Goal: Task Accomplishment & Management: Complete application form

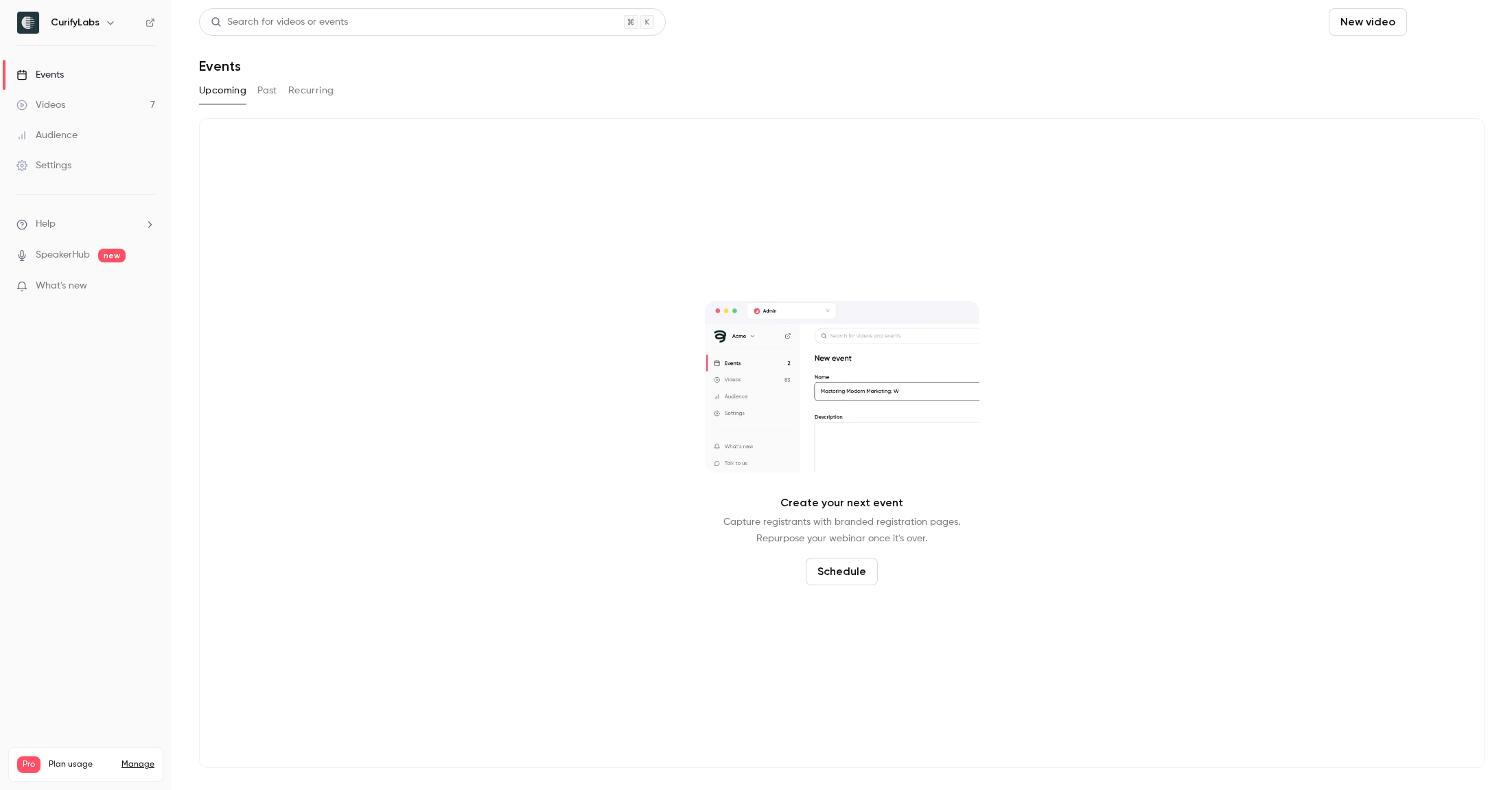
click at [1450, 23] on button "Schedule" at bounding box center [1448, 22] width 72 height 28
click at [1423, 53] on div "One time event" at bounding box center [1421, 59] width 104 height 14
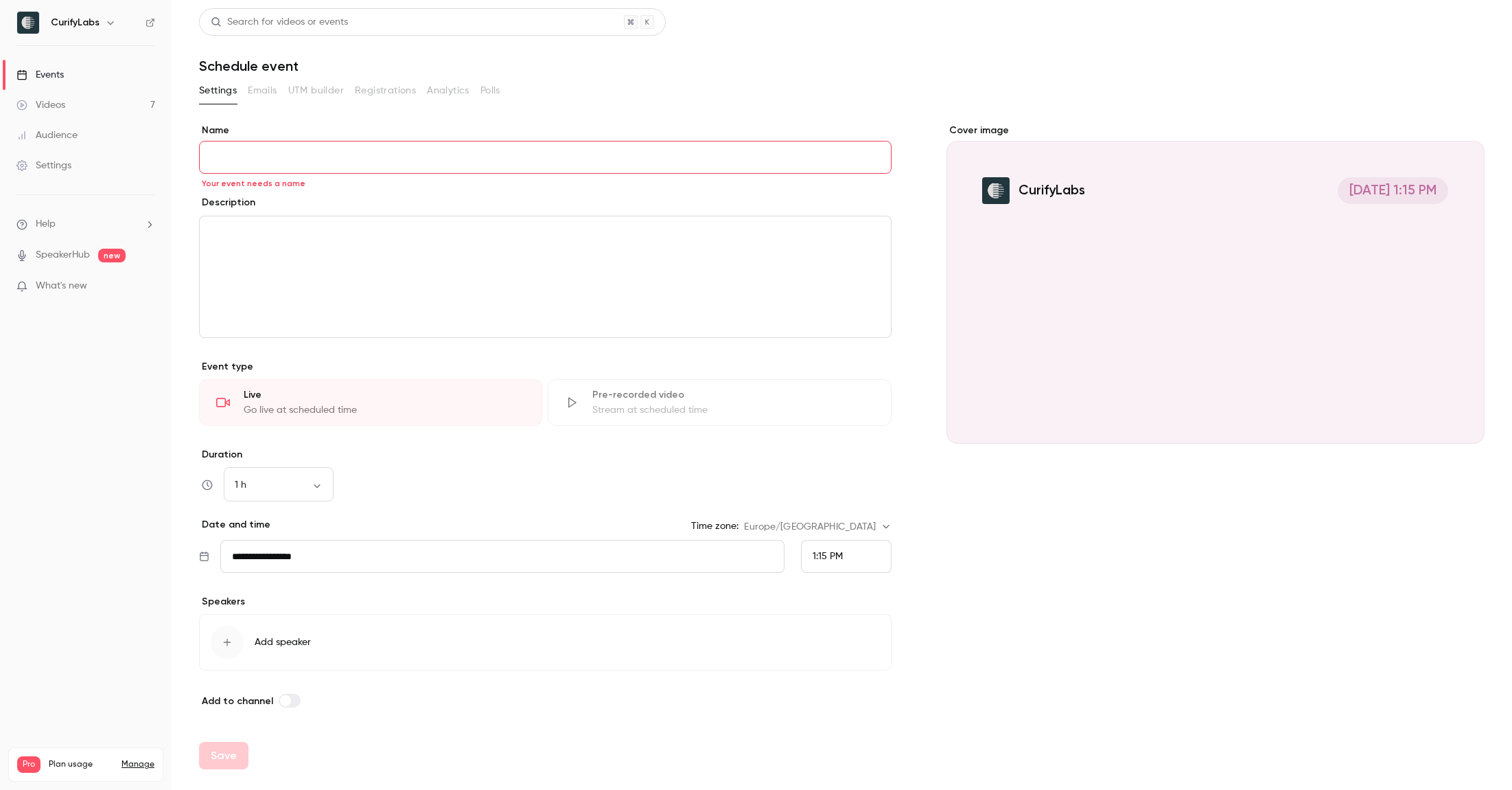
paste input "**********"
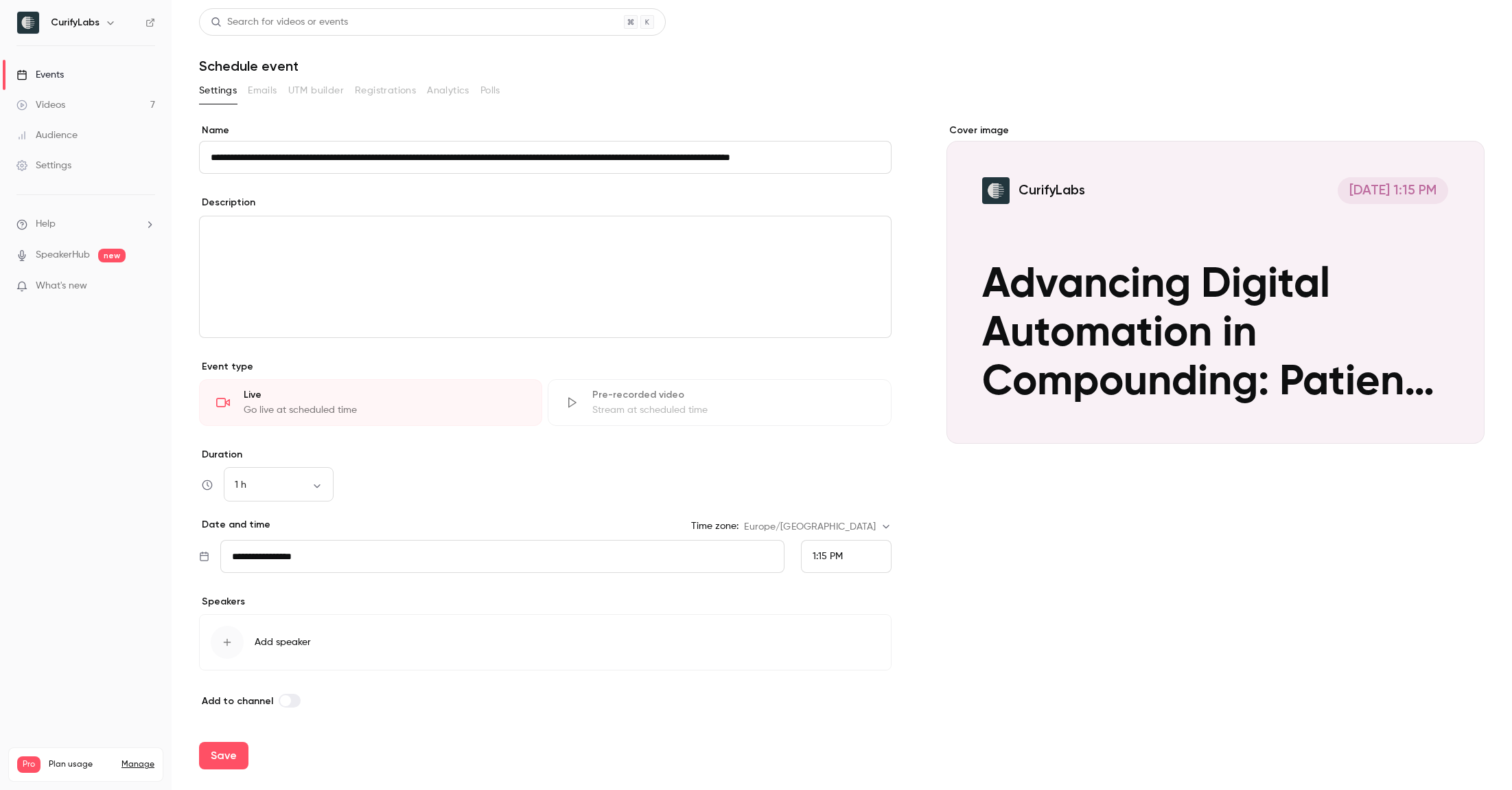
scroll to position [0, 29]
type input "**********"
click at [276, 259] on div "editor" at bounding box center [545, 276] width 691 height 121
click at [491, 242] on div "To enrich screen reader interactions, please activate Accessibility in Grammarl…" at bounding box center [545, 276] width 691 height 121
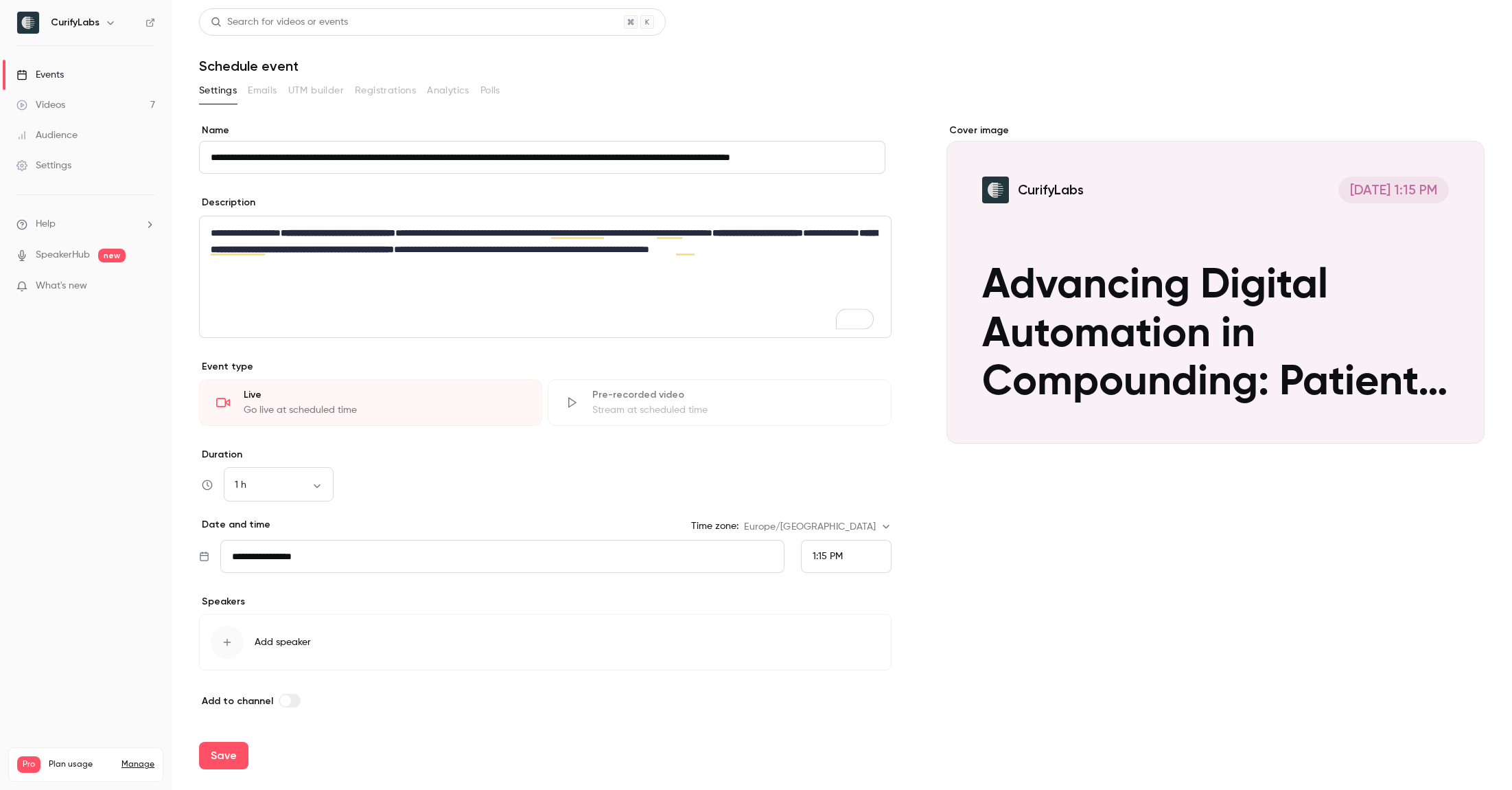
click at [454, 300] on div "**********" at bounding box center [545, 276] width 691 height 121
click at [322, 549] on input "**********" at bounding box center [502, 556] width 563 height 33
click at [328, 445] on div "18" at bounding box center [331, 442] width 21 height 20
type input "**********"
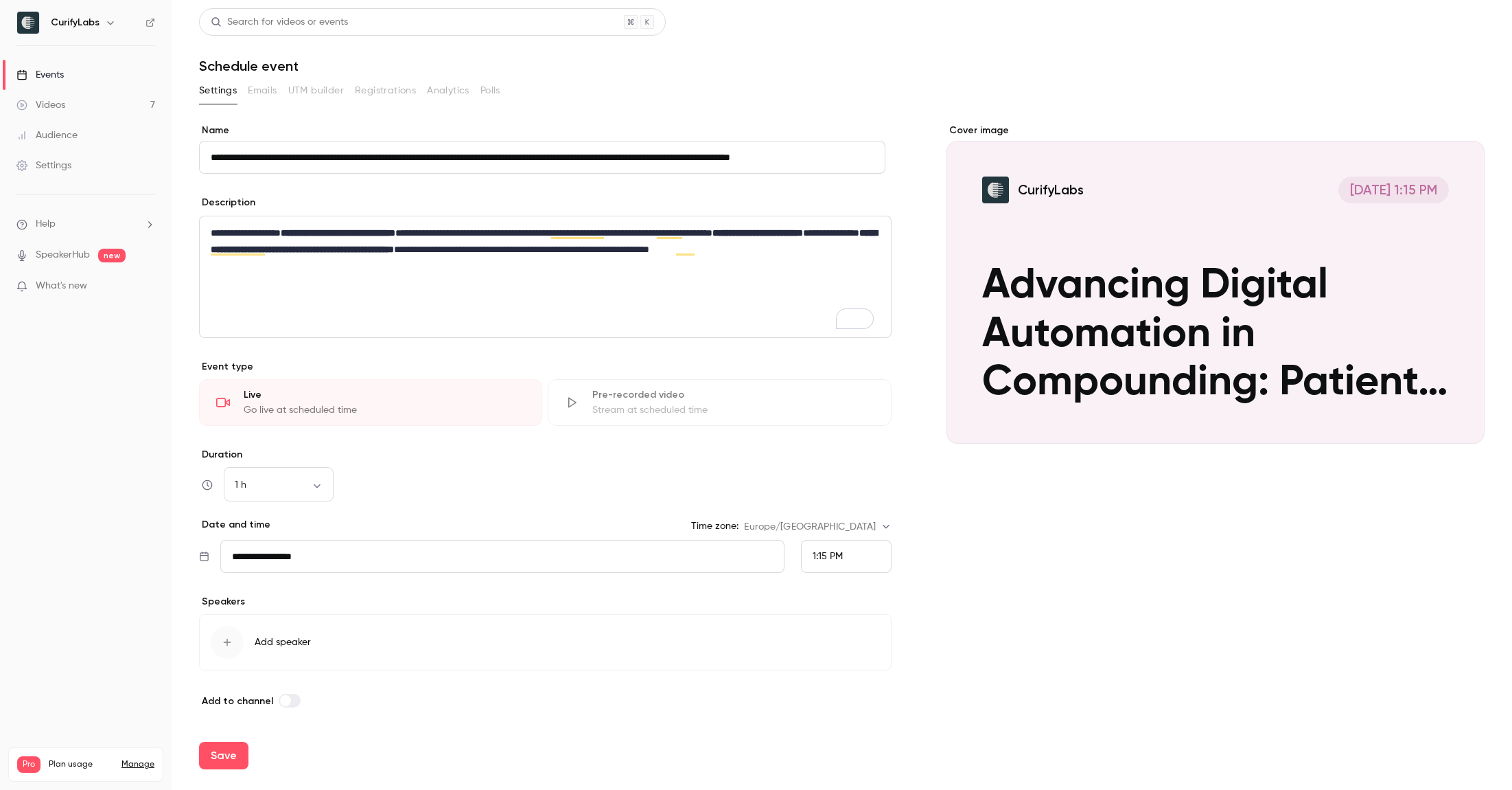
click at [247, 636] on button "Add speaker" at bounding box center [545, 642] width 693 height 57
click at [231, 638] on icon "button" at bounding box center [227, 641] width 11 height 11
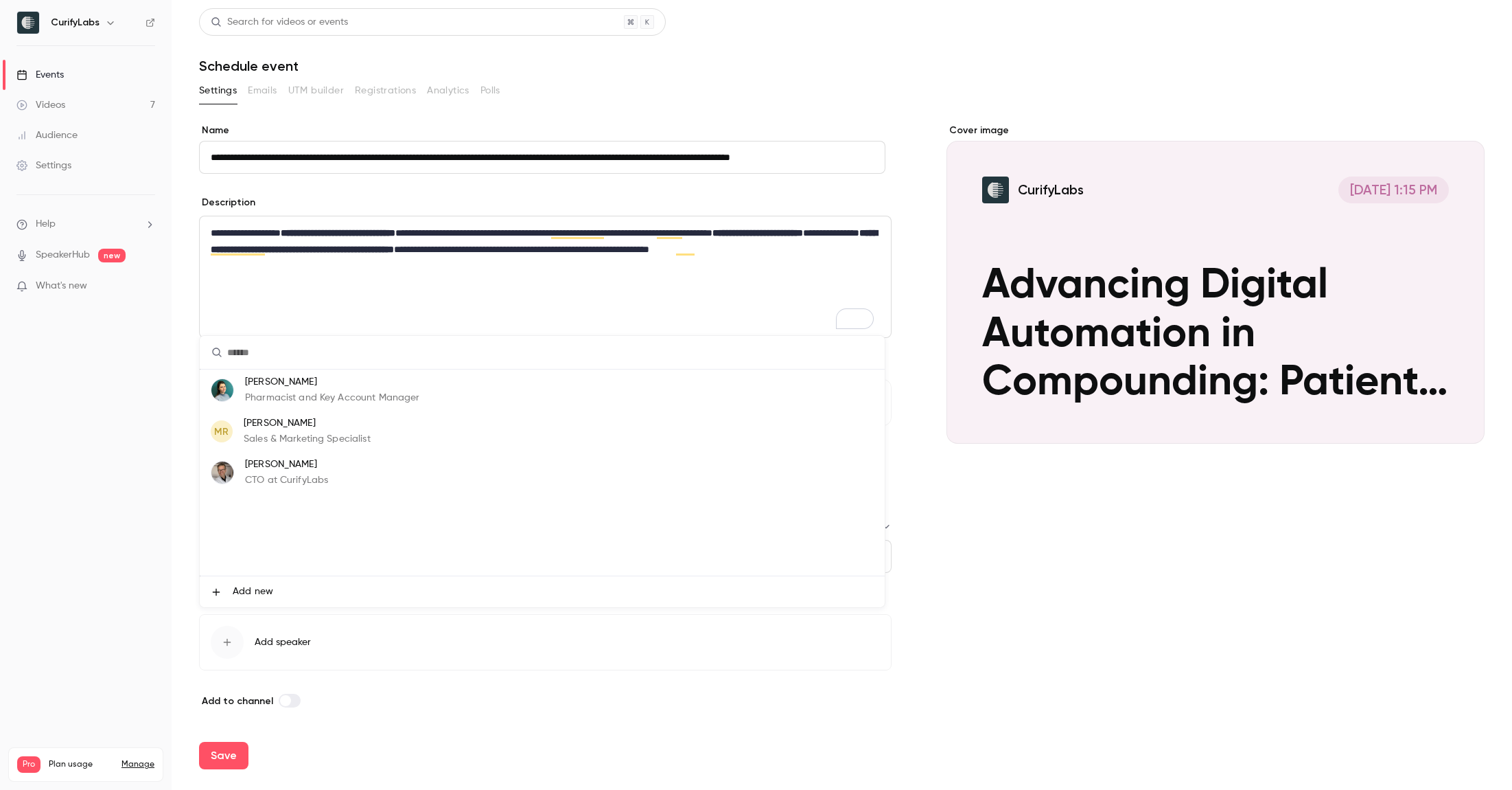
click at [292, 478] on p "CTO at CurifyLabs" at bounding box center [286, 480] width 83 height 15
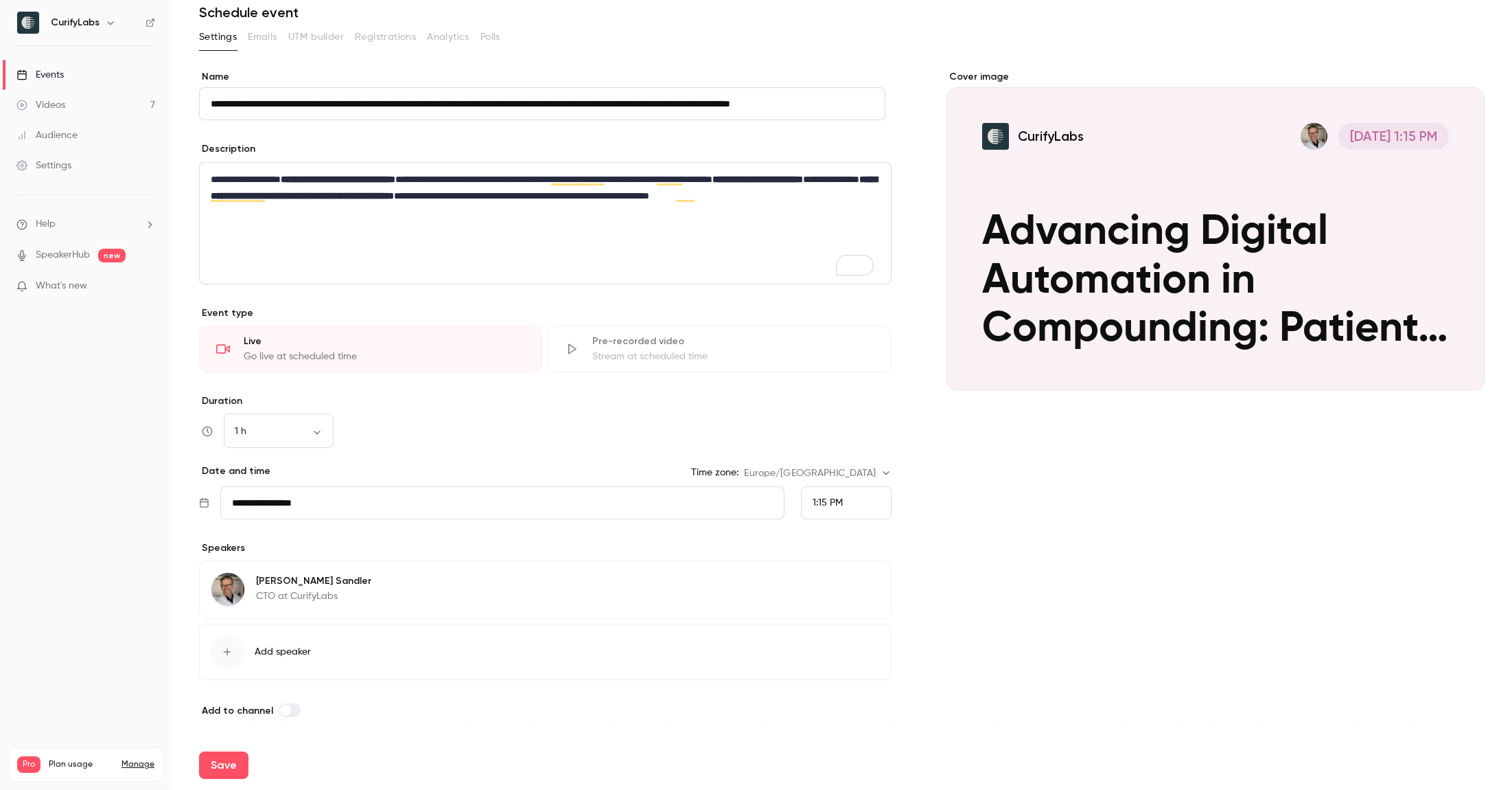
scroll to position [64, 0]
click at [238, 640] on div "button" at bounding box center [227, 651] width 33 height 33
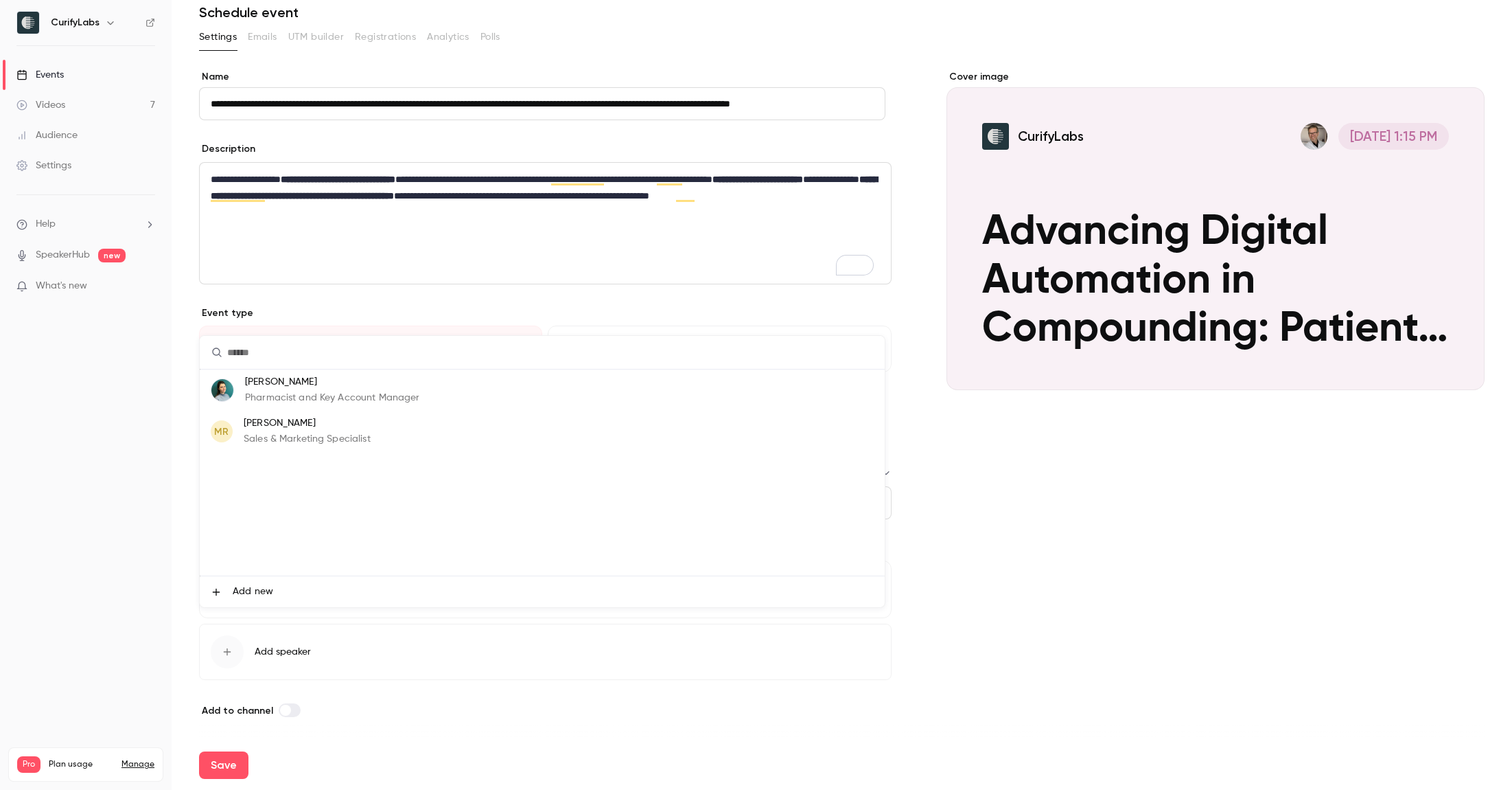
click at [288, 387] on p "[PERSON_NAME]" at bounding box center [332, 382] width 174 height 15
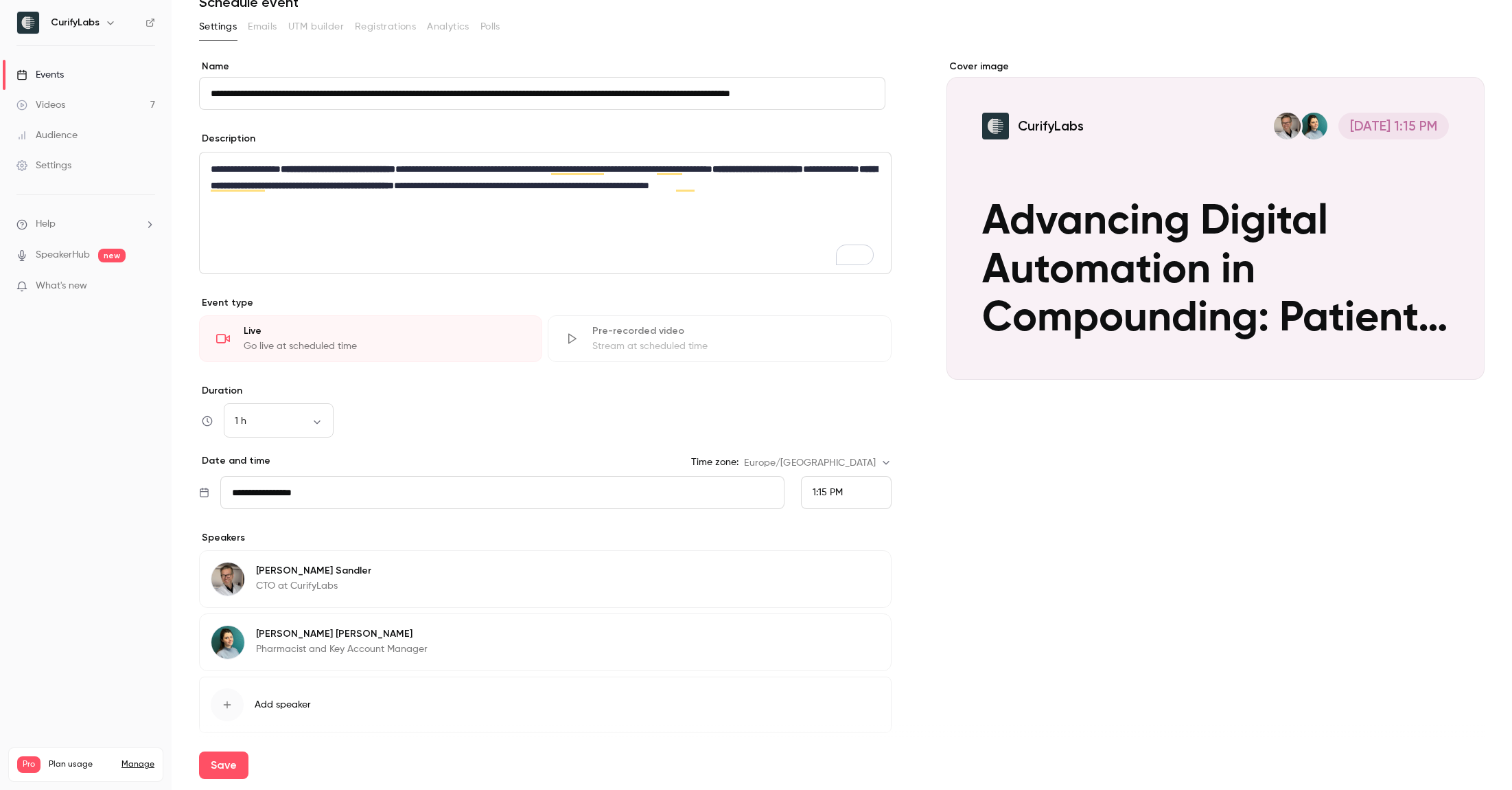
click at [967, 532] on div "Cover image CurifyLabs [DATE] 1:15 PM Advancing Digital Automation in Compoundi…" at bounding box center [1215, 415] width 538 height 712
click at [843, 490] on div "1:15 PM" at bounding box center [846, 492] width 91 height 33
click at [827, 380] on span "7:00 PM" at bounding box center [824, 381] width 35 height 9
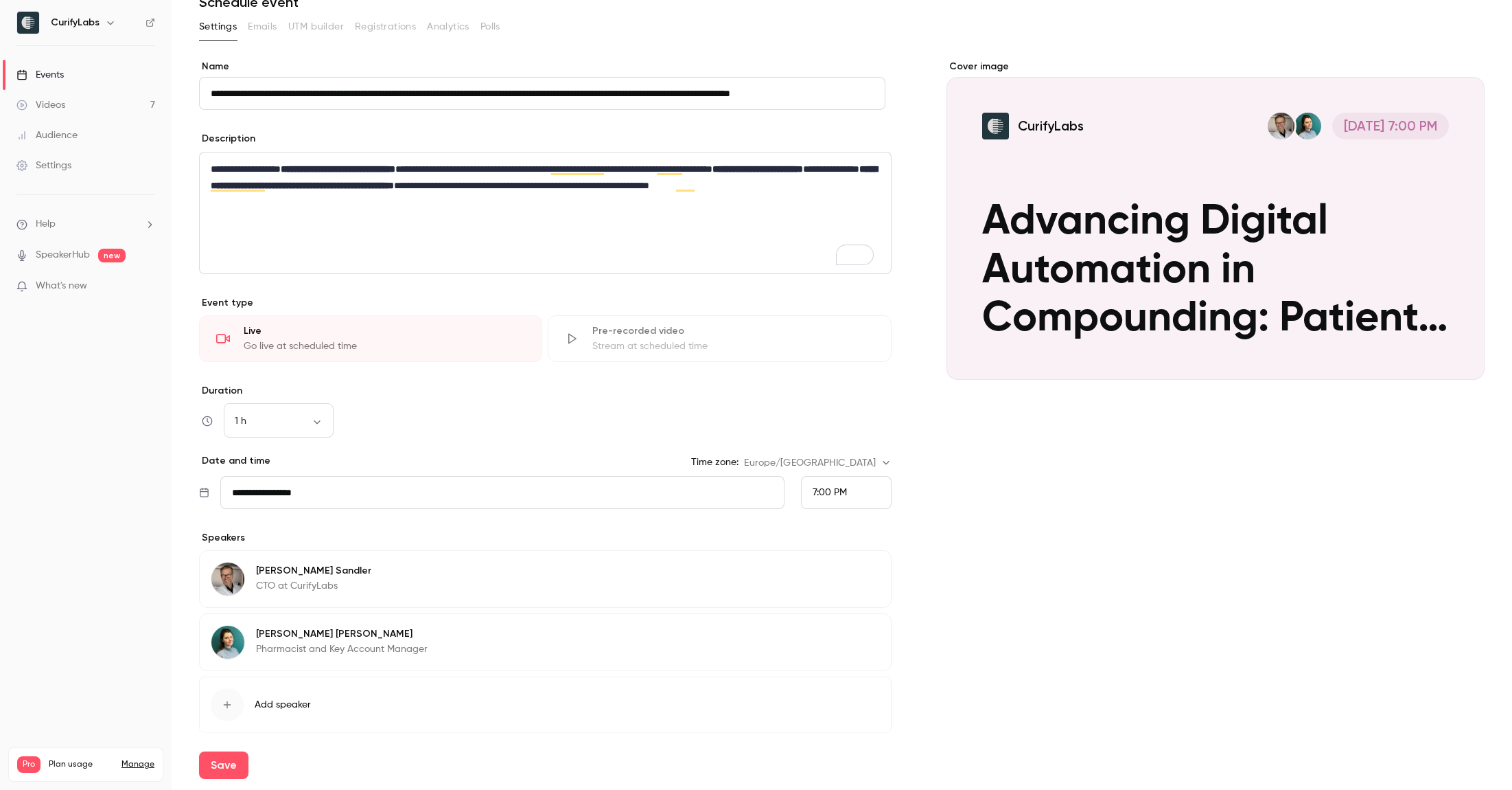
click at [980, 482] on div "Cover image CurifyLabs [DATE] 7:00 PM Advancing Digital Automation in Compoundi…" at bounding box center [1215, 415] width 538 height 712
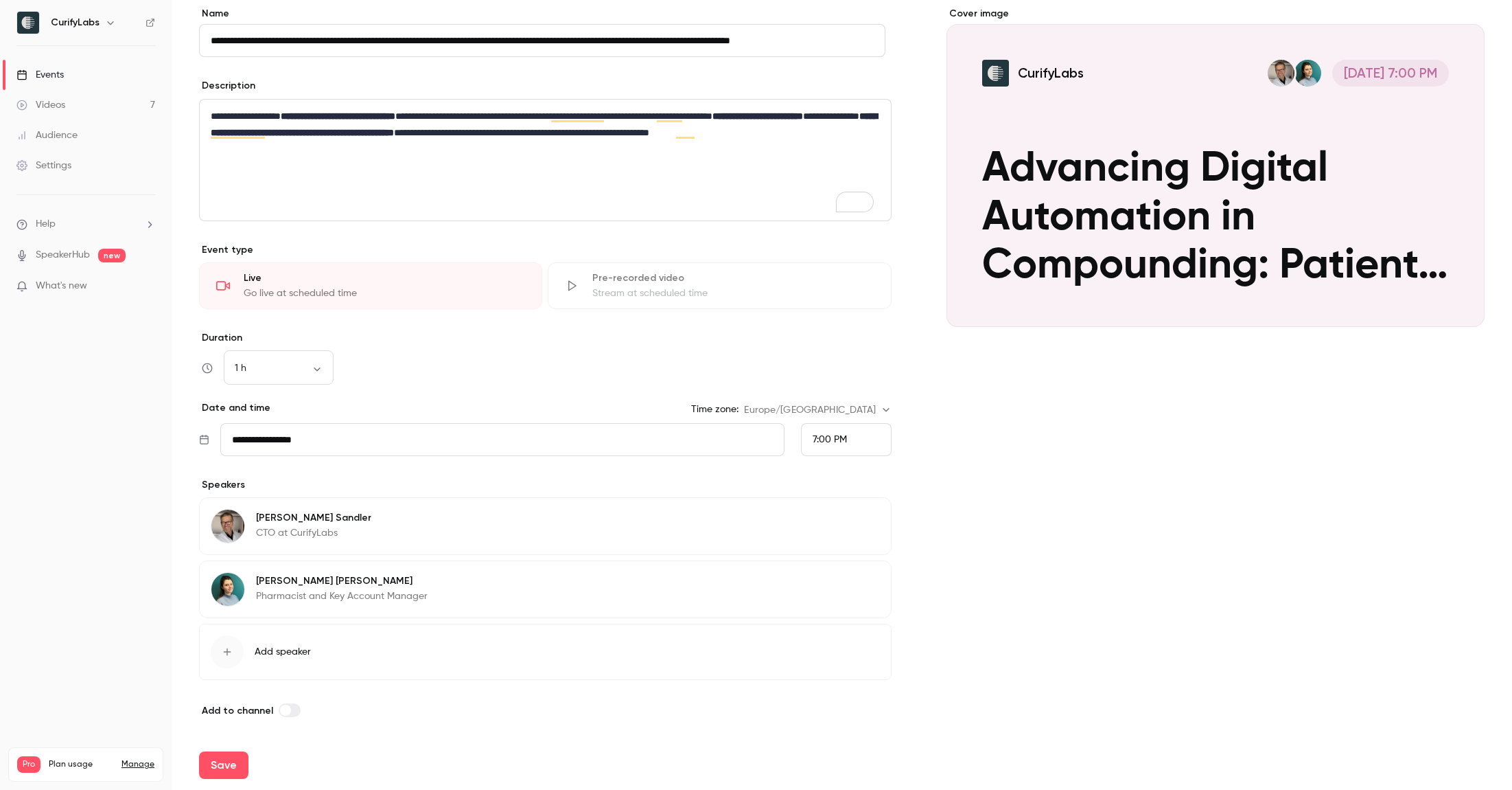
scroll to position [0, 0]
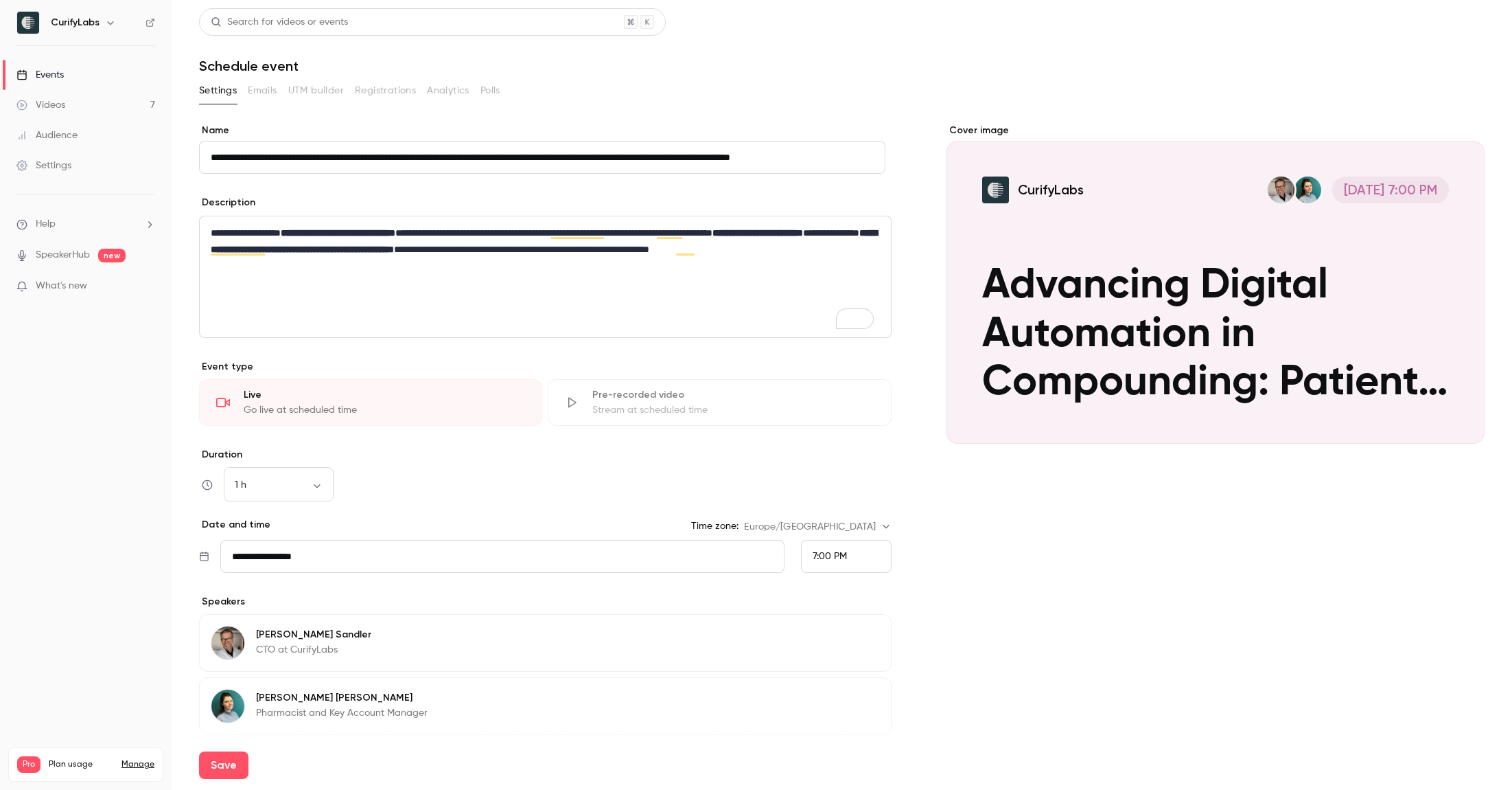
click at [1359, 513] on div "Cover image CurifyLabs [DATE] 7:00 PM Advancing Digital Automation in Compoundi…" at bounding box center [1215, 479] width 538 height 712
click at [1453, 414] on icon "Cover image" at bounding box center [1460, 419] width 15 height 11
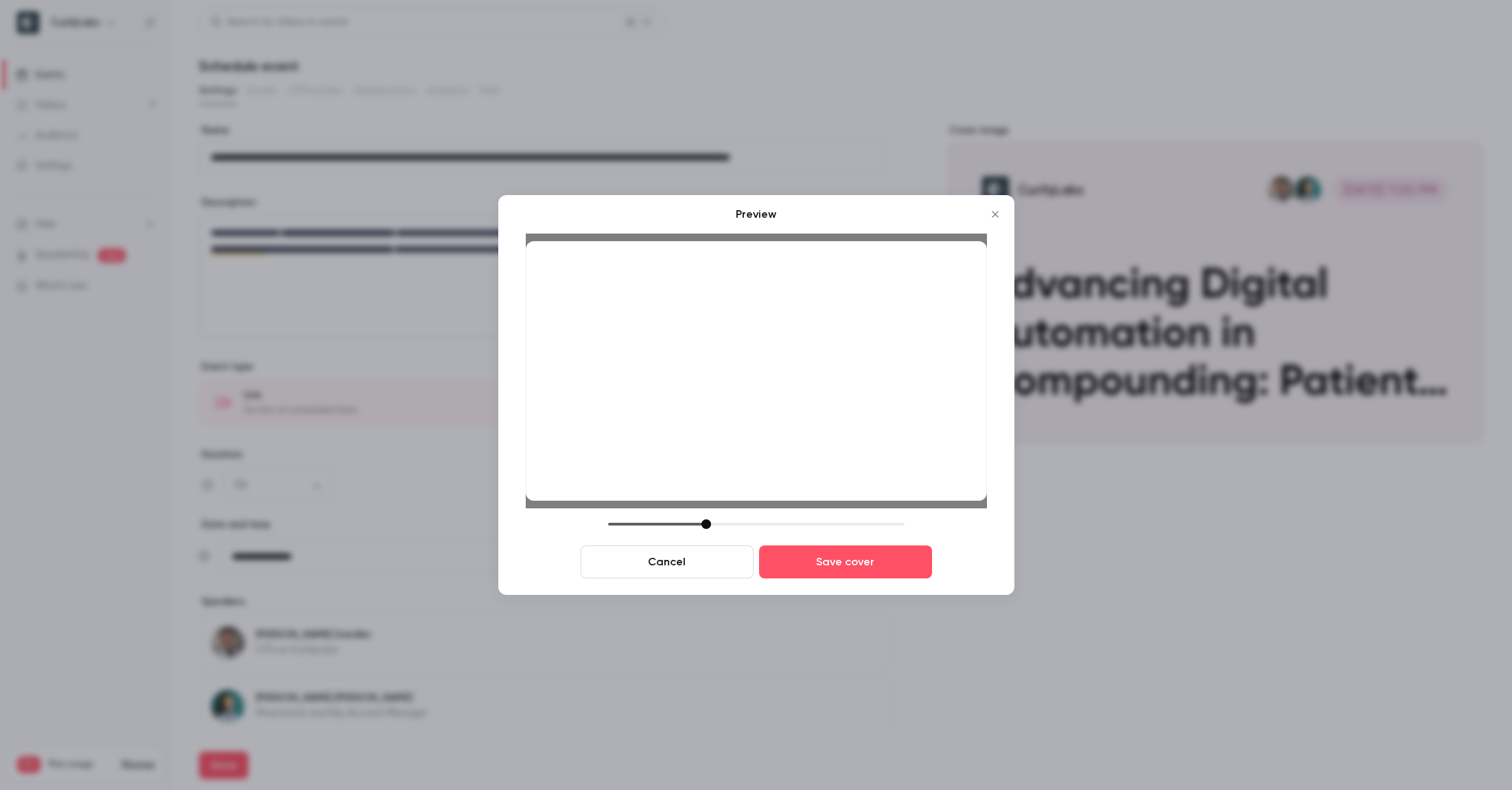
click at [704, 524] on div at bounding box center [706, 524] width 9 height 9
click at [819, 571] on button "Save cover" at bounding box center [846, 561] width 173 height 33
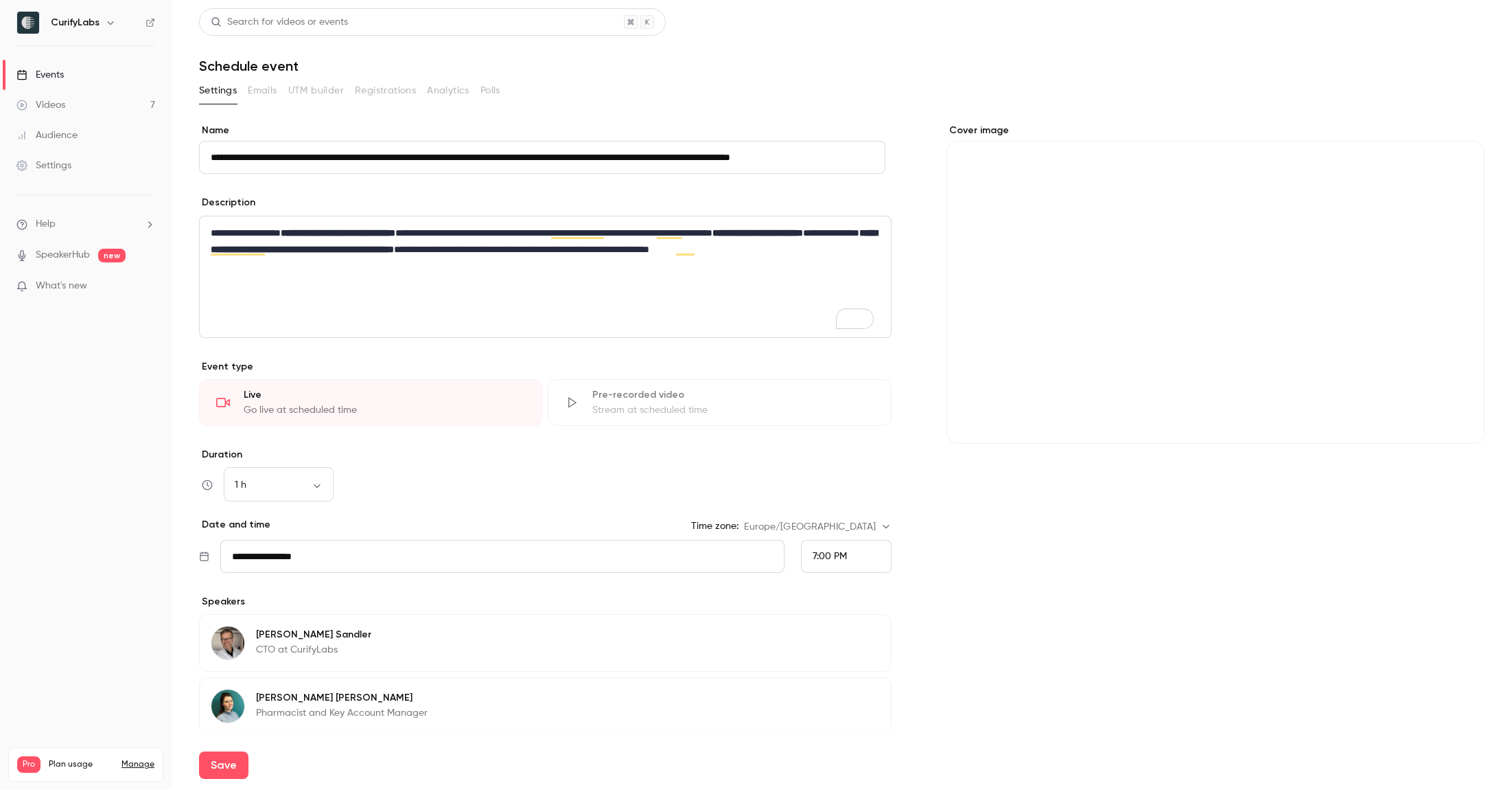
click at [1456, 425] on button "Cover image" at bounding box center [1460, 419] width 28 height 28
click at [1224, 334] on div "Cover image" at bounding box center [1215, 283] width 538 height 320
click at [0, 0] on input "Cover image" at bounding box center [0, 0] width 0 height 0
click at [1226, 492] on div "Cover image" at bounding box center [1215, 479] width 538 height 712
click at [527, 260] on p "**********" at bounding box center [542, 250] width 663 height 49
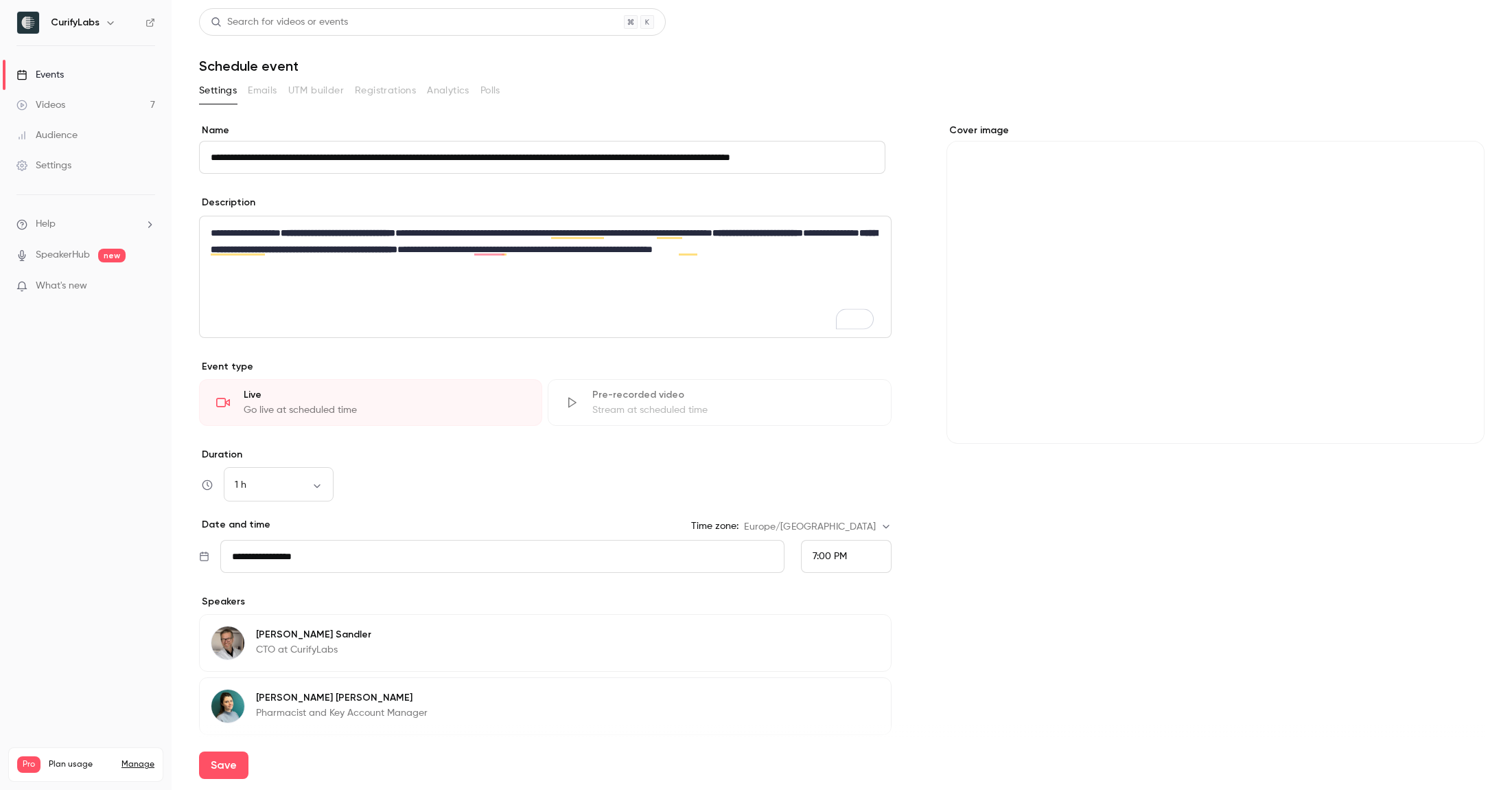
click at [1021, 256] on div "Cover image" at bounding box center [1215, 283] width 538 height 320
click at [0, 0] on input "Cover image" at bounding box center [0, 0] width 0 height 0
click at [1102, 459] on div "Cover image" at bounding box center [1215, 479] width 538 height 712
click at [1152, 482] on div "Cover image" at bounding box center [1215, 479] width 538 height 712
click at [959, 135] on div "Cover image" at bounding box center [1215, 283] width 538 height 320
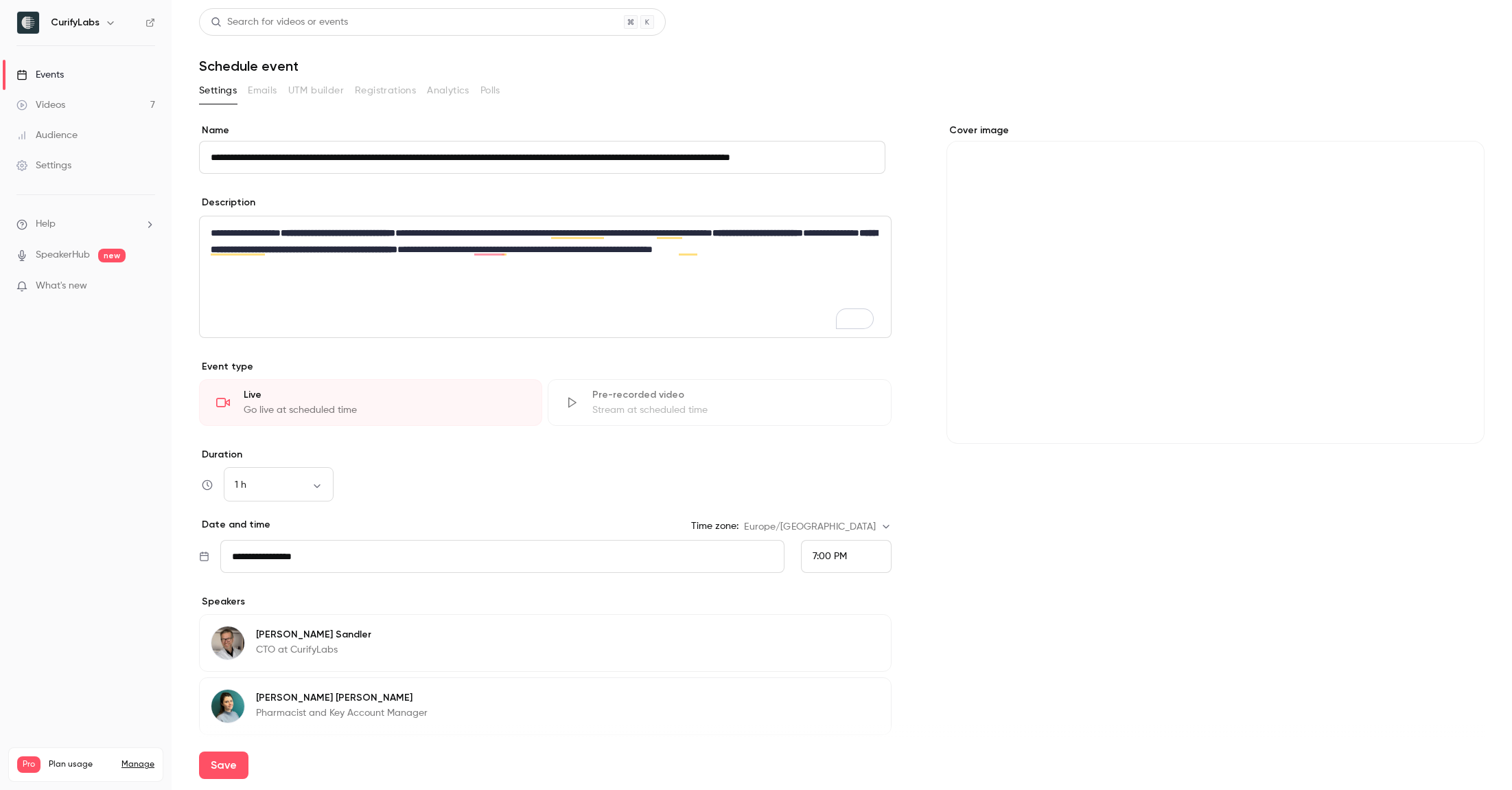
click at [0, 0] on input "Cover image" at bounding box center [0, 0] width 0 height 0
click at [1078, 353] on div "Cover image" at bounding box center [1215, 283] width 538 height 320
click at [0, 0] on input "Cover image" at bounding box center [0, 0] width 0 height 0
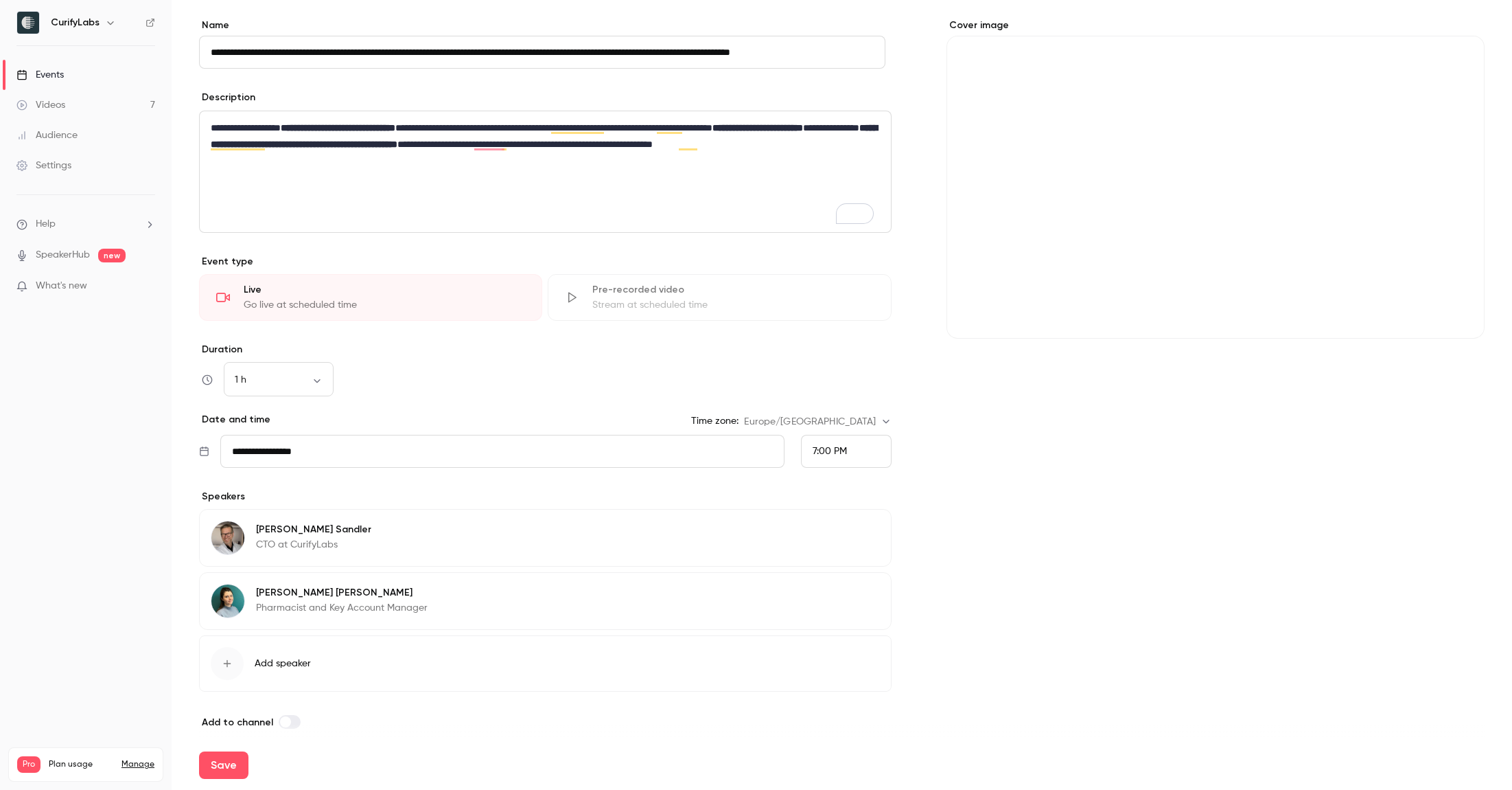
scroll to position [127, 0]
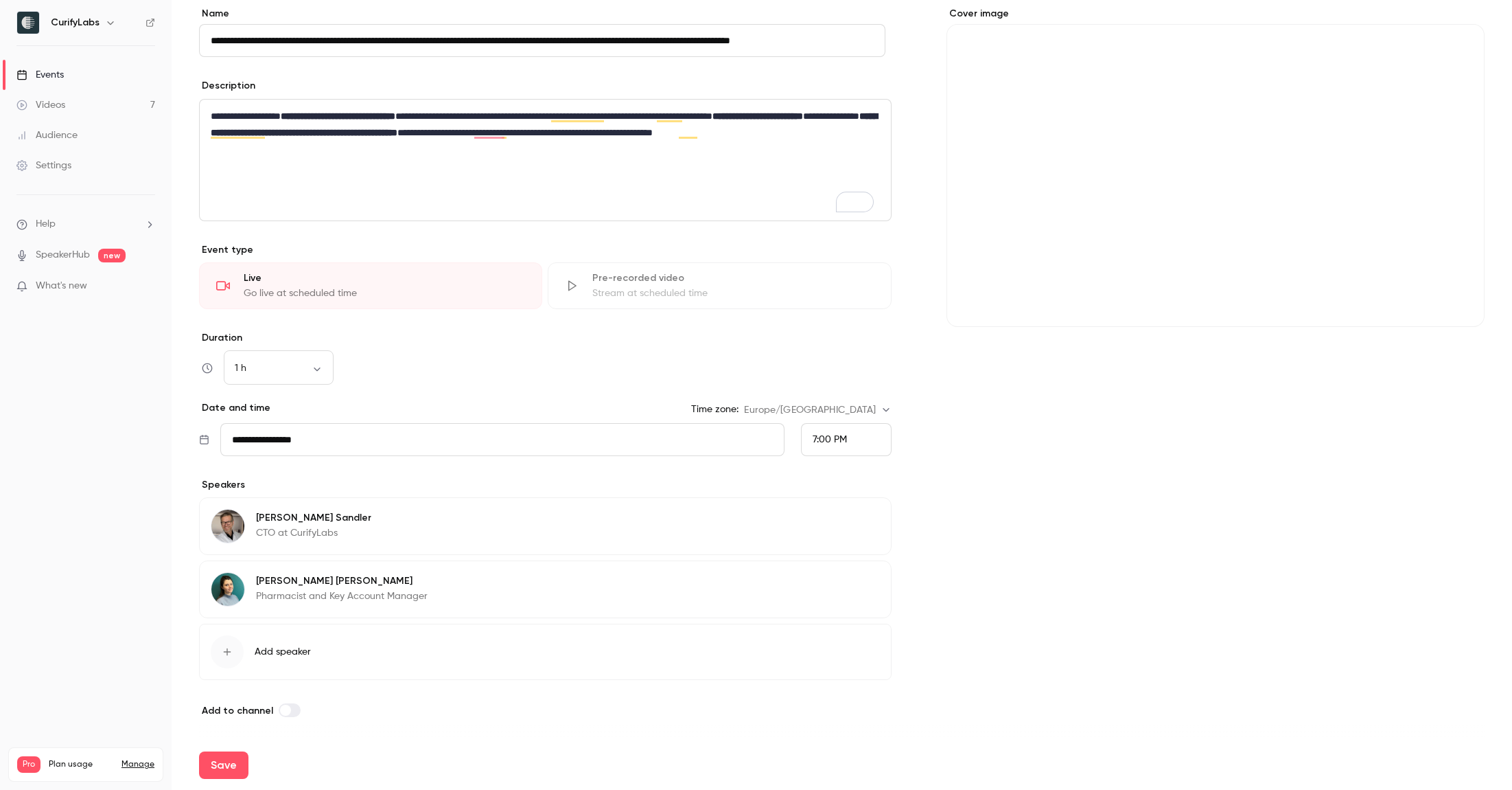
click at [350, 111] on p "**********" at bounding box center [542, 133] width 663 height 49
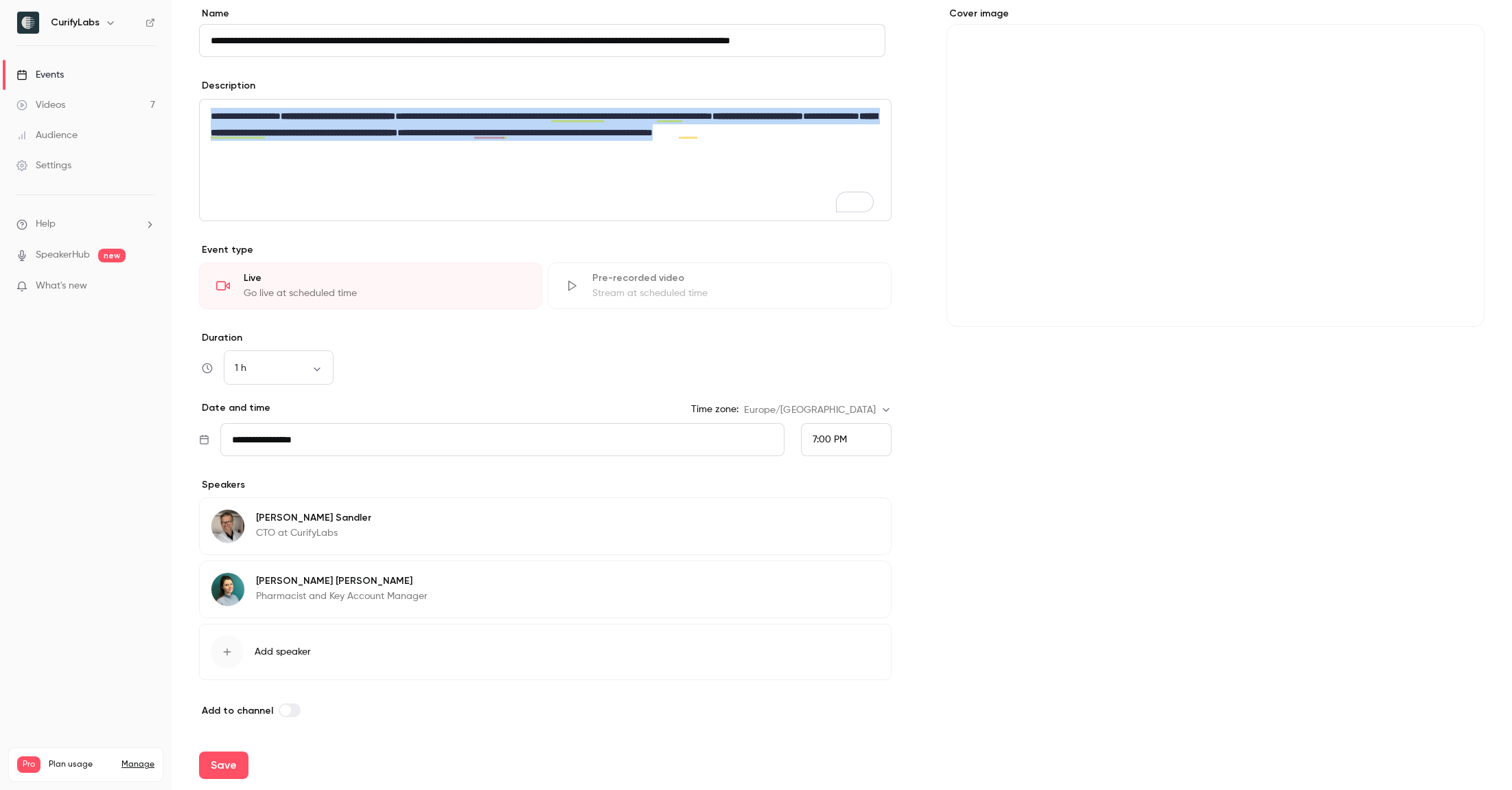
click at [350, 111] on p "**********" at bounding box center [542, 133] width 663 height 49
copy strong "**********"
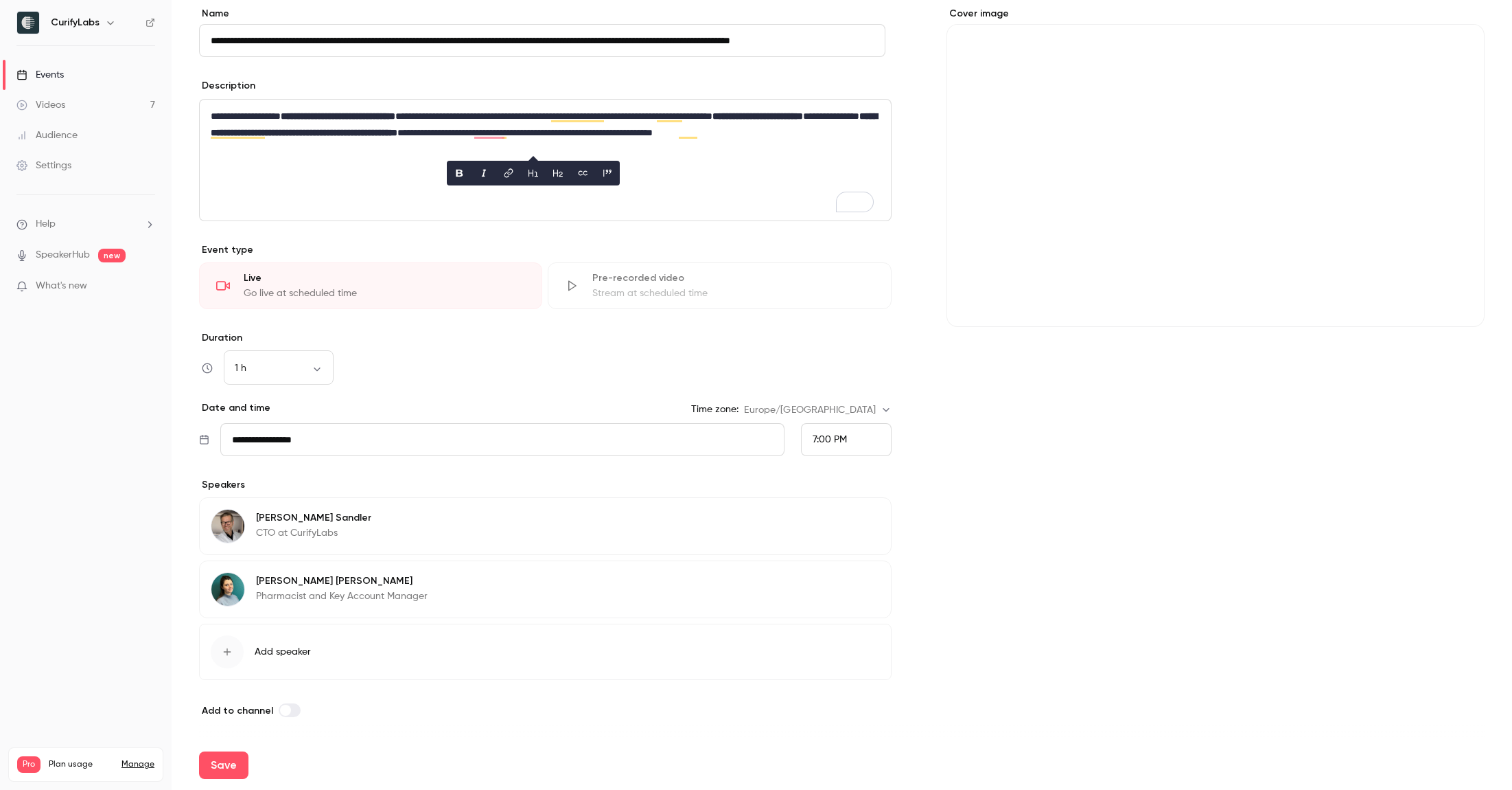
click at [1086, 517] on div "Cover image" at bounding box center [1215, 362] width 538 height 712
click at [226, 760] on button "Save" at bounding box center [223, 765] width 49 height 28
type input "**********"
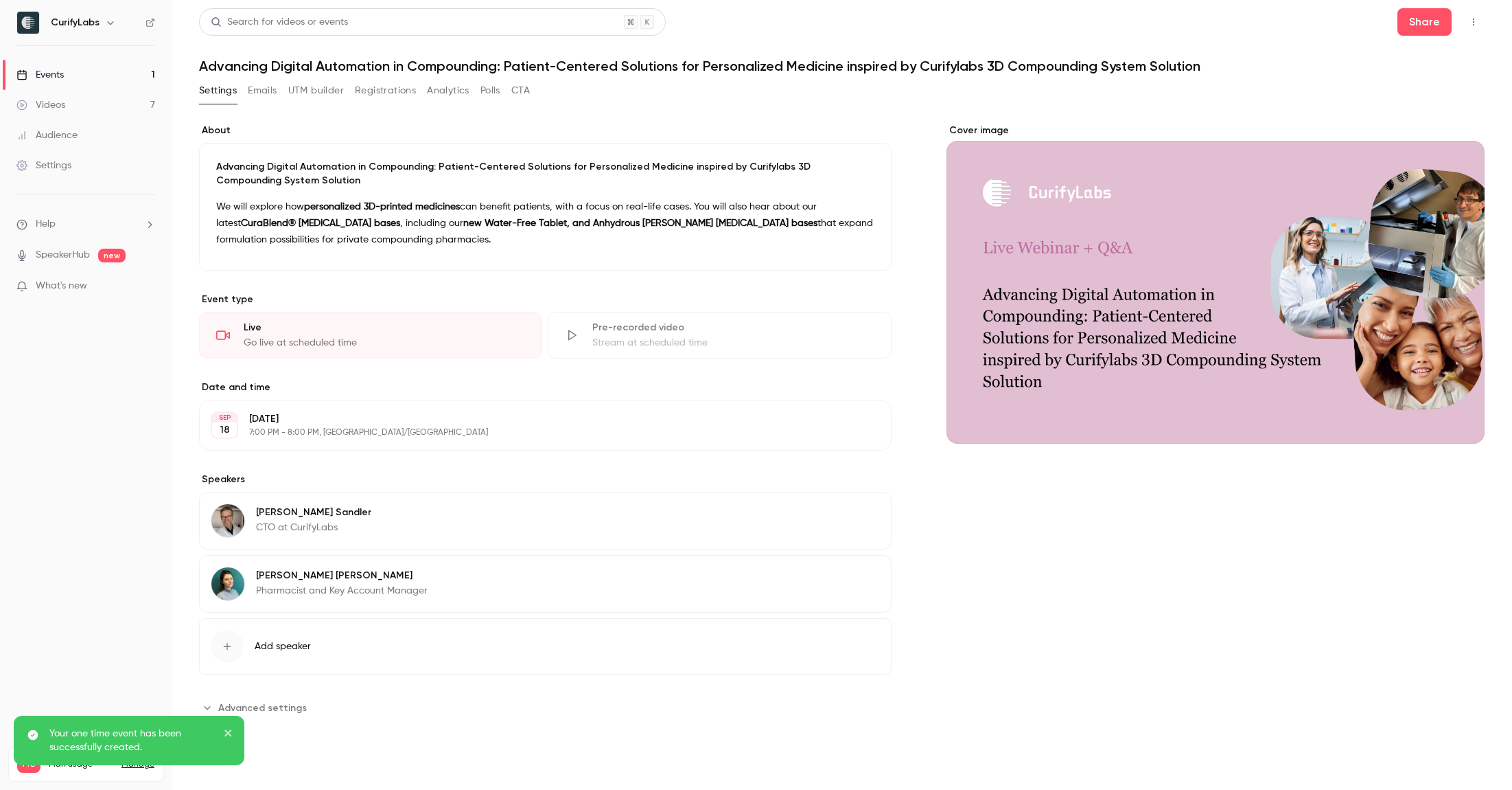
click at [72, 73] on link "Events 1" at bounding box center [86, 75] width 172 height 30
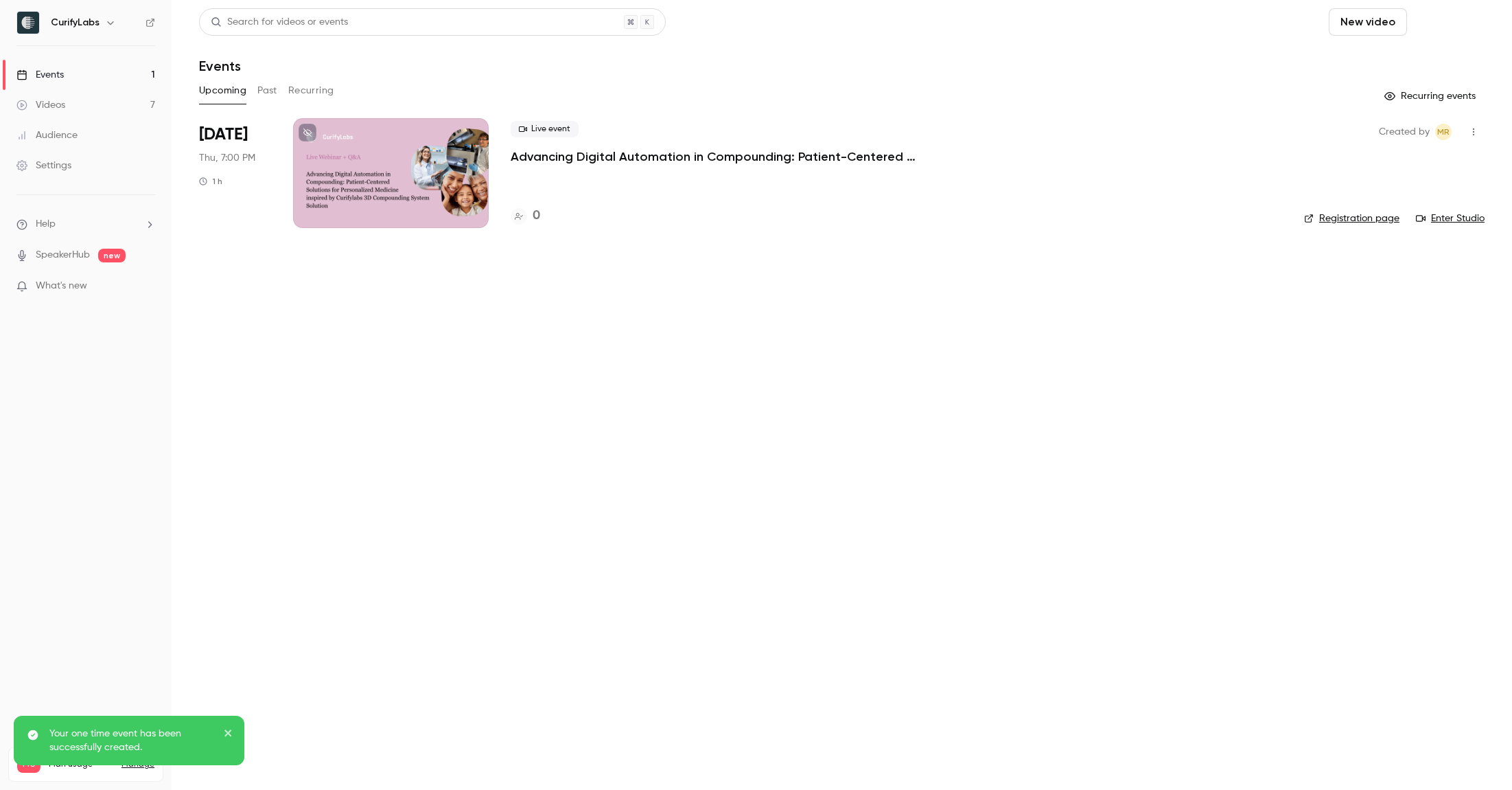
click at [1446, 27] on button "Schedule" at bounding box center [1448, 22] width 72 height 28
click at [1390, 59] on div "One time event" at bounding box center [1421, 59] width 104 height 14
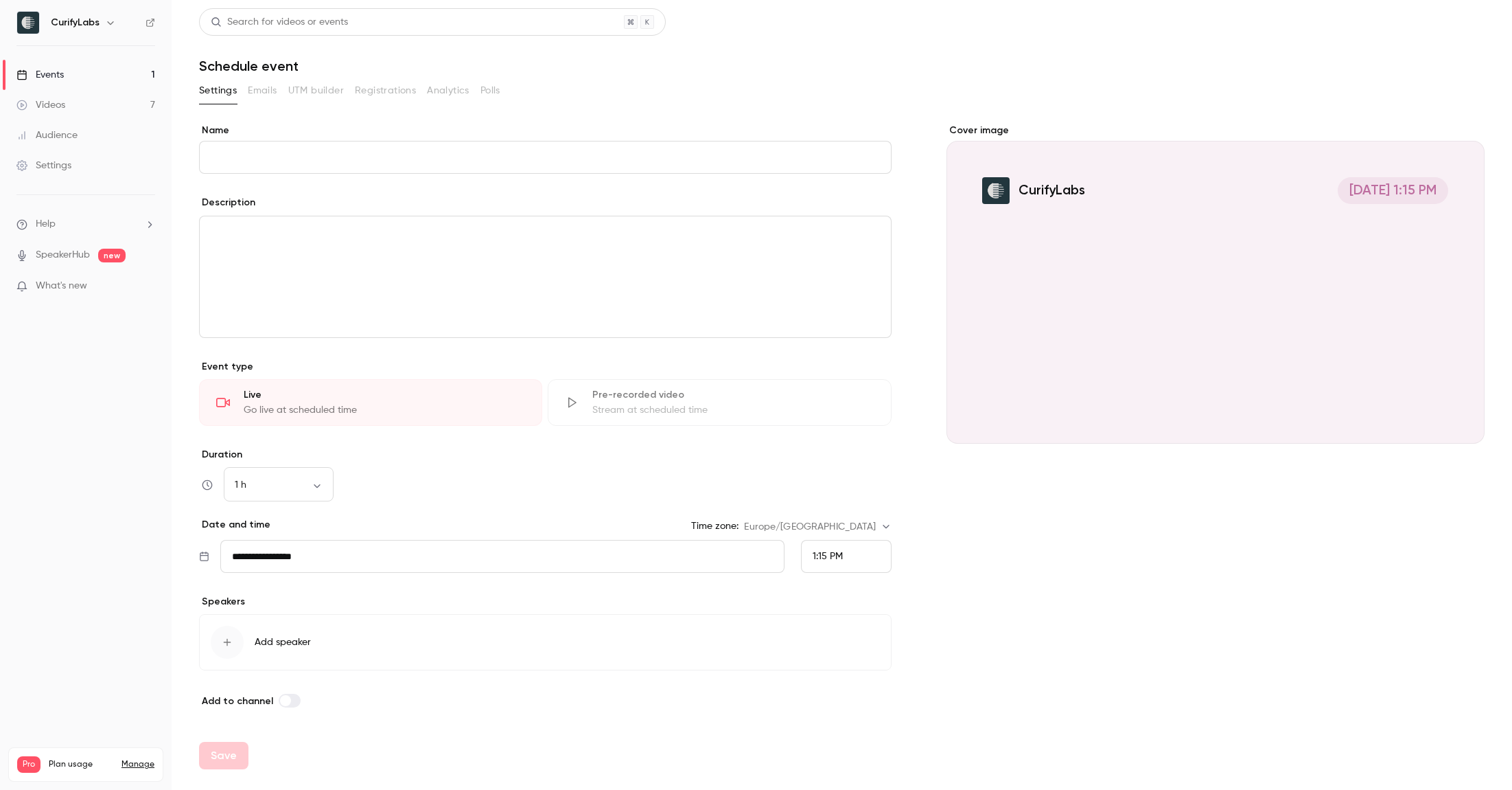
drag, startPoint x: 577, startPoint y: 281, endPoint x: 511, endPoint y: 271, distance: 66.8
click at [577, 281] on div "editor" at bounding box center [545, 276] width 691 height 121
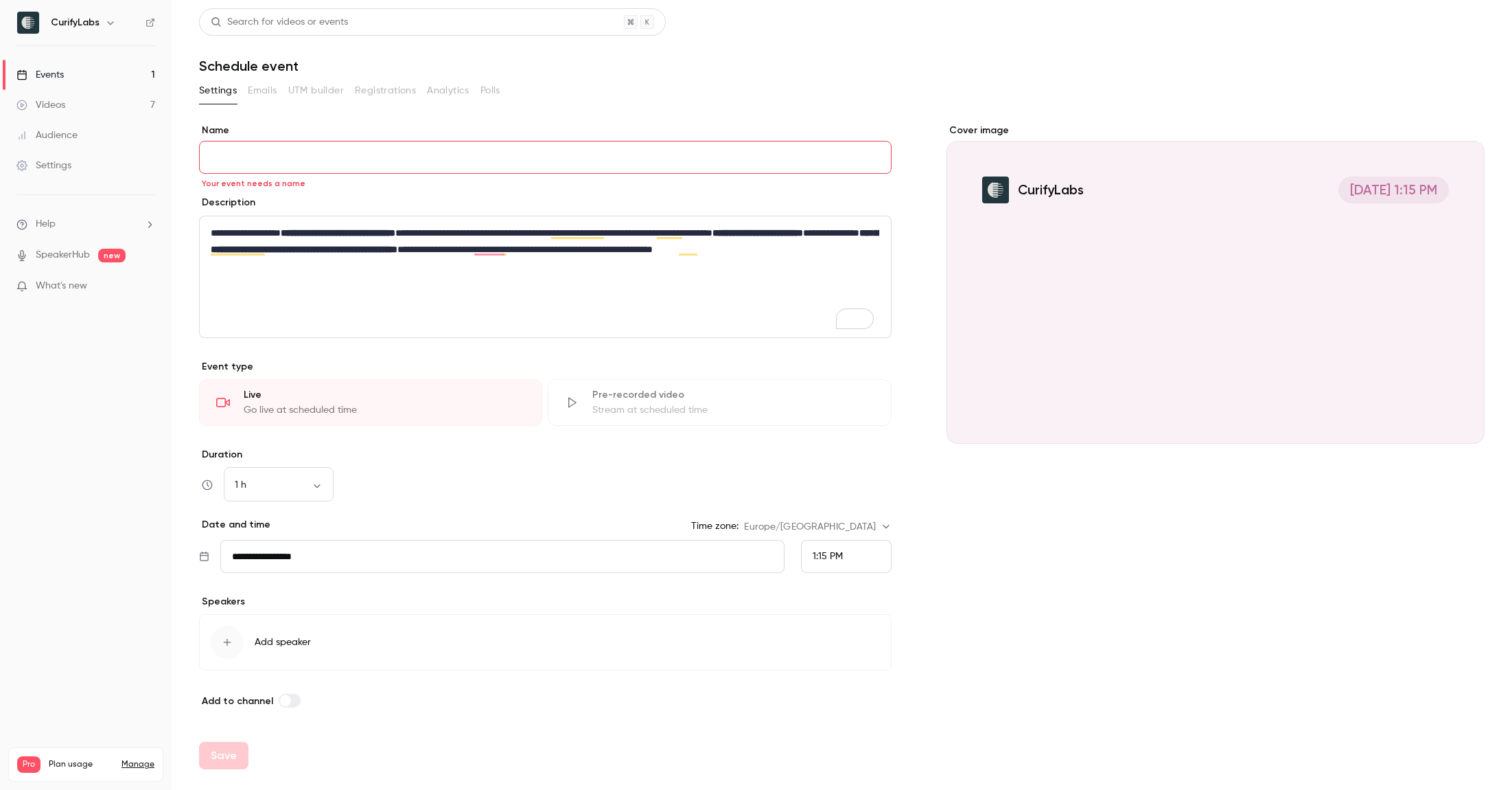
click at [296, 164] on input "Name" at bounding box center [545, 157] width 693 height 33
paste input "**********"
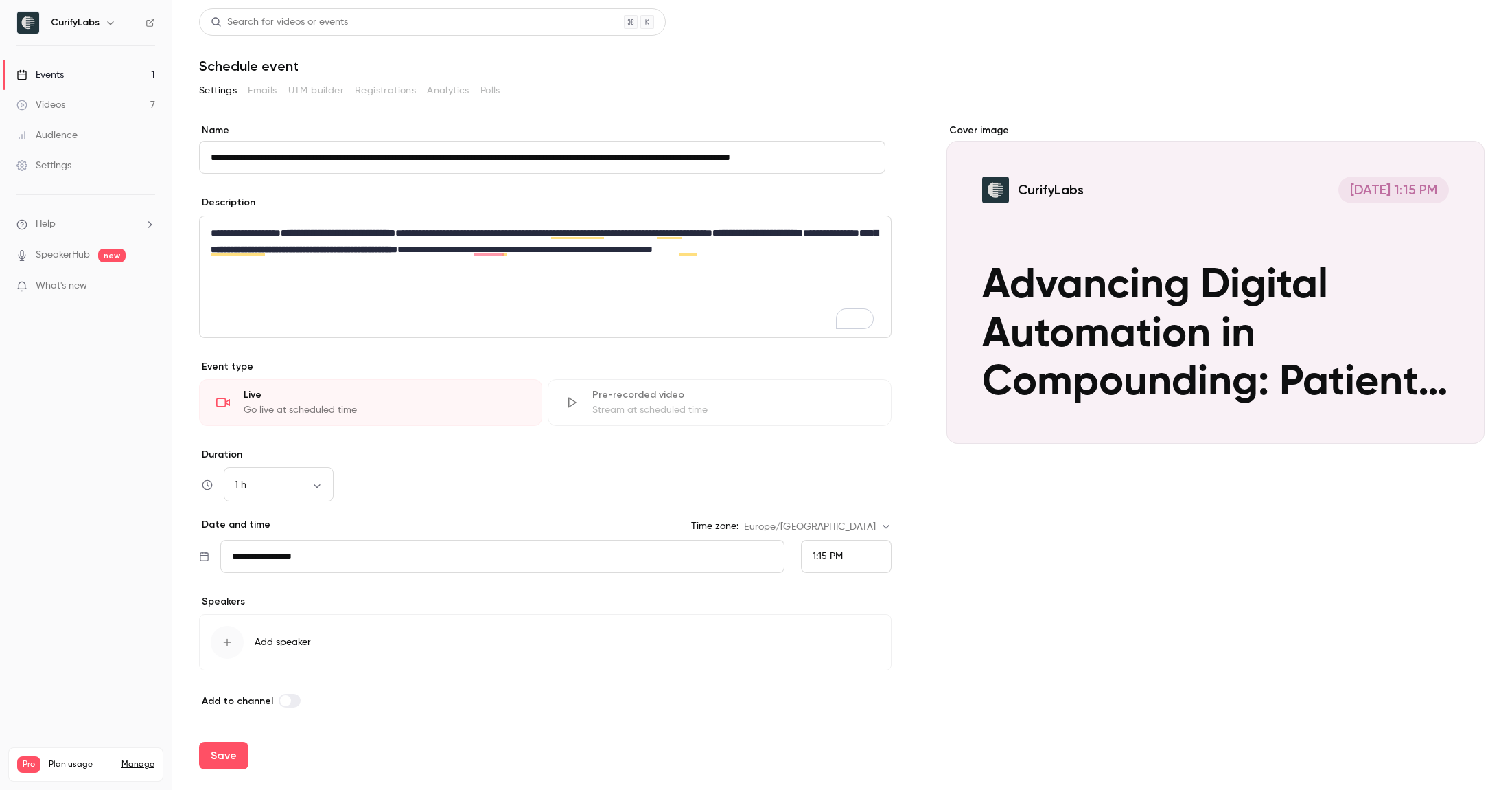
type input "**********"
click at [1104, 540] on div "Cover image CurifyLabs [DATE] 1:15 PM Advancing Digital Automation in Compoundi…" at bounding box center [1215, 416] width 538 height 585
click at [357, 558] on input "**********" at bounding box center [502, 556] width 563 height 33
click at [355, 436] on div "19" at bounding box center [358, 442] width 21 height 20
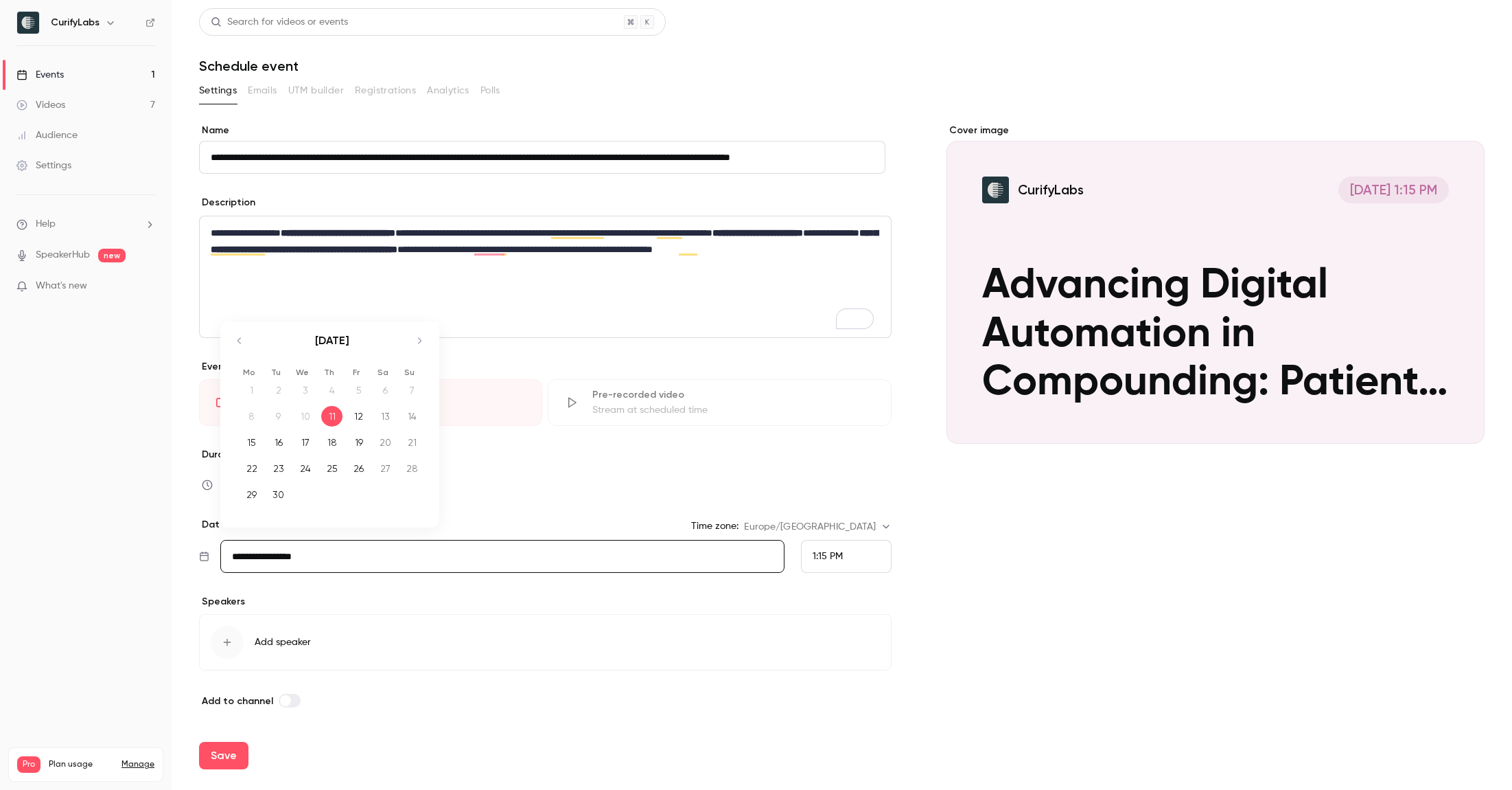
type input "**********"
click at [843, 558] on div "1:15 PM" at bounding box center [846, 556] width 91 height 33
click at [838, 435] on li "6:00 PM" at bounding box center [840, 444] width 89 height 36
click at [975, 604] on div "Cover image CurifyLabs [DATE] 6:00 PM Advancing Digital Automation in Compoundi…" at bounding box center [1215, 416] width 538 height 585
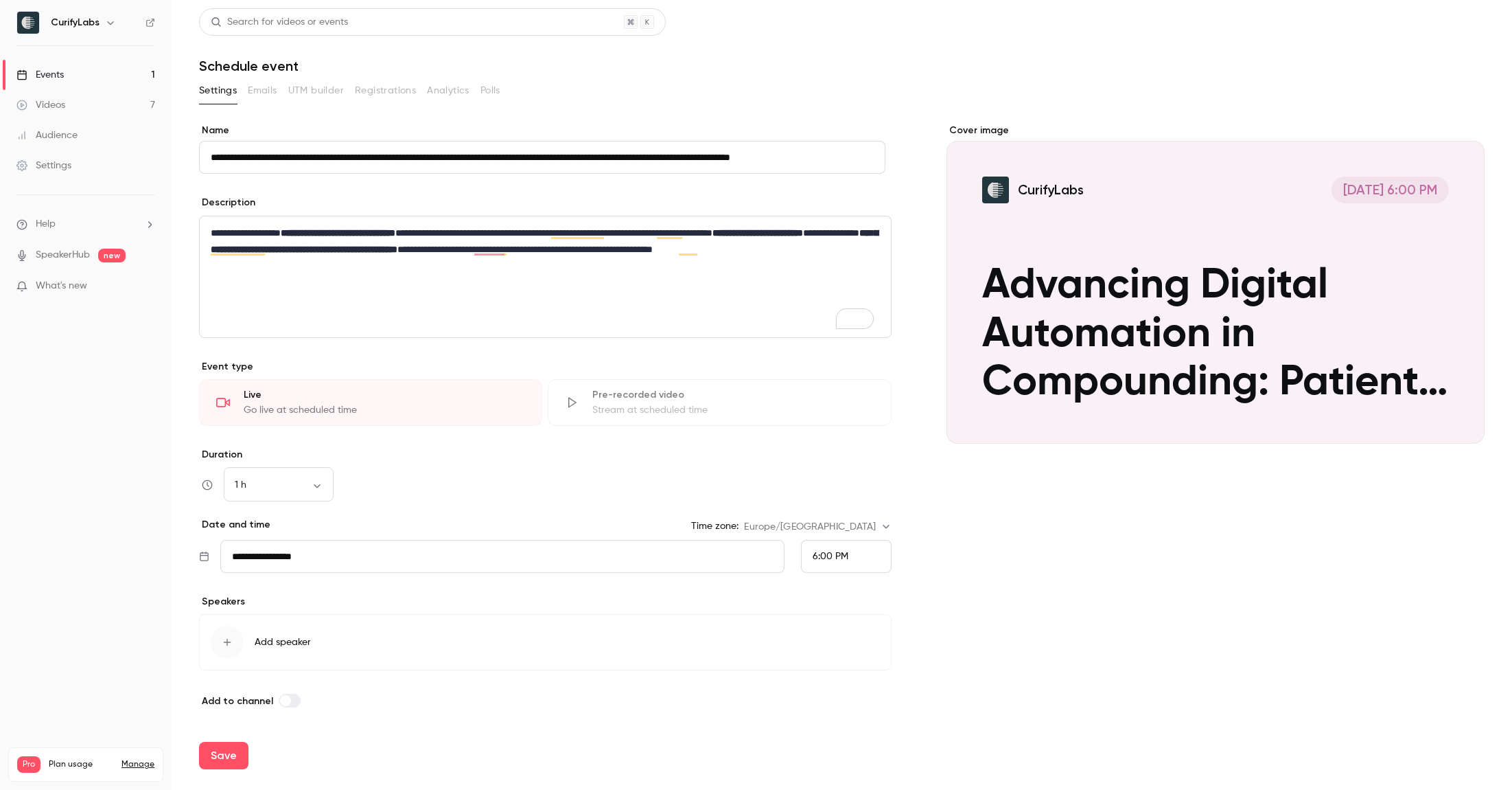
scroll to position [1, 0]
click at [267, 649] on button "Add speaker" at bounding box center [545, 642] width 693 height 57
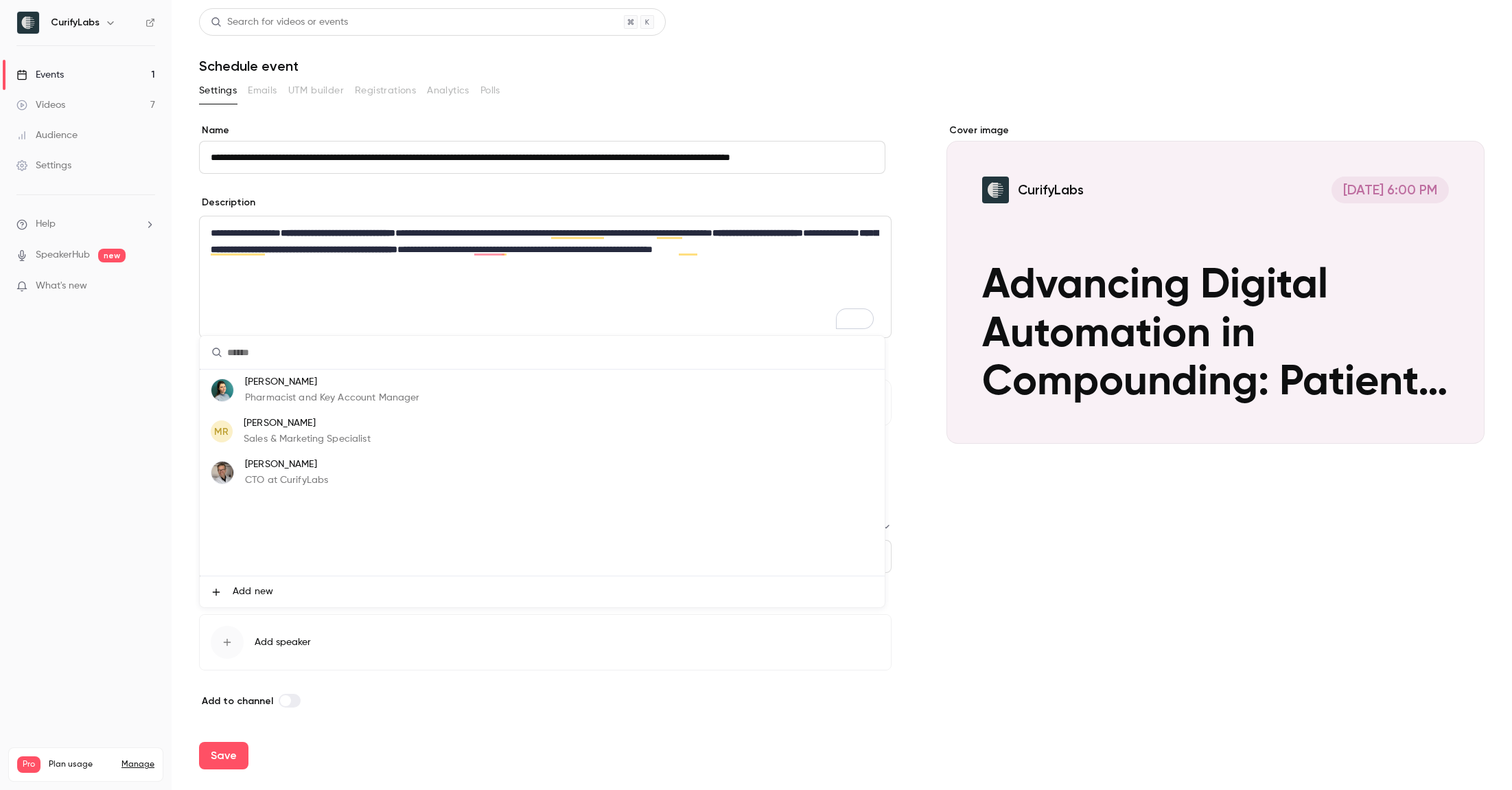
click at [275, 380] on p "[PERSON_NAME]" at bounding box center [332, 382] width 174 height 15
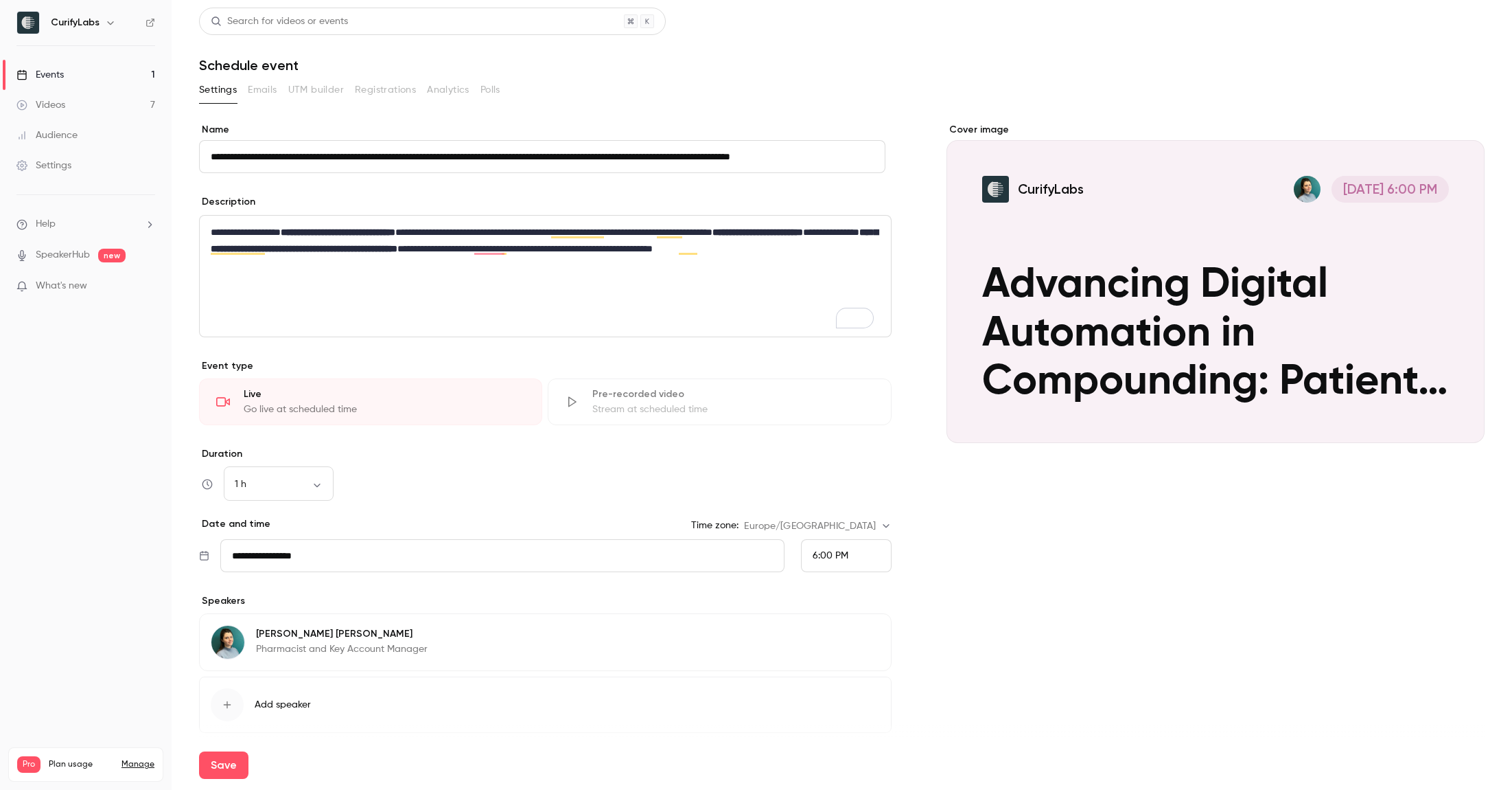
click at [258, 701] on span "Add speaker" at bounding box center [283, 704] width 57 height 14
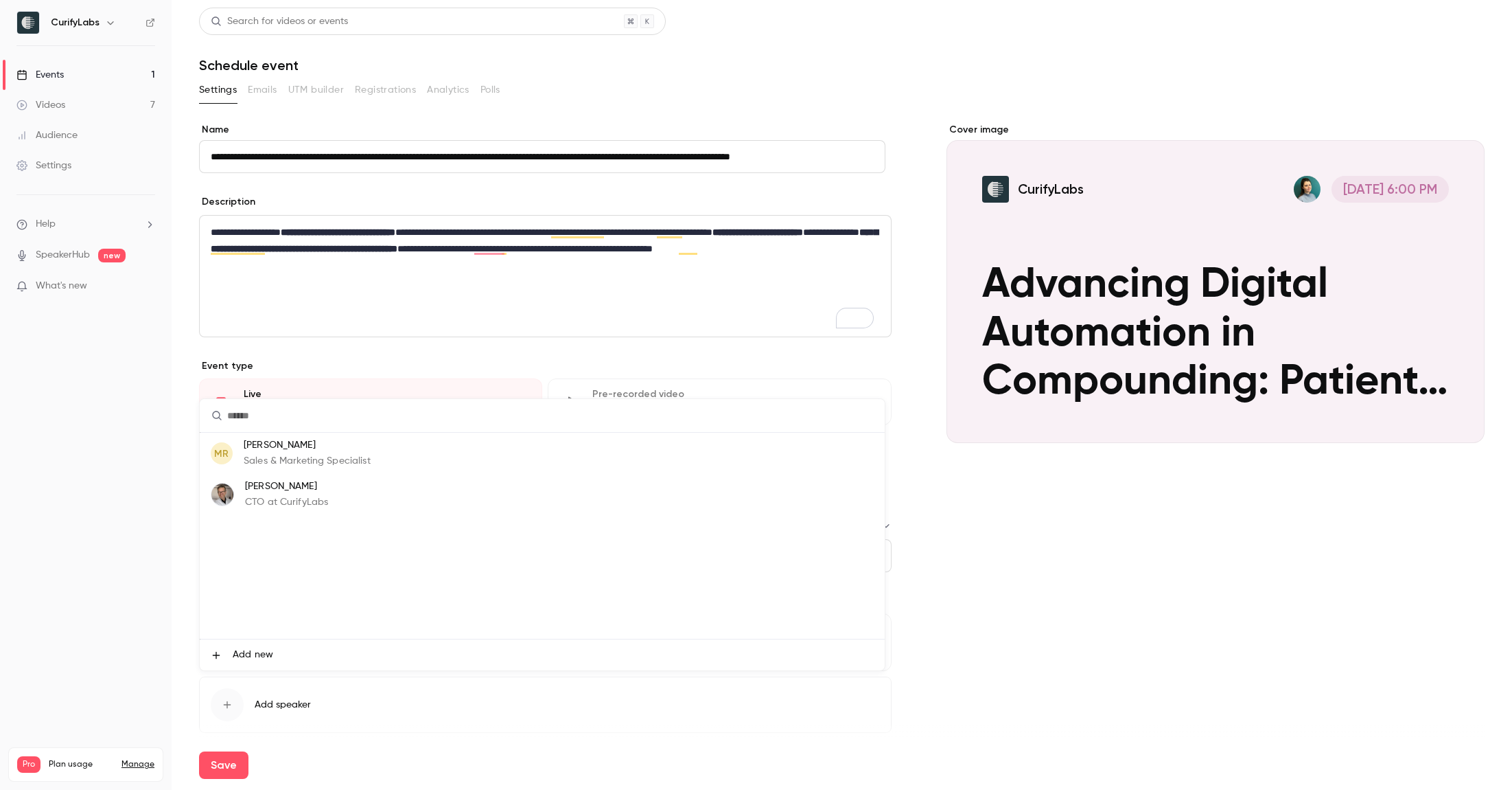
click at [265, 494] on div "[PERSON_NAME] CTO at CurifyLabs" at bounding box center [286, 495] width 83 height 30
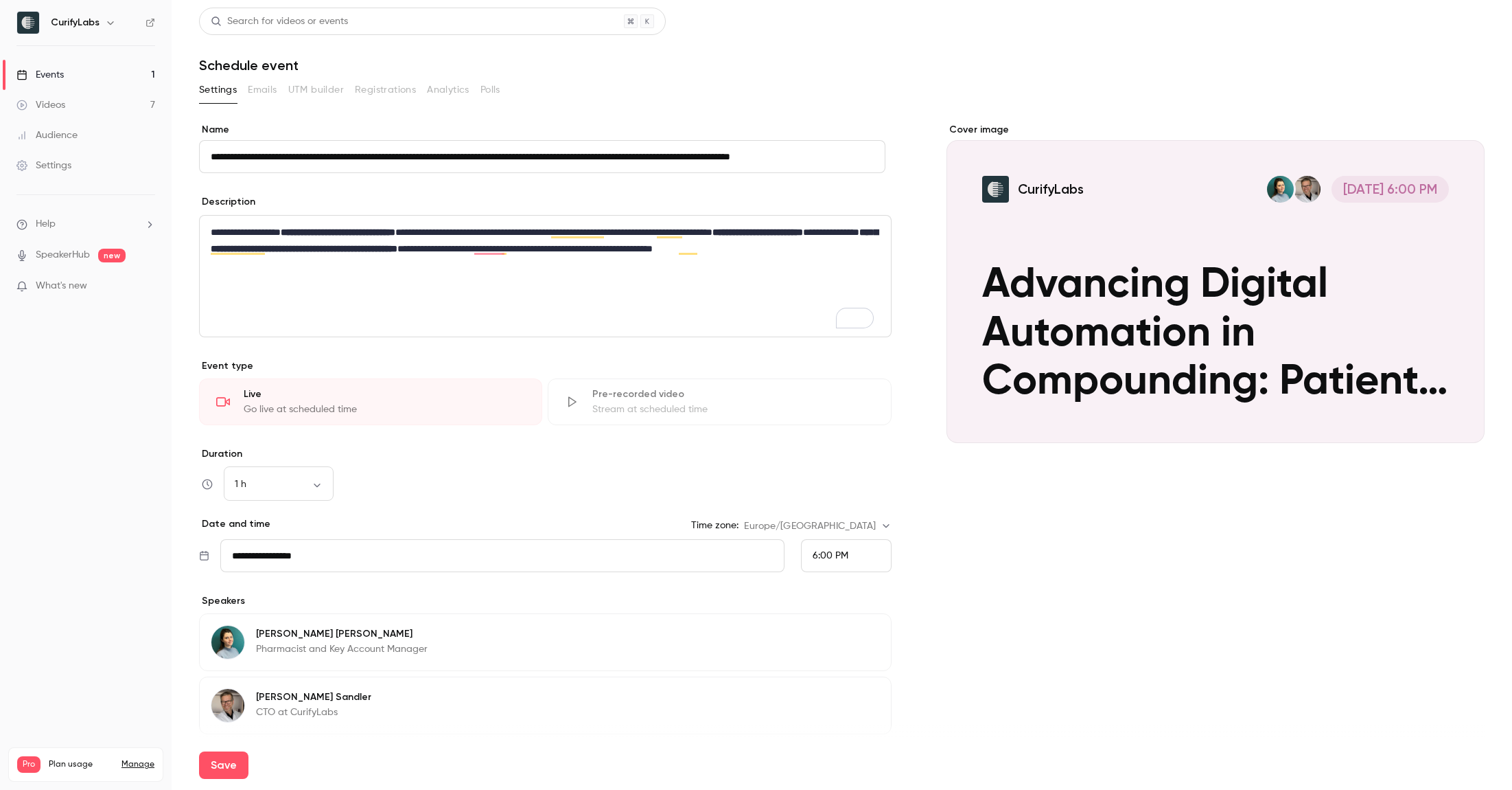
click at [1083, 611] on div "Cover image CurifyLabs [DATE] 6:00 PM Advancing Digital Automation in Compoundi…" at bounding box center [1215, 478] width 538 height 712
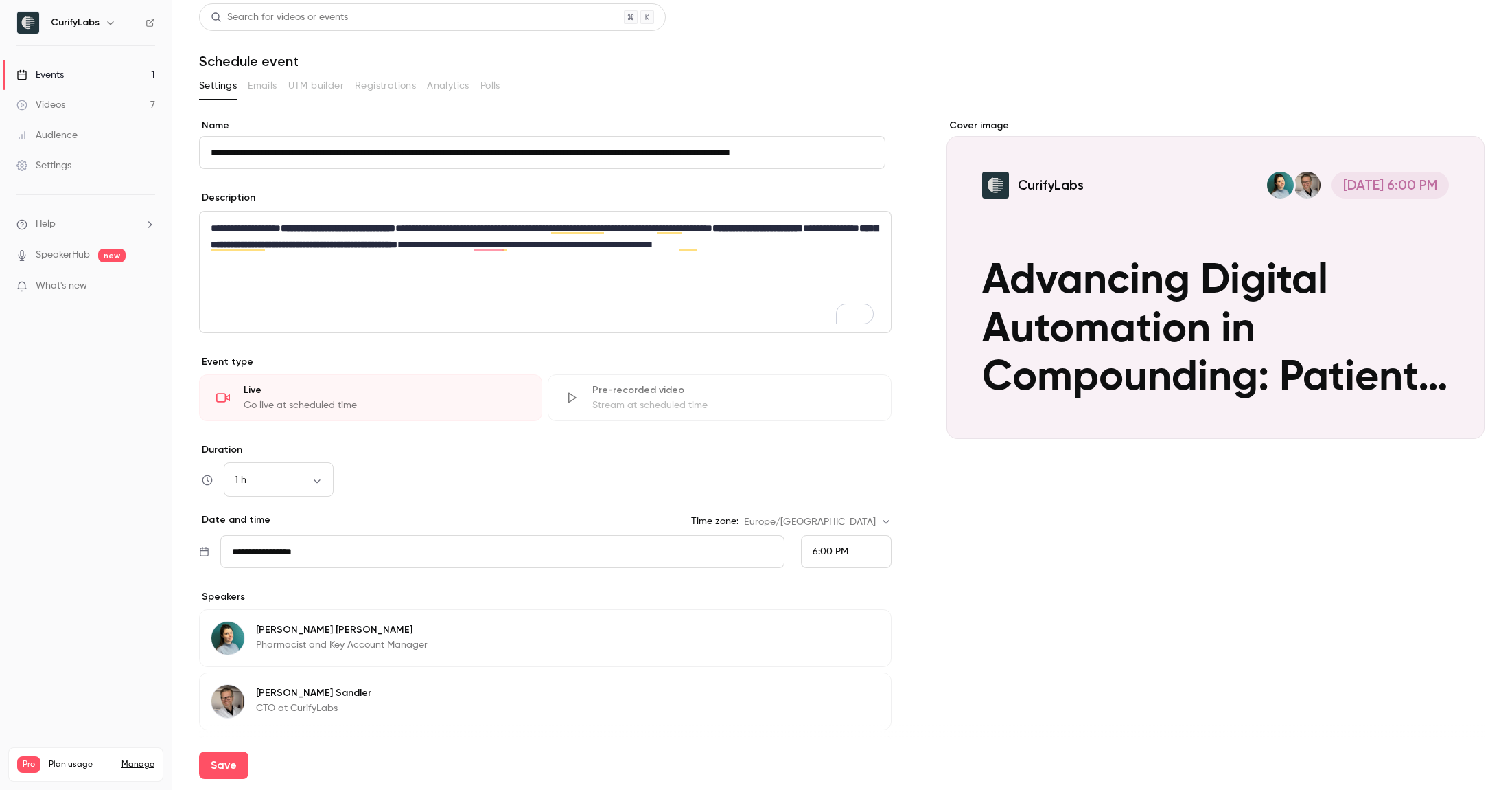
scroll to position [15, 0]
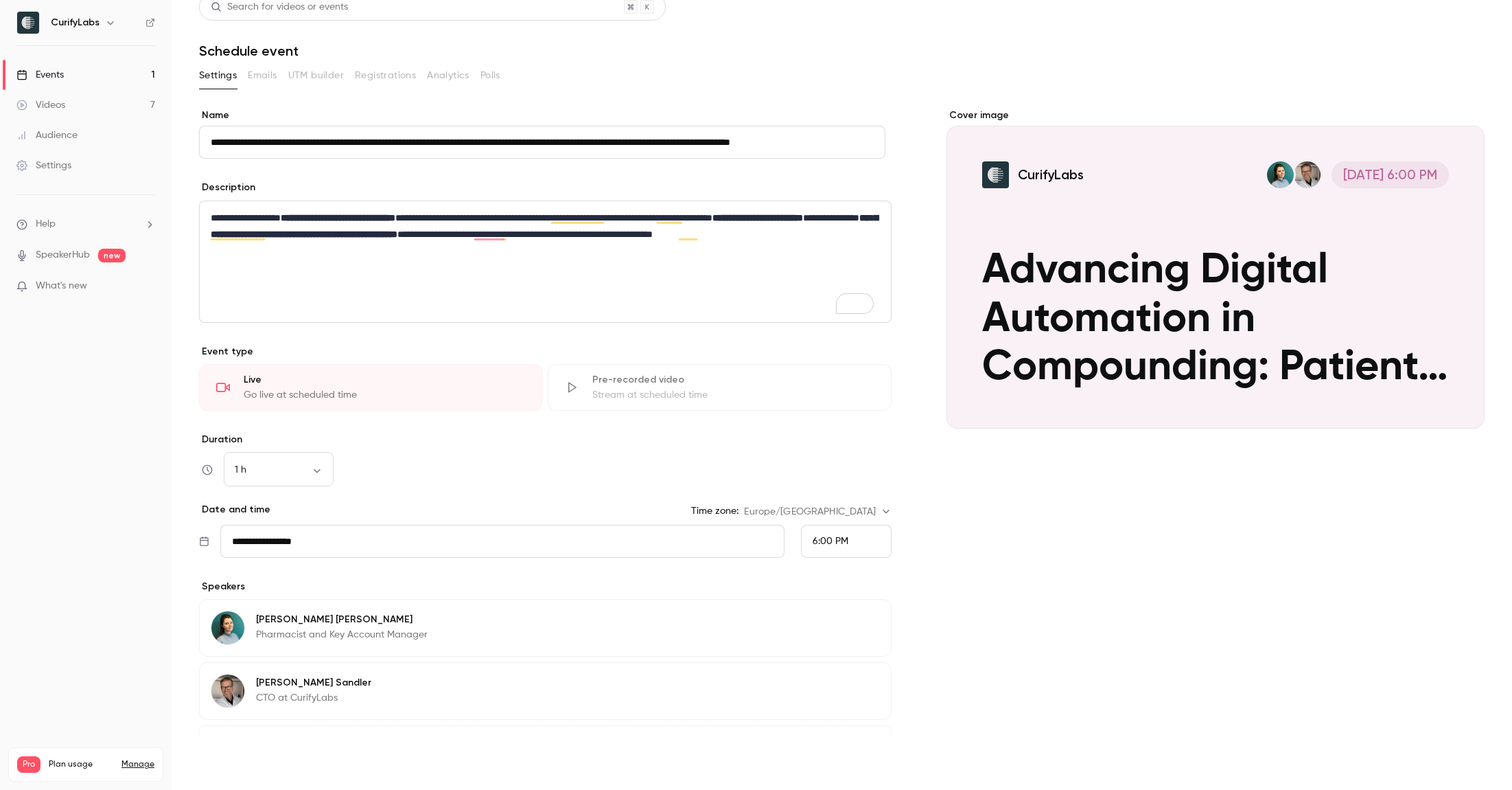
click at [228, 754] on button "Save" at bounding box center [223, 765] width 49 height 28
type input "**********"
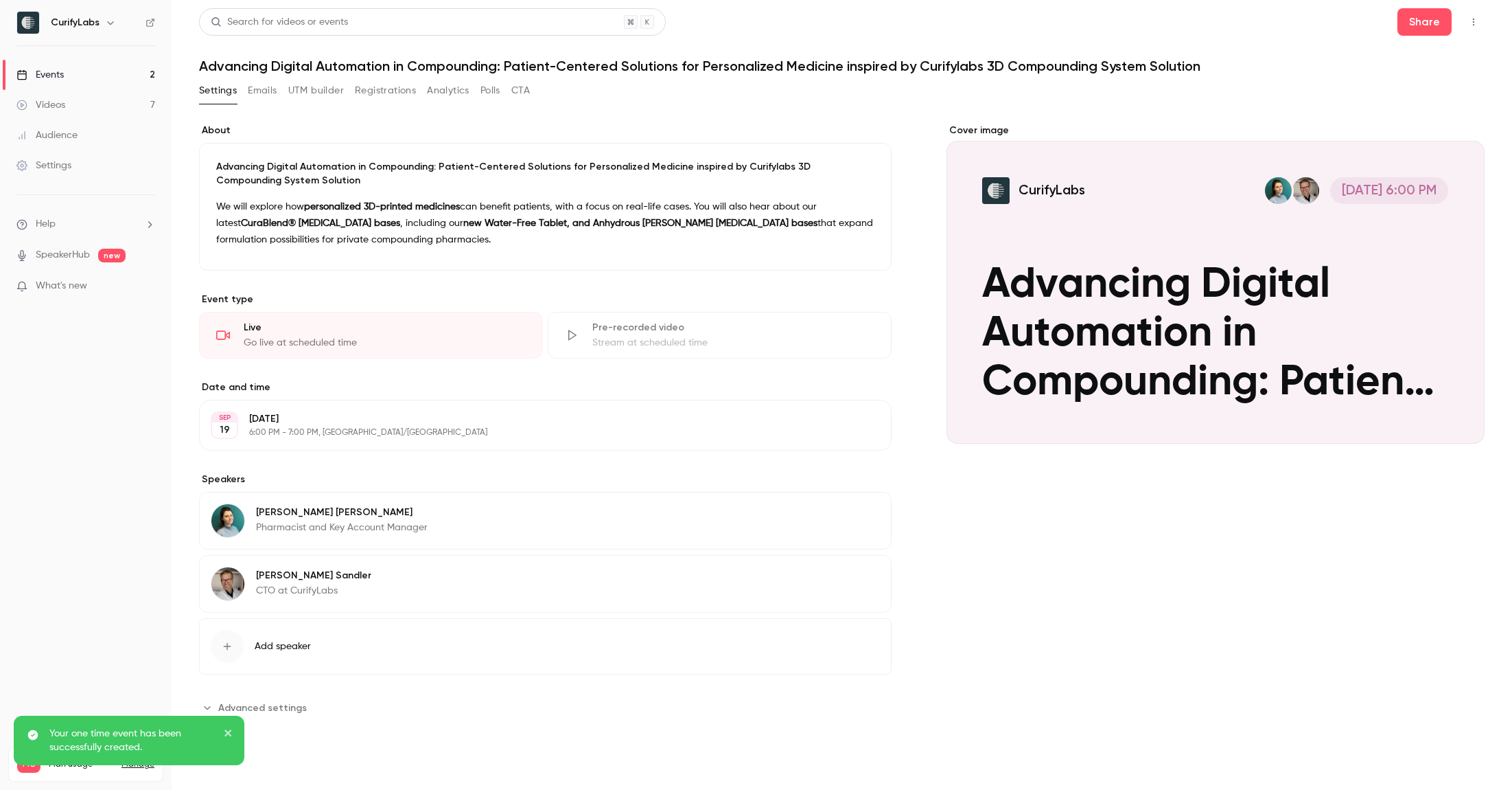
click at [968, 514] on div "Cover image CurifyLabs [DATE] 6:00 PM Advancing Digital Automation in Compoundi…" at bounding box center [1215, 421] width 538 height 595
click at [265, 86] on button "Emails" at bounding box center [263, 91] width 29 height 22
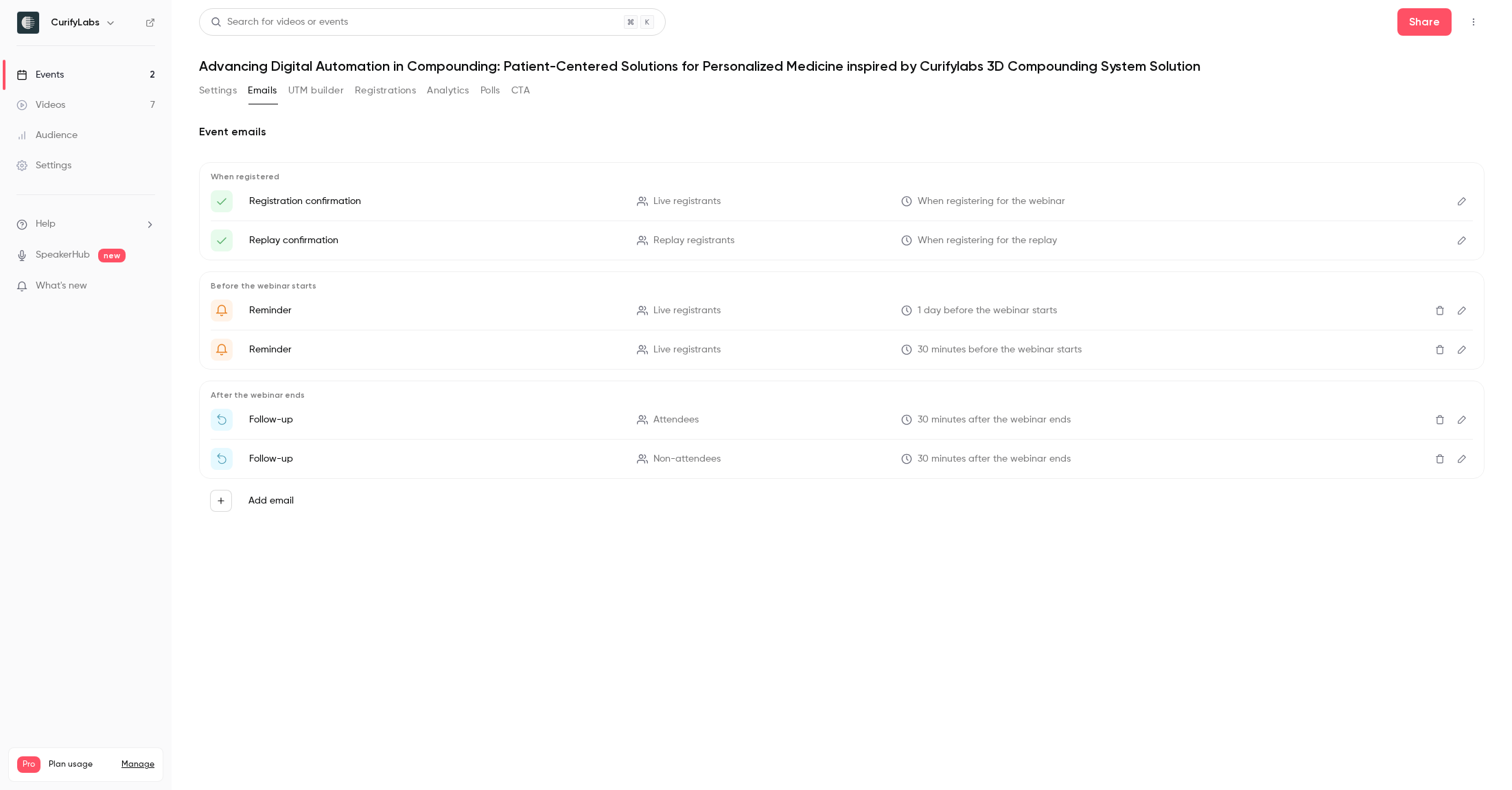
click at [82, 76] on link "Events 2" at bounding box center [86, 75] width 172 height 30
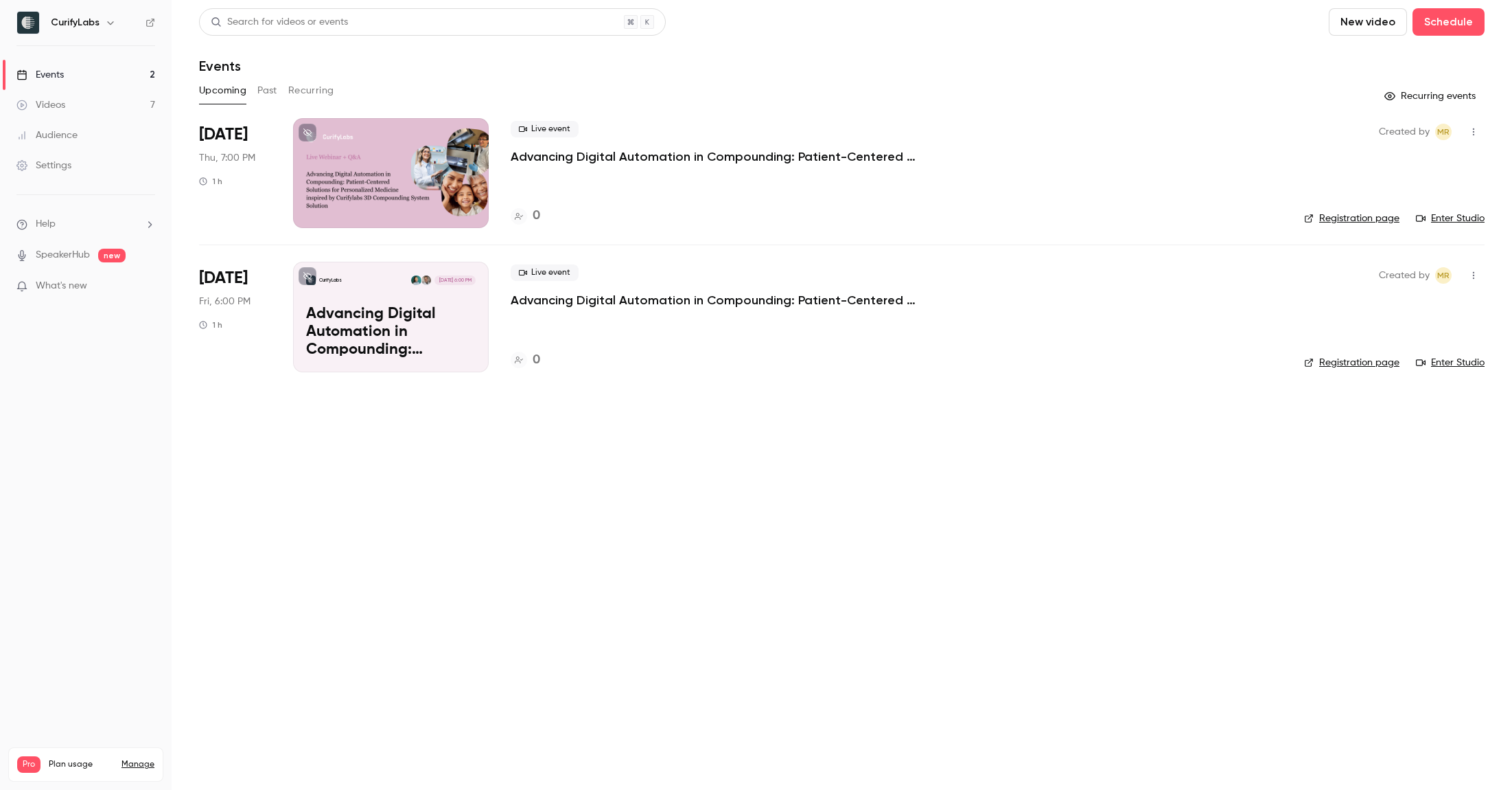
click at [278, 89] on div "Upcoming Past Recurring" at bounding box center [841, 91] width 1286 height 22
click at [275, 87] on button "Past" at bounding box center [267, 91] width 20 height 22
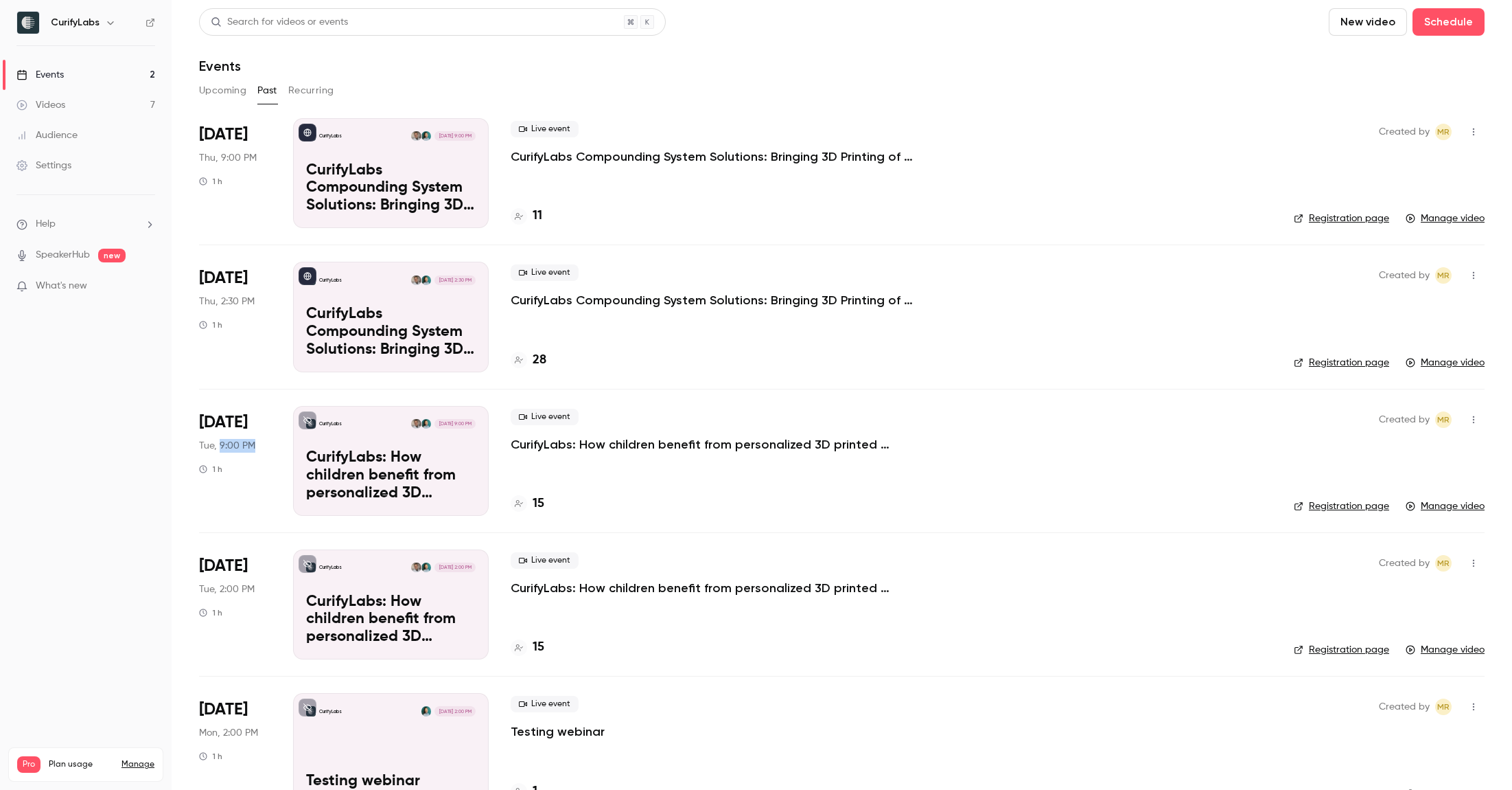
drag, startPoint x: 220, startPoint y: 446, endPoint x: 270, endPoint y: 449, distance: 50.1
click at [270, 449] on div "[DATE] Tue, 9:00 PM 1 h" at bounding box center [234, 460] width 72 height 110
click at [204, 98] on button "Upcoming" at bounding box center [222, 91] width 47 height 22
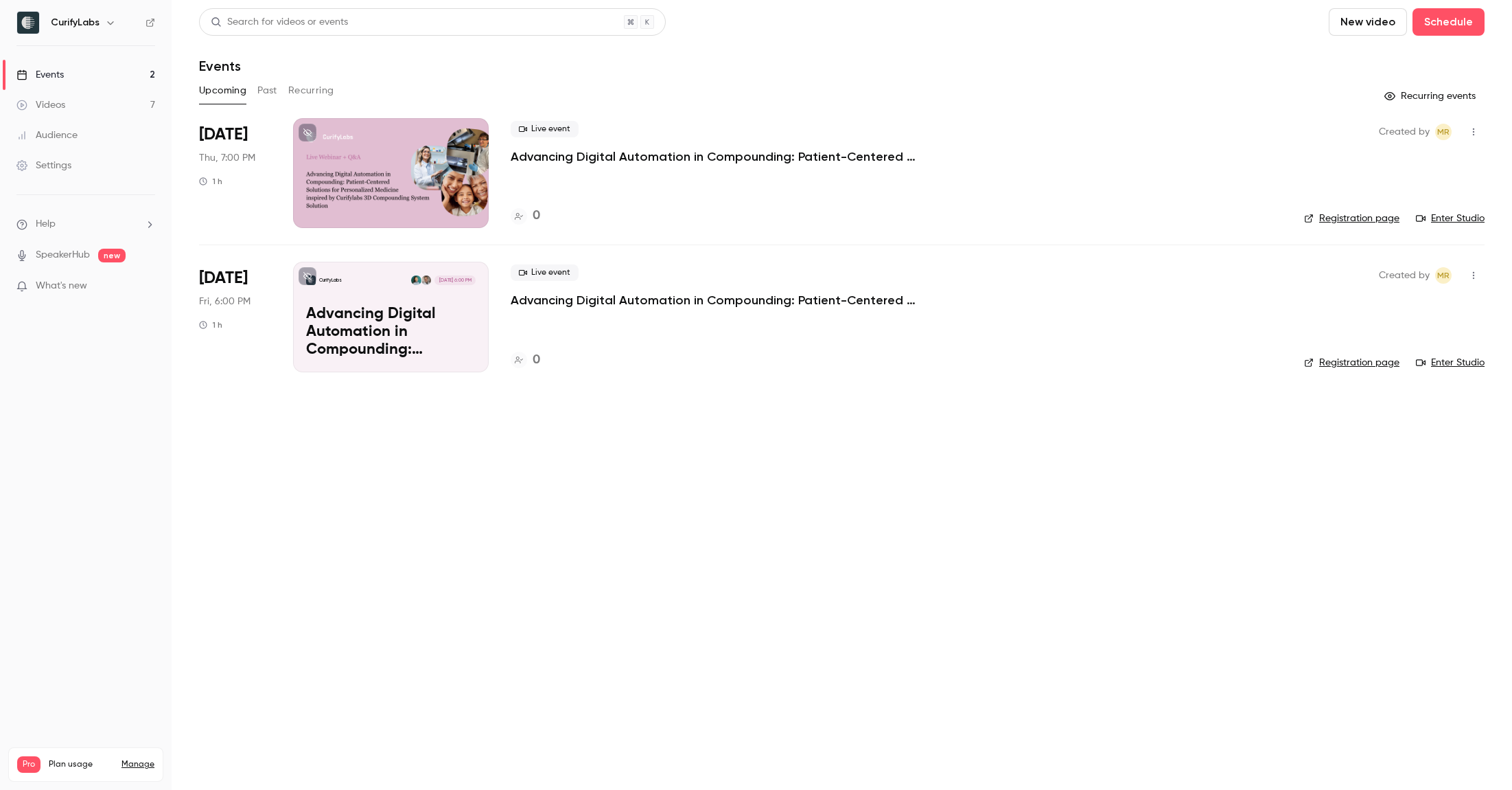
click at [535, 354] on h4 "0" at bounding box center [537, 361] width 7 height 19
click at [590, 159] on p "Advancing Digital Automation in Compounding: Patient-Centered Solutions for Per…" at bounding box center [716, 156] width 412 height 17
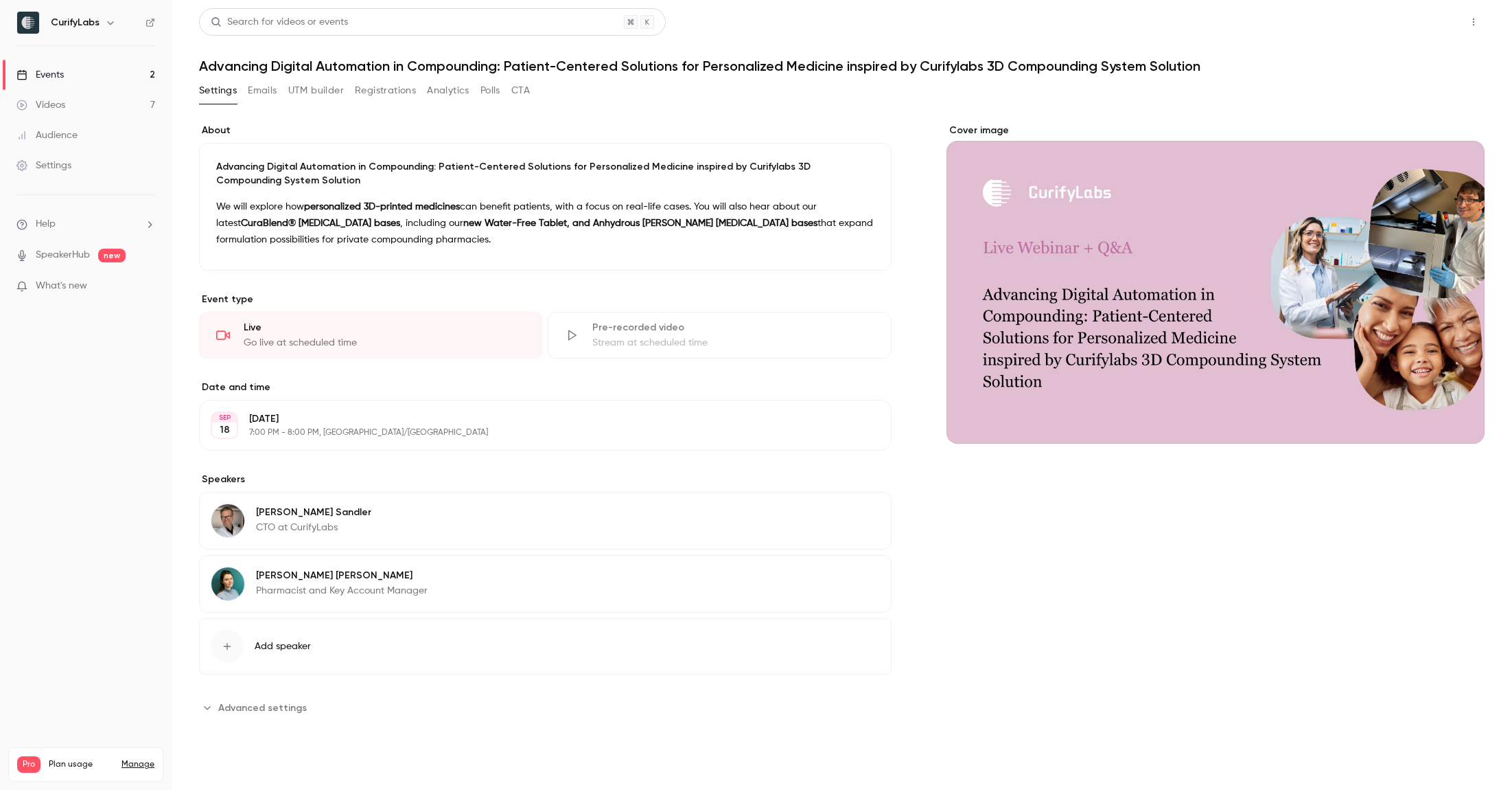
click at [1434, 23] on button "Share" at bounding box center [1424, 22] width 54 height 28
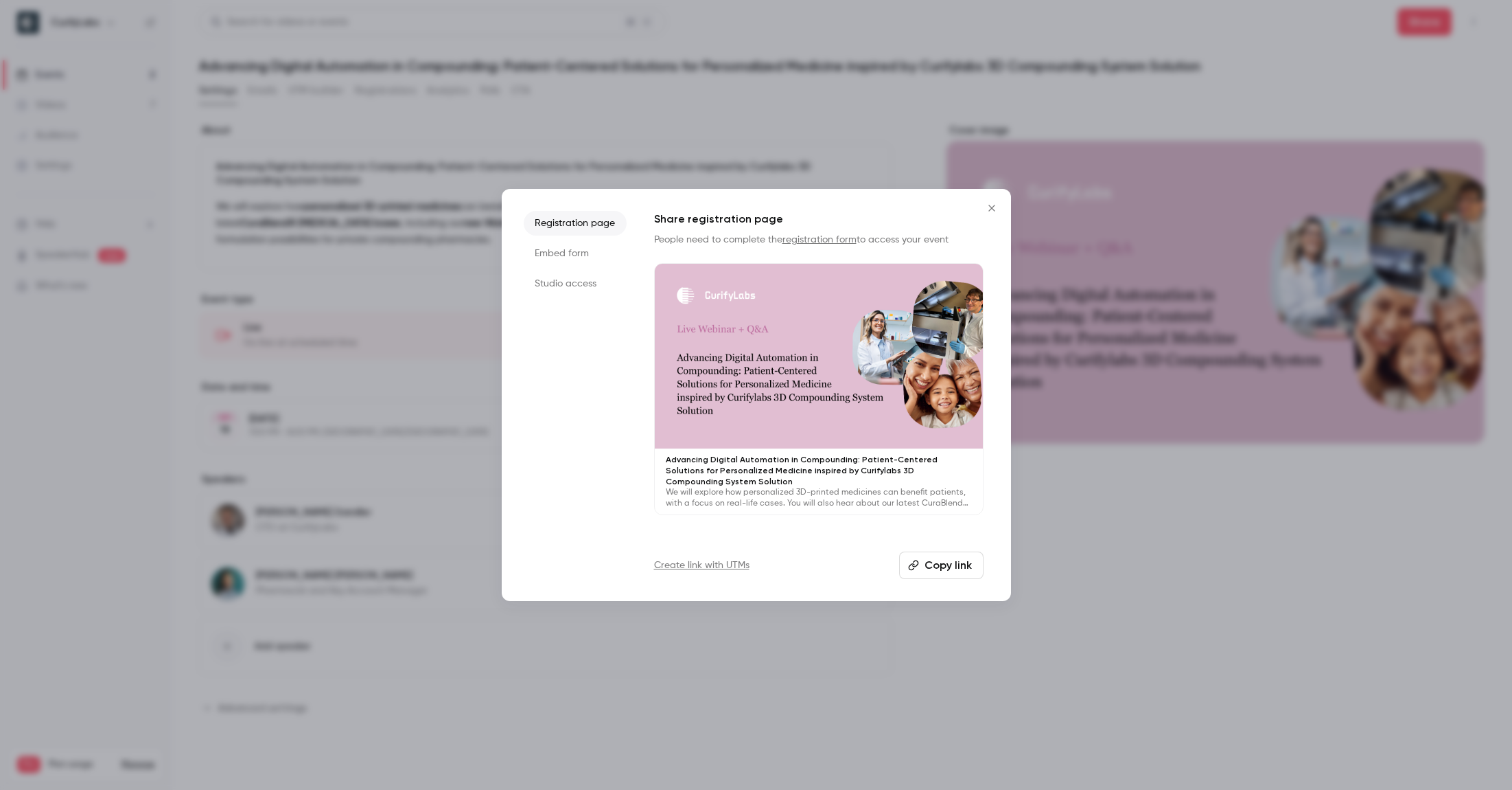
click at [944, 565] on button "Copy link" at bounding box center [941, 565] width 84 height 28
click at [991, 205] on icon "Close" at bounding box center [991, 207] width 17 height 11
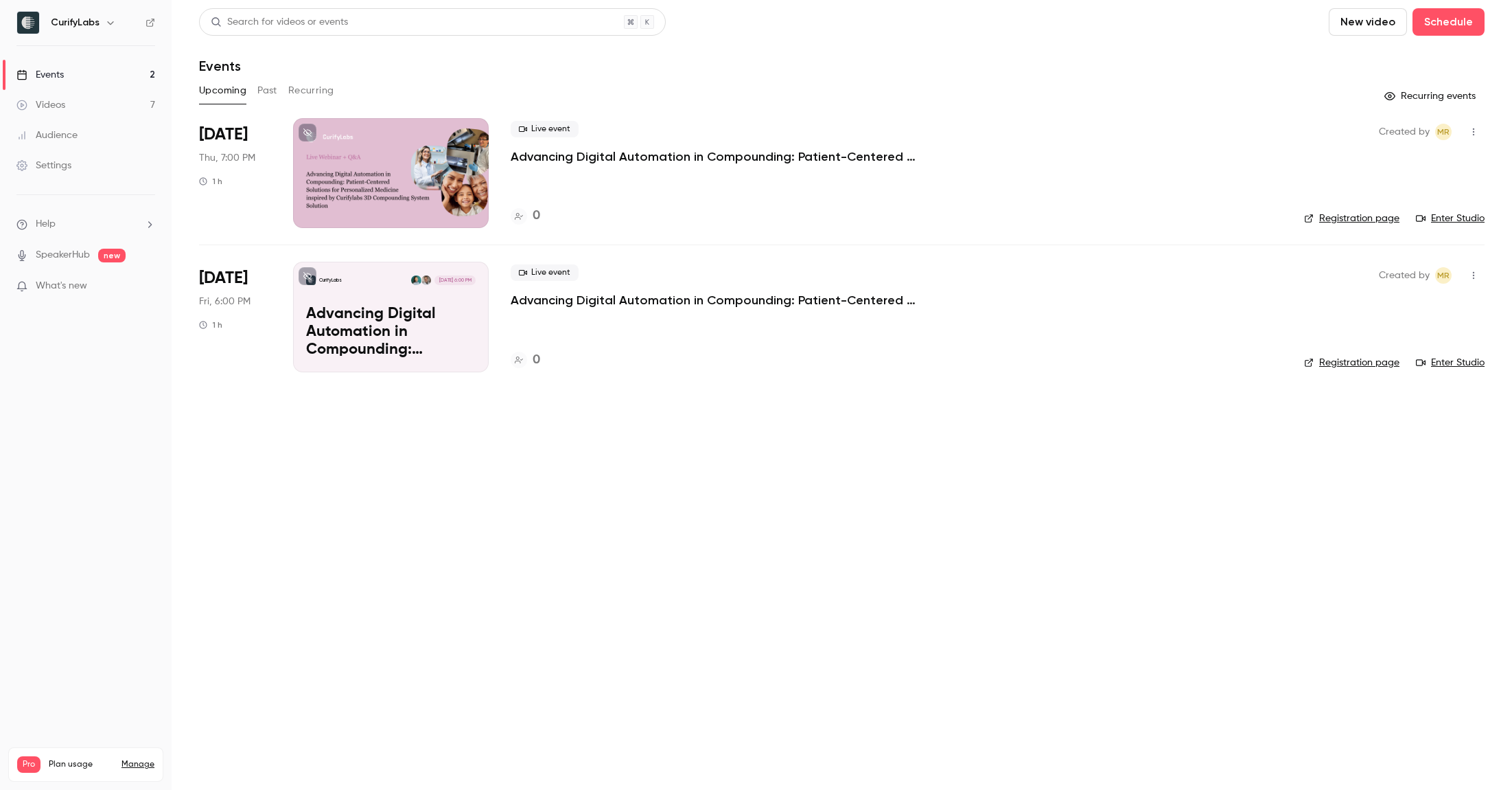
click at [431, 310] on p "Advancing Digital Automation in Compounding: Patient-Centered Solutions for Per…" at bounding box center [391, 332] width 170 height 53
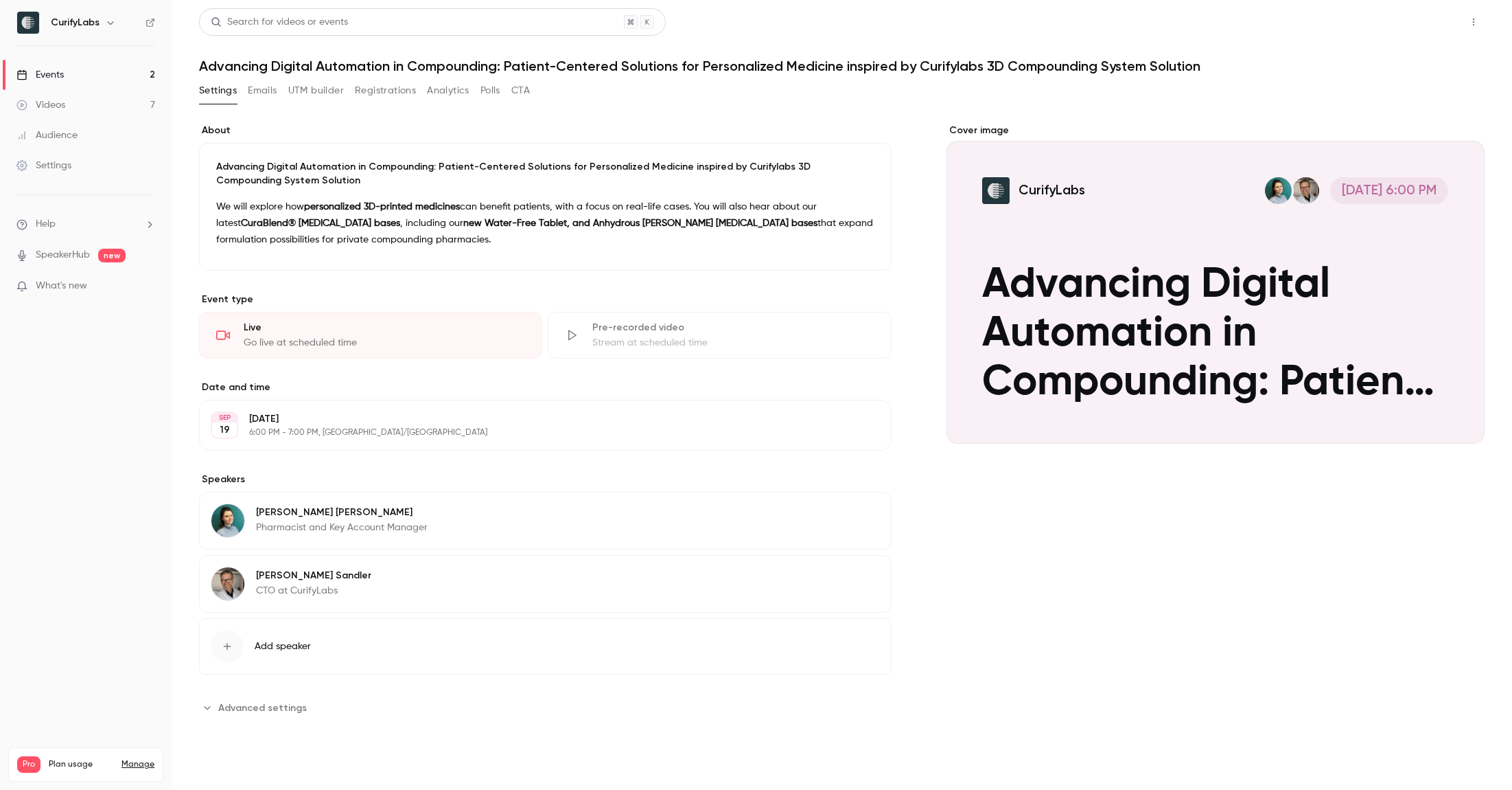
click at [1434, 25] on button "Share" at bounding box center [1424, 22] width 54 height 28
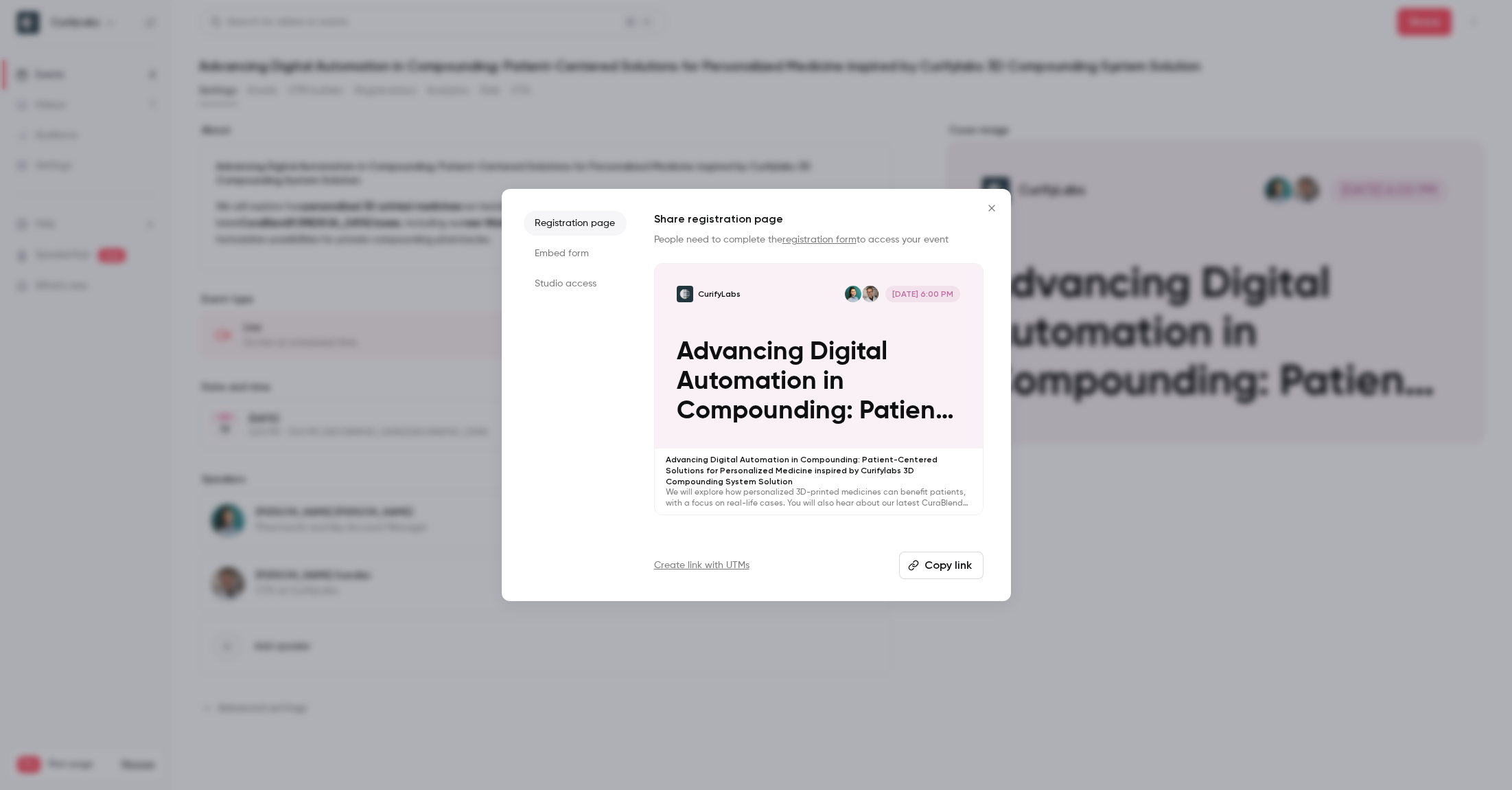
click at [941, 565] on button "Copy link" at bounding box center [941, 565] width 84 height 28
click at [991, 210] on icon "Close" at bounding box center [991, 207] width 17 height 11
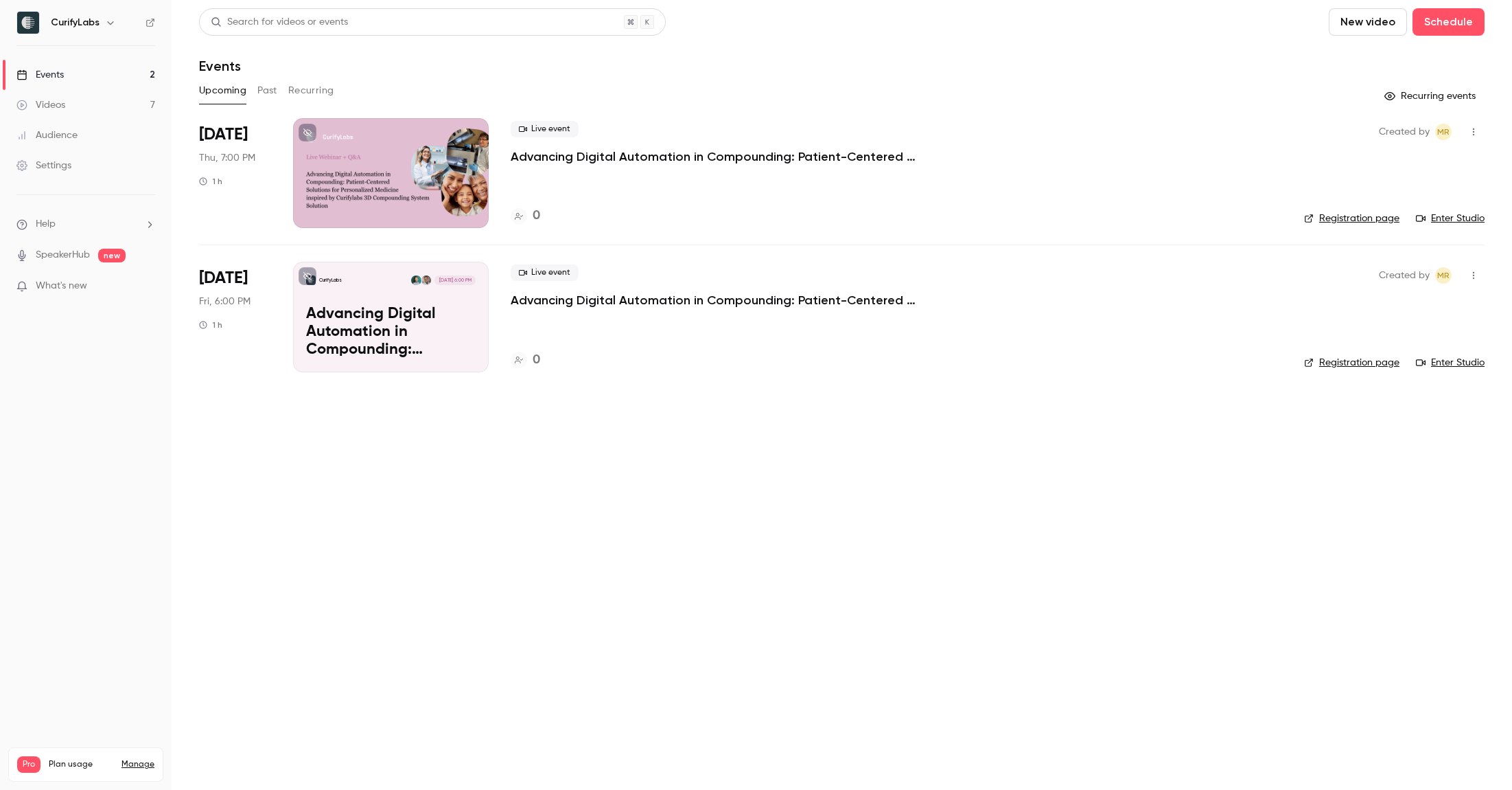
click at [352, 165] on div at bounding box center [391, 173] width 196 height 110
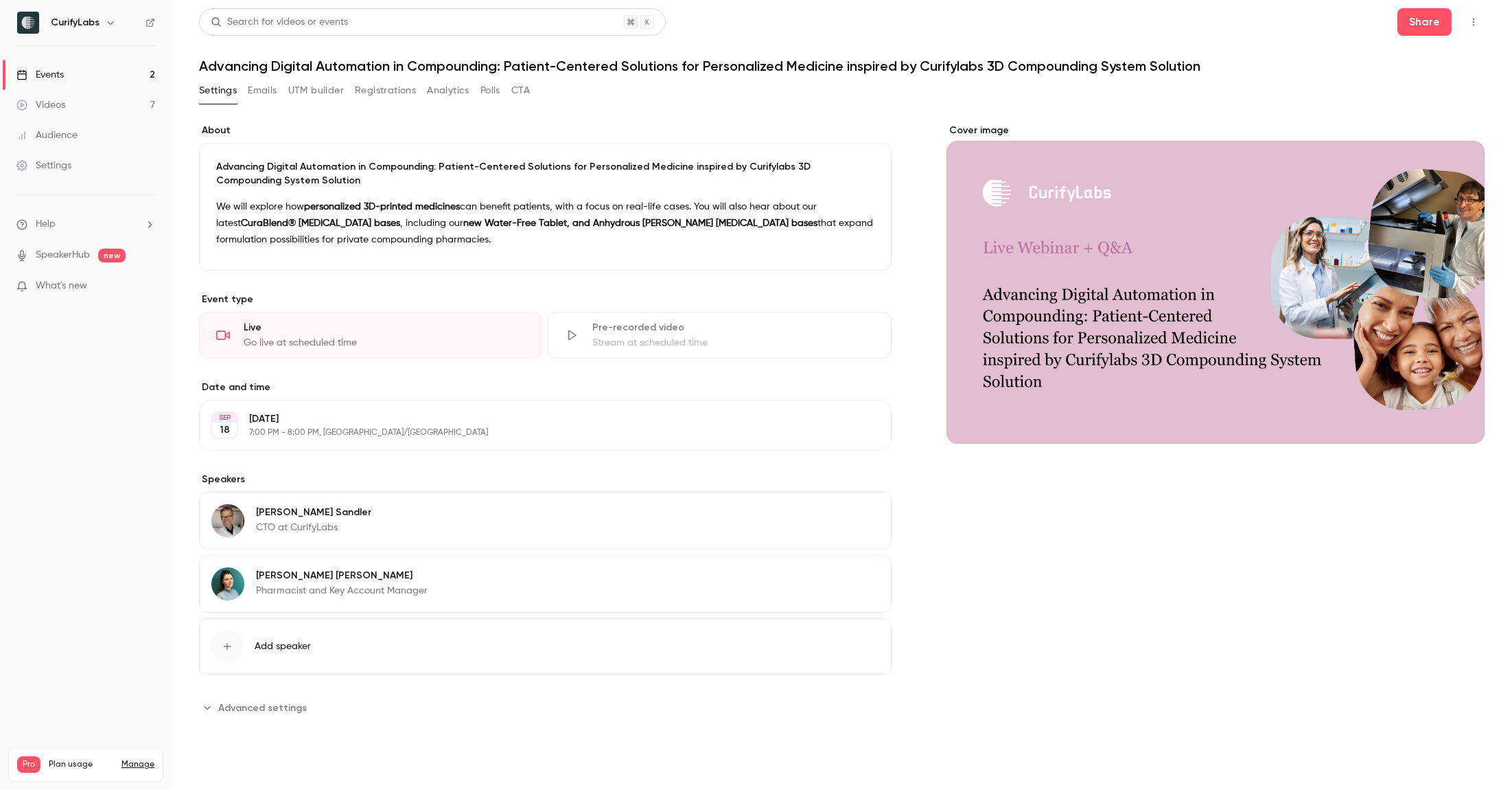
click at [281, 170] on p "Advancing Digital Automation in Compounding: Patient-Centered Solutions for Per…" at bounding box center [545, 174] width 658 height 28
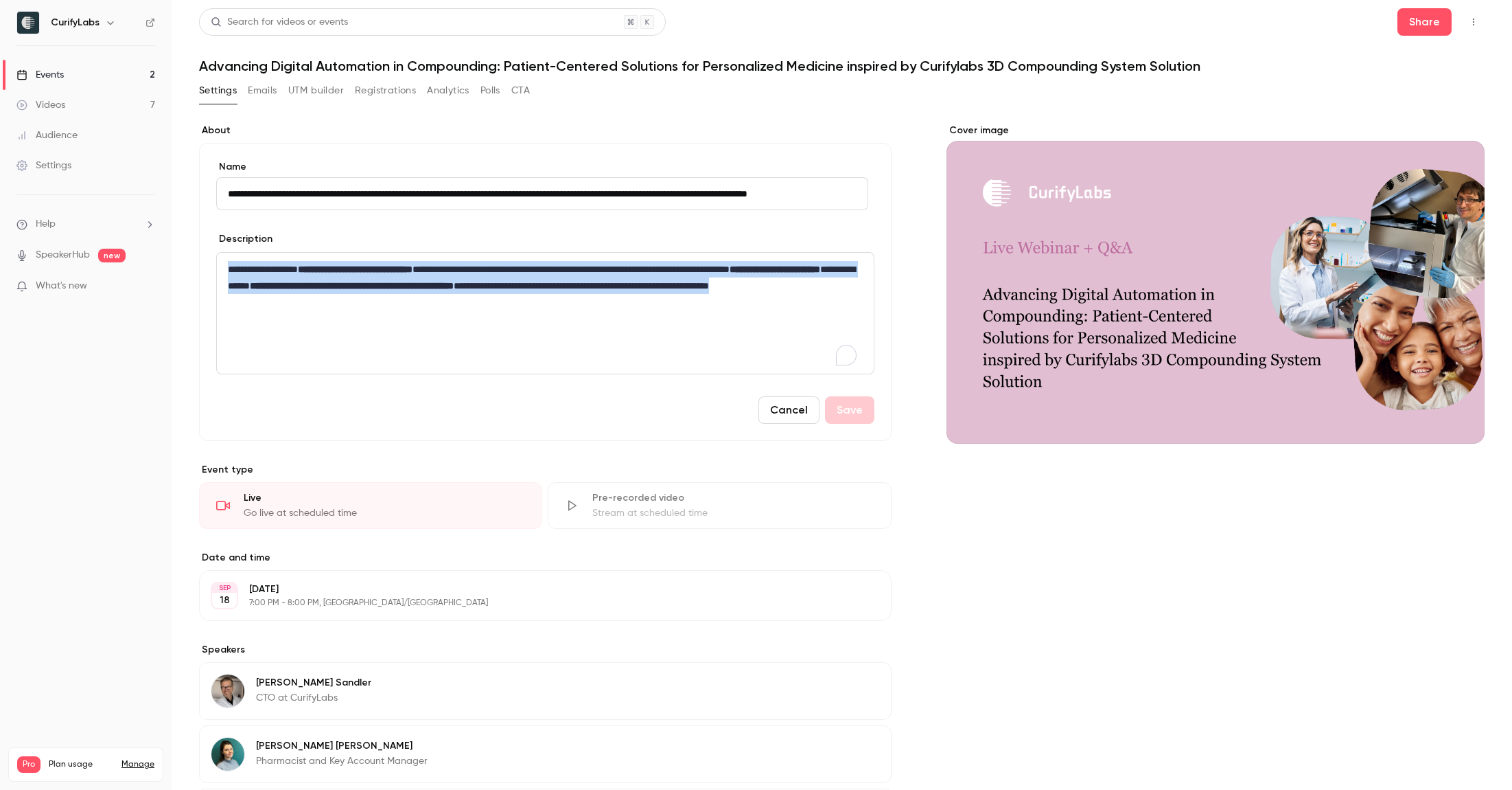
drag, startPoint x: 396, startPoint y: 300, endPoint x: 210, endPoint y: 268, distance: 188.7
click at [210, 268] on div "**********" at bounding box center [545, 292] width 693 height 298
click at [281, 188] on input "**********" at bounding box center [542, 193] width 652 height 33
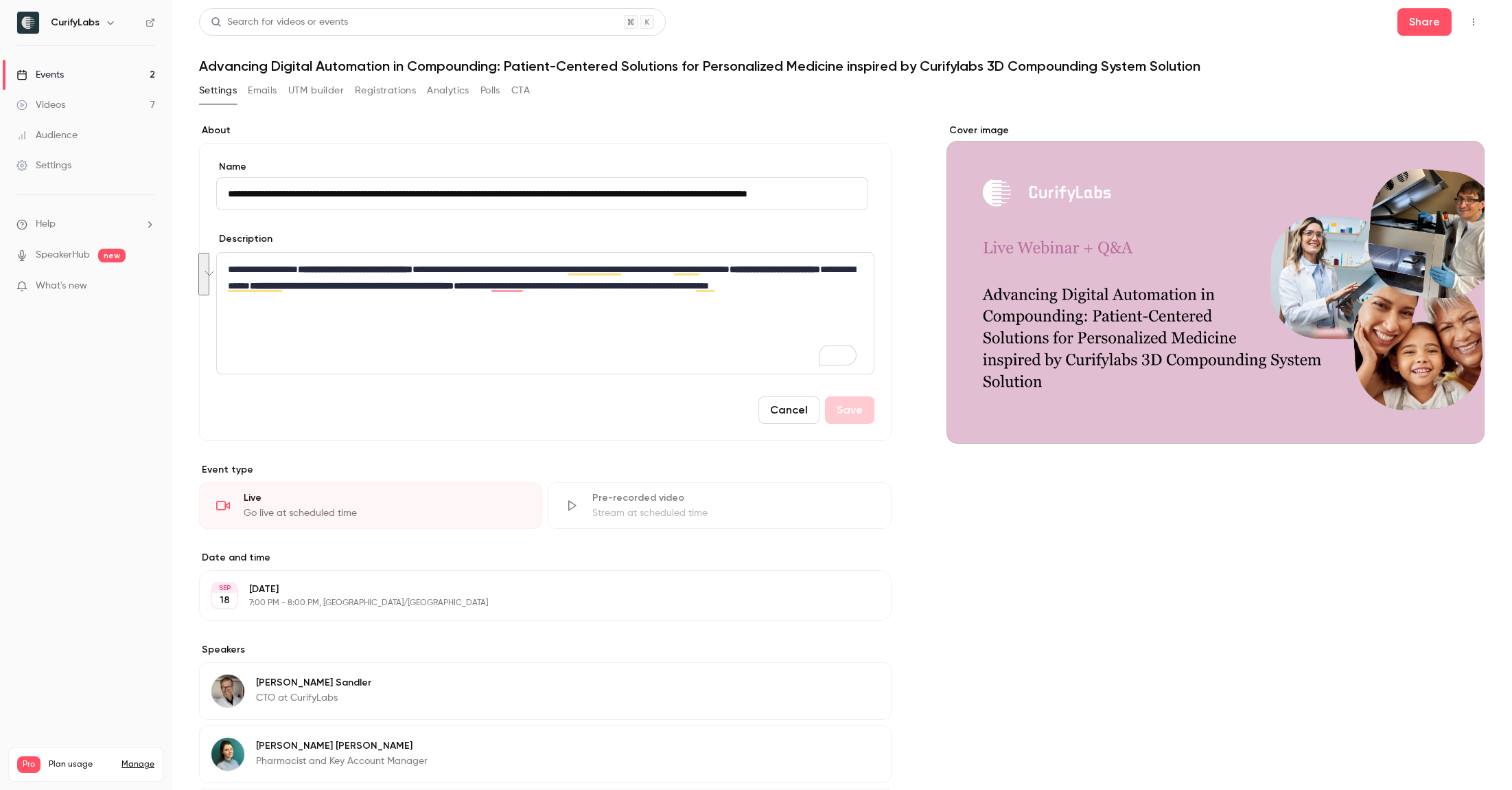
click at [281, 188] on input "**********" at bounding box center [542, 193] width 652 height 33
click at [1397, 18] on button "Share" at bounding box center [1424, 22] width 54 height 28
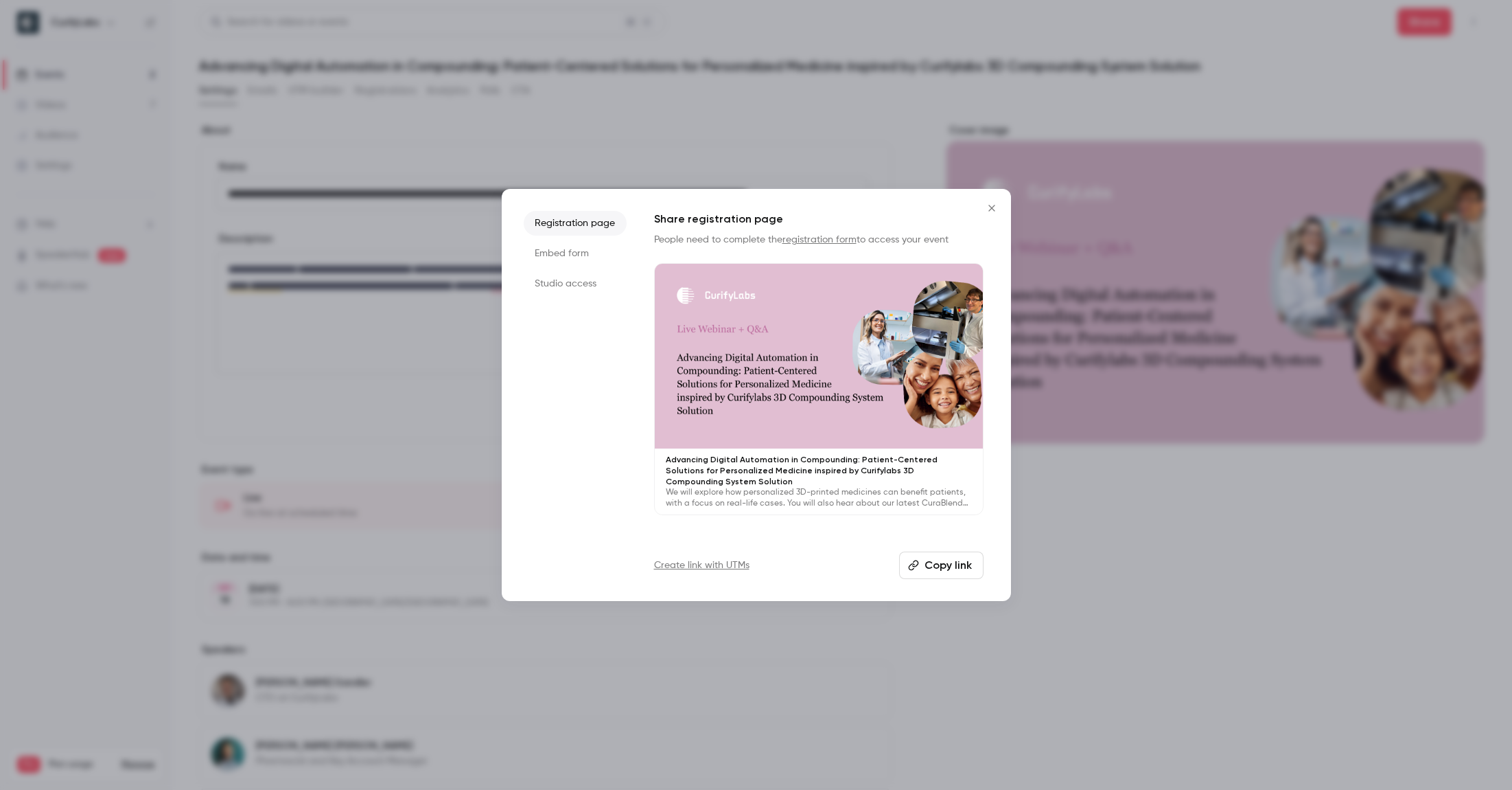
click at [941, 541] on div "Share registration page People need to complete the registration form to access…" at bounding box center [819, 395] width 329 height 368
click at [940, 580] on div "Registration page Embed form Studio access Share registration page People need …" at bounding box center [756, 395] width 509 height 412
click at [943, 555] on button "Copy link" at bounding box center [941, 565] width 84 height 28
click at [986, 208] on icon "Close" at bounding box center [991, 207] width 17 height 11
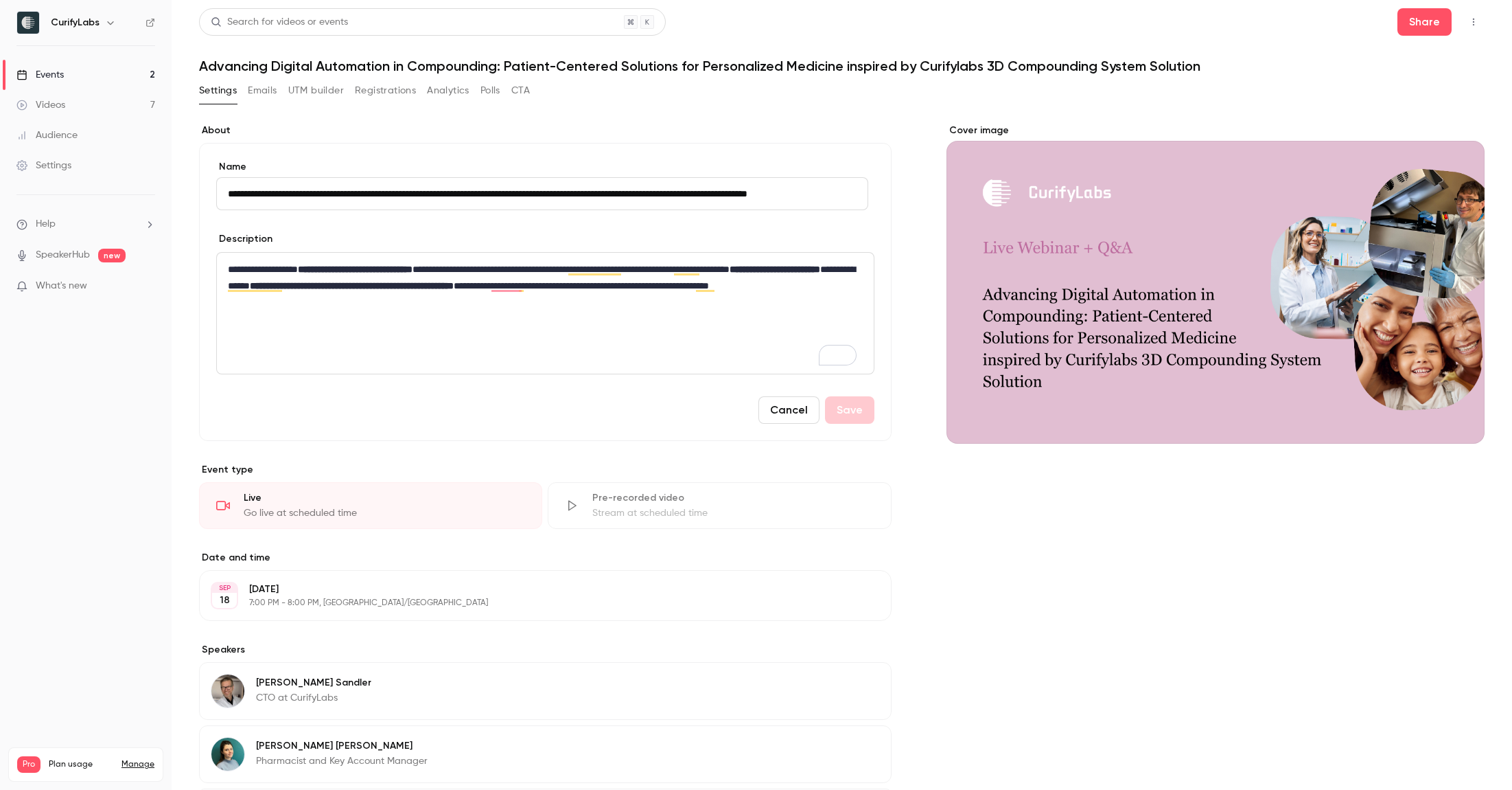
click at [78, 79] on link "Events 2" at bounding box center [86, 75] width 172 height 30
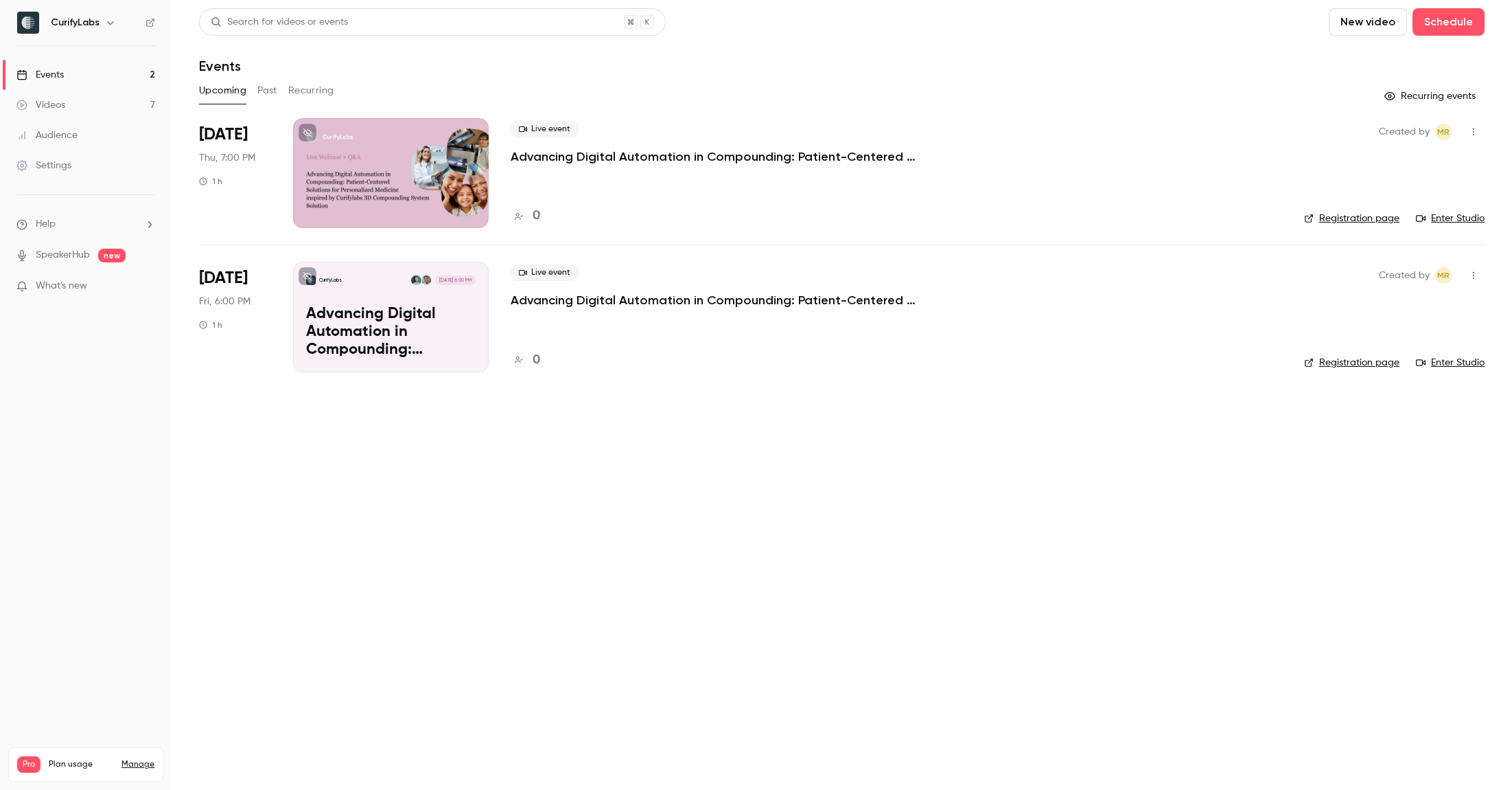
click at [385, 320] on p "Advancing Digital Automation in Compounding: Patient-Centered Solutions for Per…" at bounding box center [391, 332] width 170 height 53
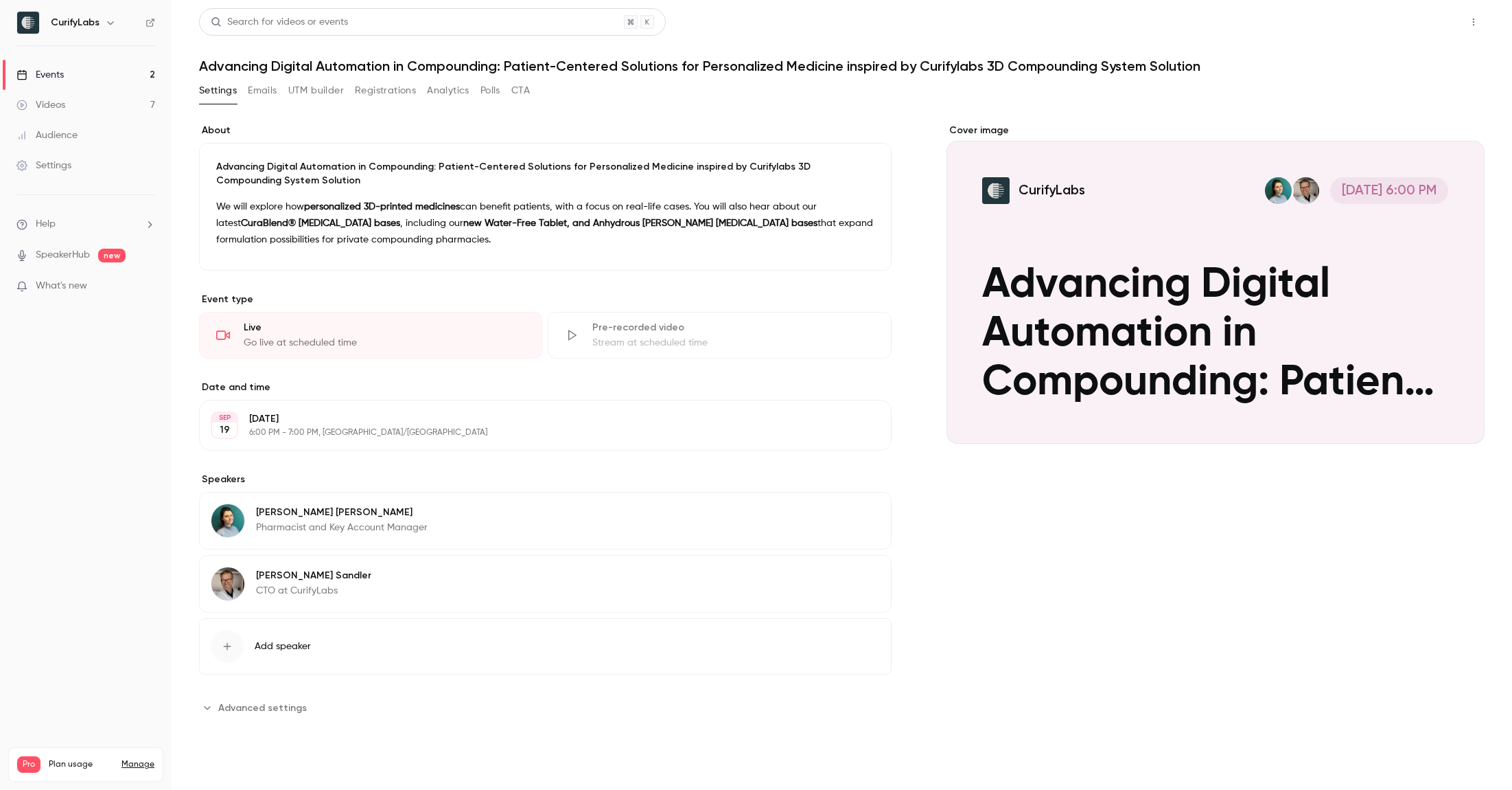
click at [1418, 30] on button "Share" at bounding box center [1424, 22] width 54 height 28
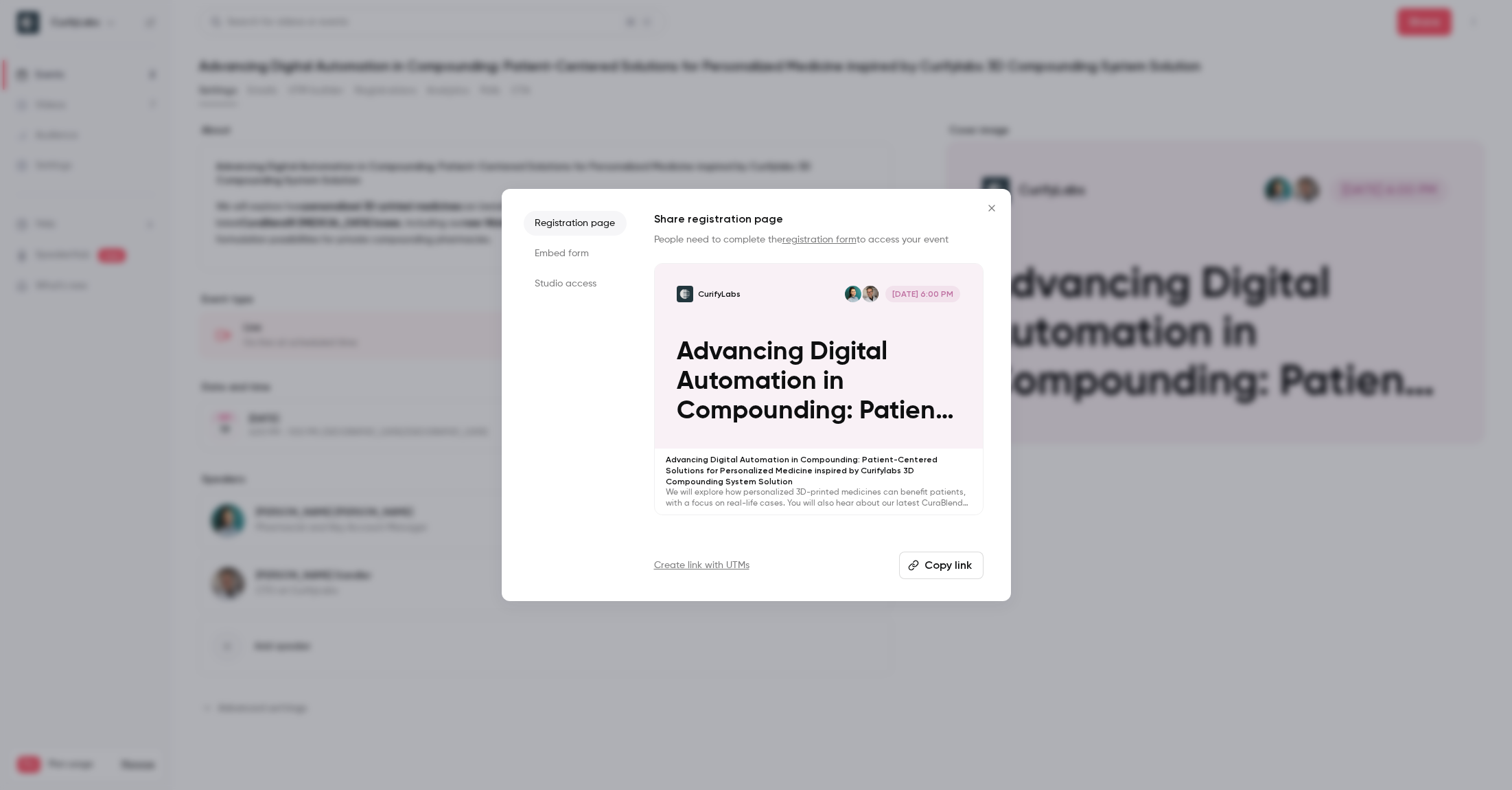
click at [930, 556] on button "Copy link" at bounding box center [941, 565] width 84 height 28
click at [943, 567] on button "Copy link" at bounding box center [941, 565] width 84 height 28
click at [991, 207] on icon "Close" at bounding box center [991, 207] width 7 height 7
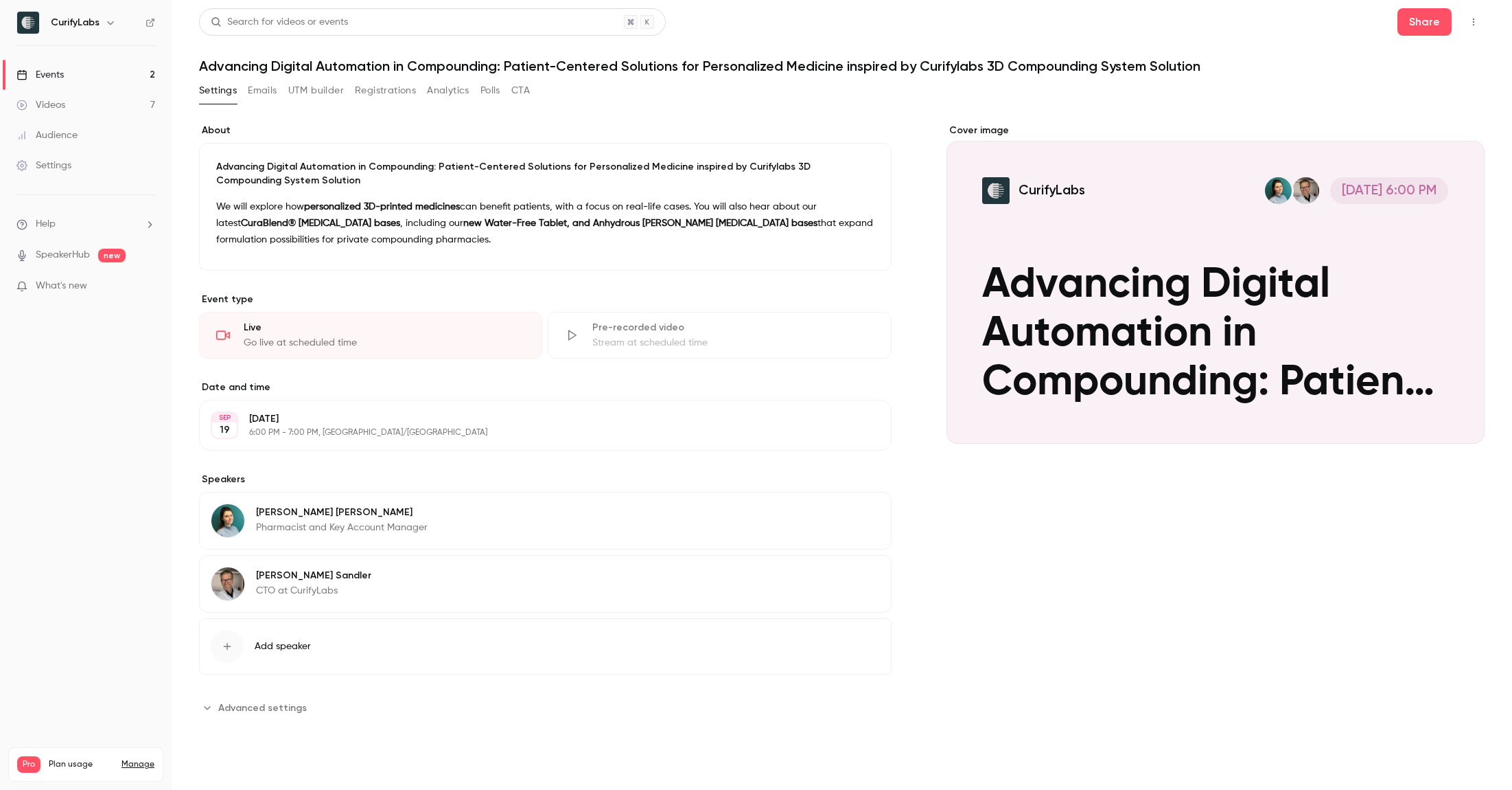
click at [88, 78] on link "Events 2" at bounding box center [86, 75] width 172 height 30
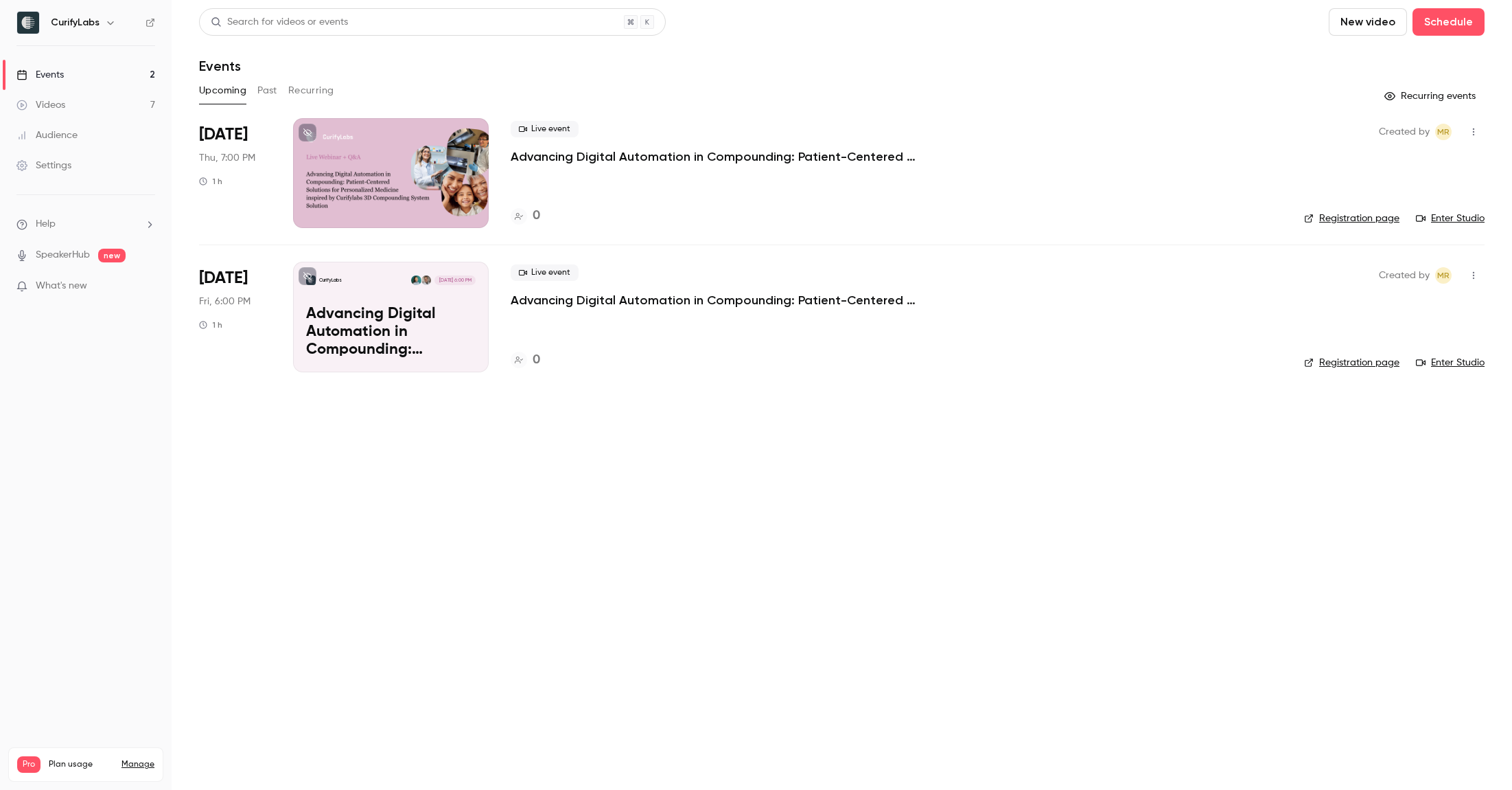
click at [389, 158] on div at bounding box center [391, 173] width 196 height 110
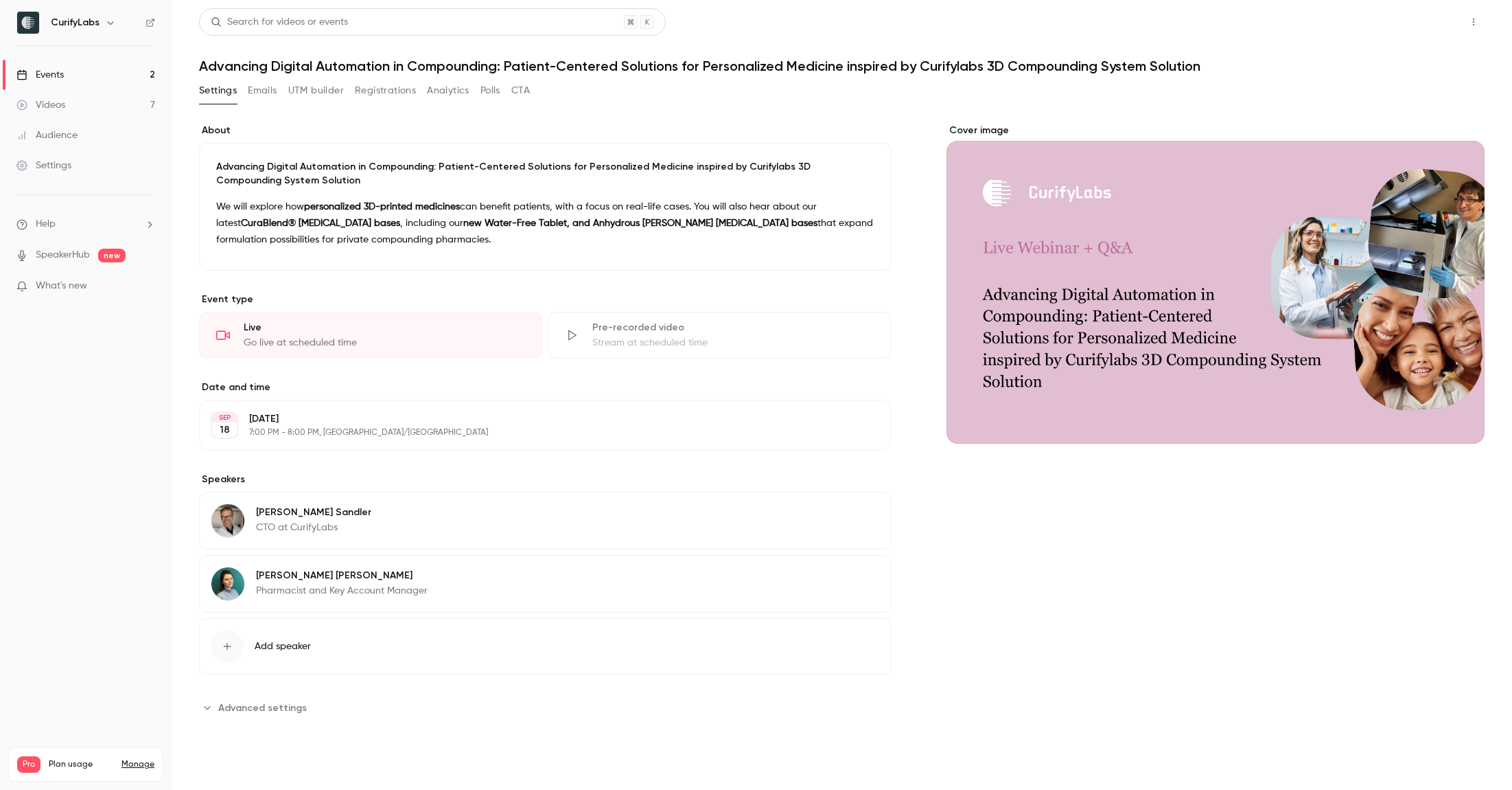
click at [1421, 20] on button "Share" at bounding box center [1424, 22] width 54 height 28
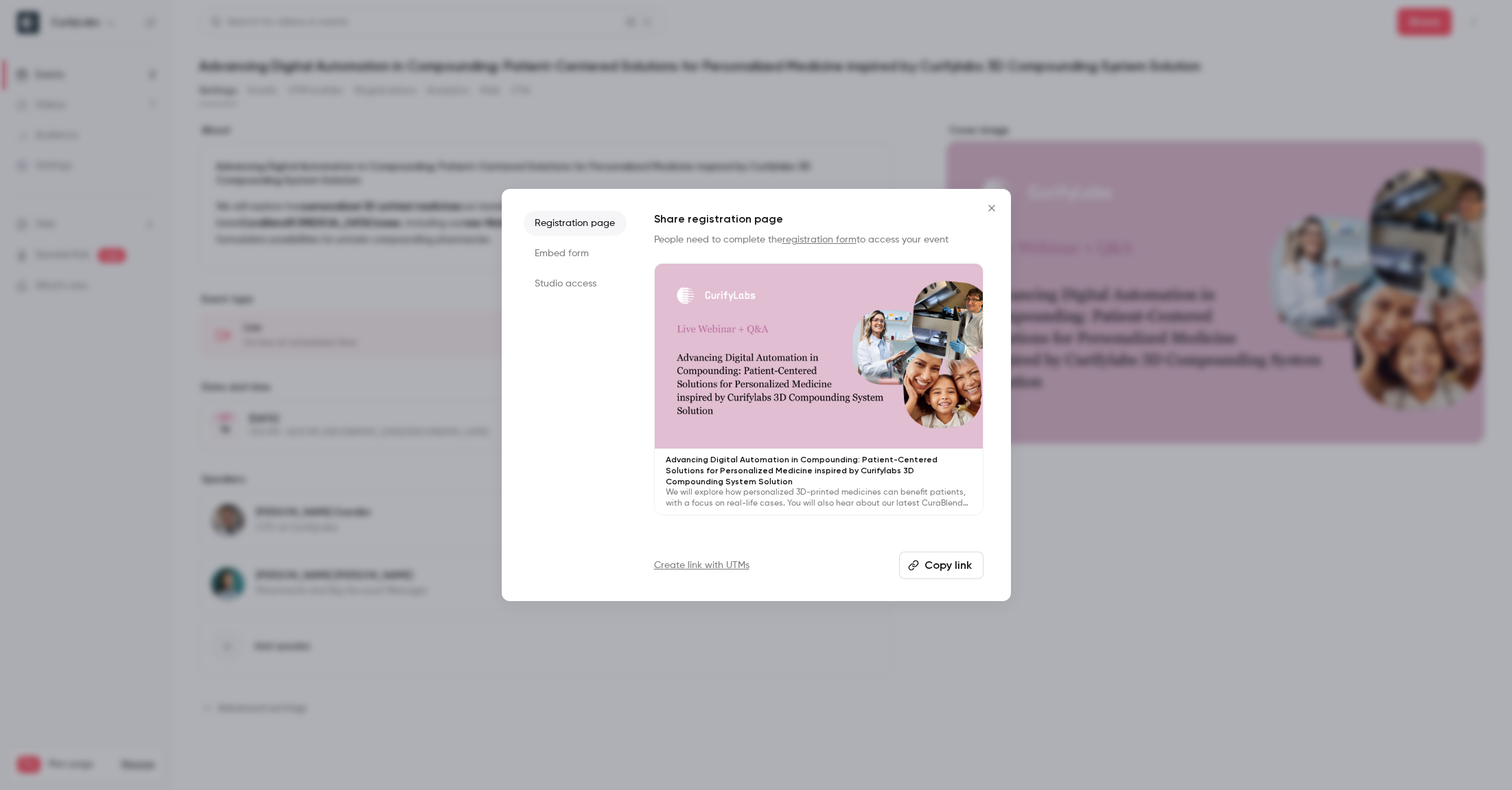
click at [919, 567] on button "Copy link" at bounding box center [941, 565] width 84 height 28
click at [989, 209] on icon "Close" at bounding box center [991, 207] width 17 height 11
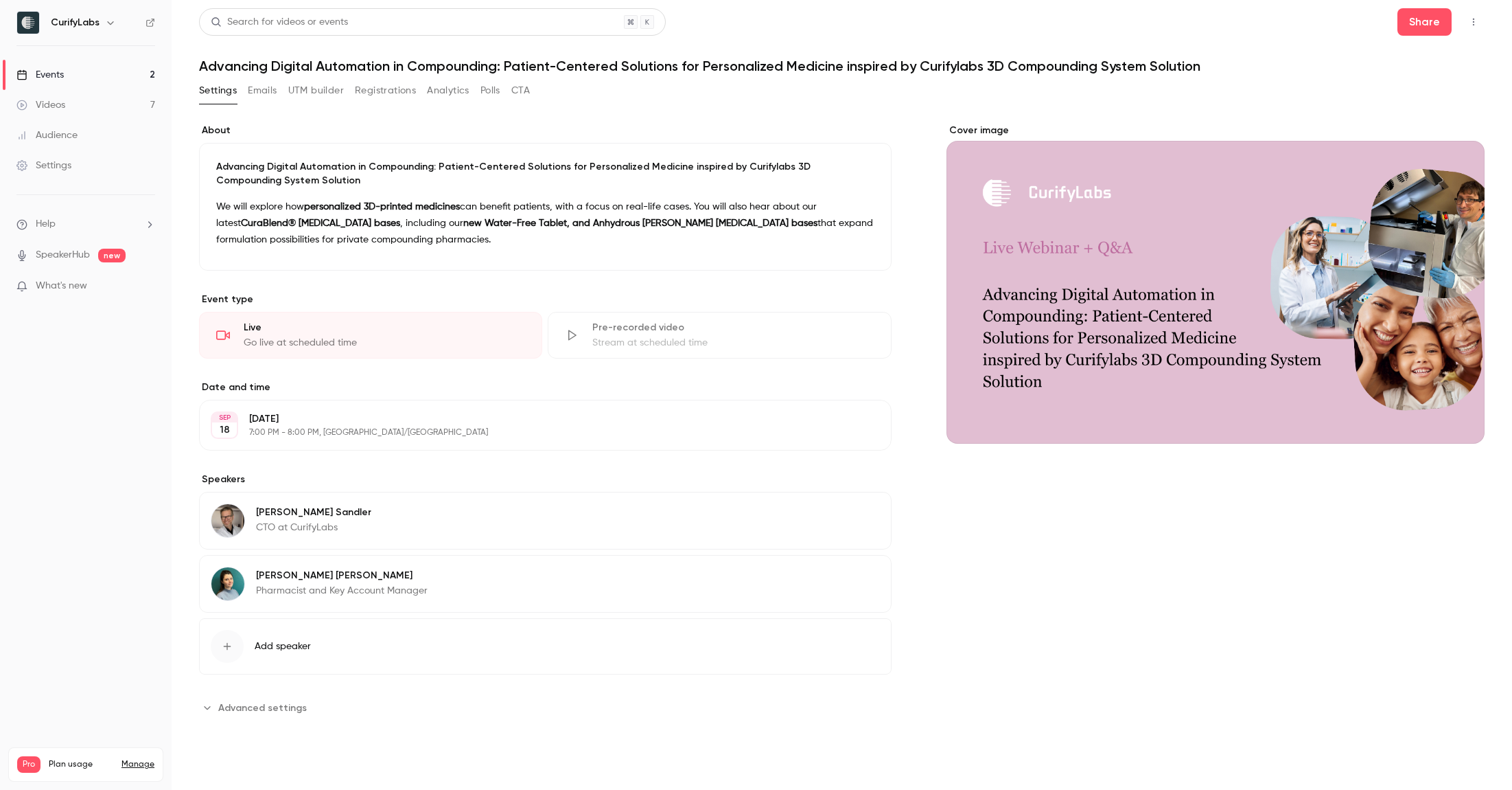
click at [1198, 507] on div "Cover image" at bounding box center [1215, 421] width 538 height 595
